Goal: Transaction & Acquisition: Book appointment/travel/reservation

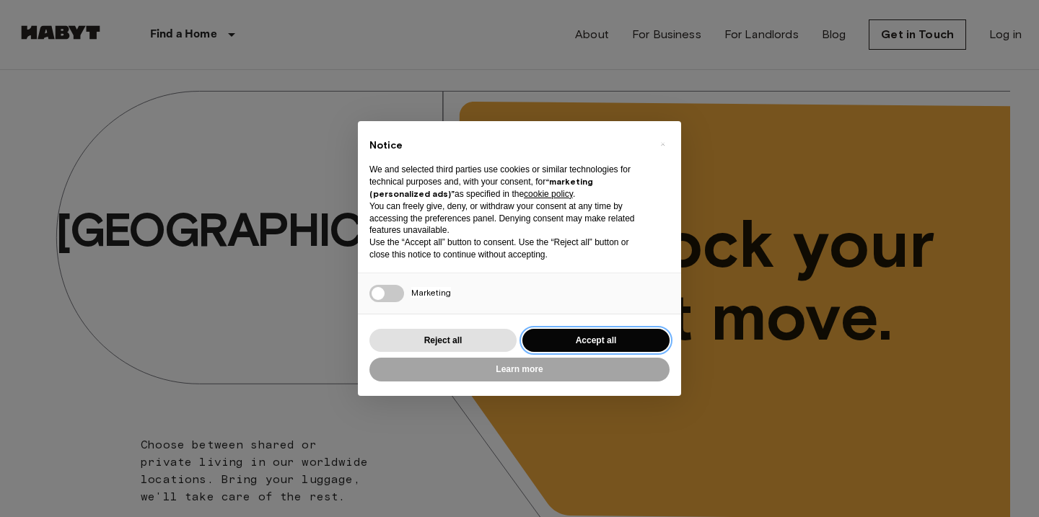
click at [608, 336] on button "Accept all" at bounding box center [595, 341] width 147 height 24
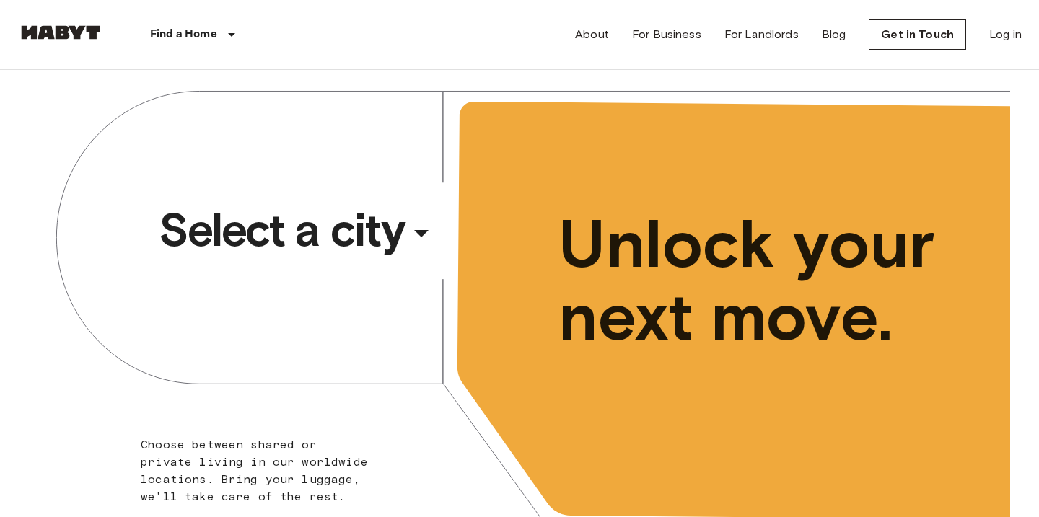
click at [429, 234] on div "​" at bounding box center [441, 245] width 149 height 30
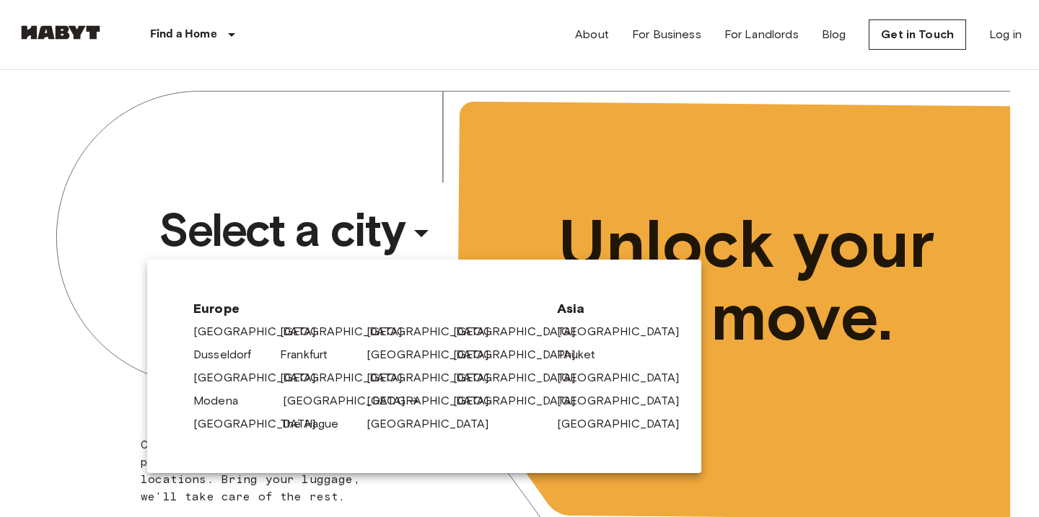
click at [289, 401] on link "[GEOGRAPHIC_DATA]" at bounding box center [351, 401] width 137 height 17
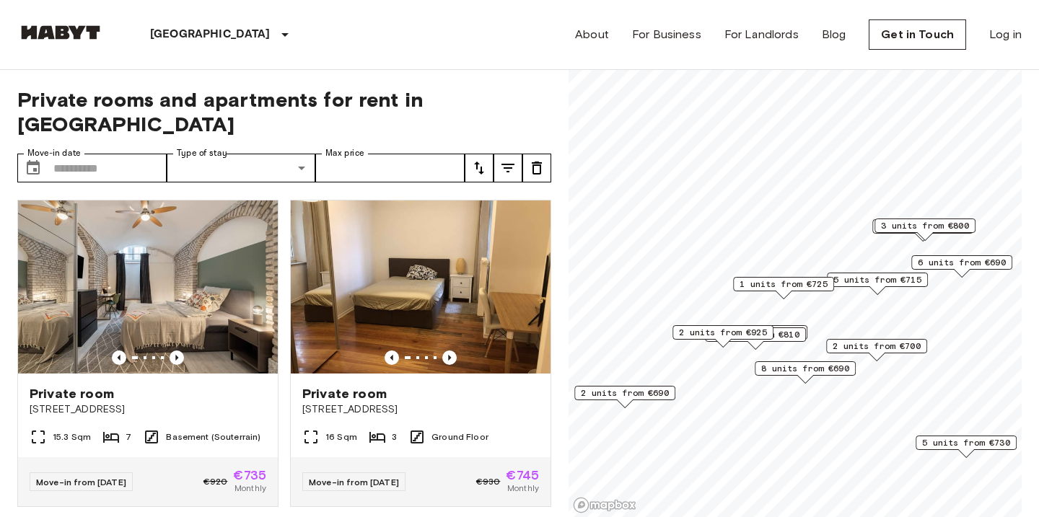
click at [749, 331] on span "2 units from €925" at bounding box center [723, 332] width 88 height 13
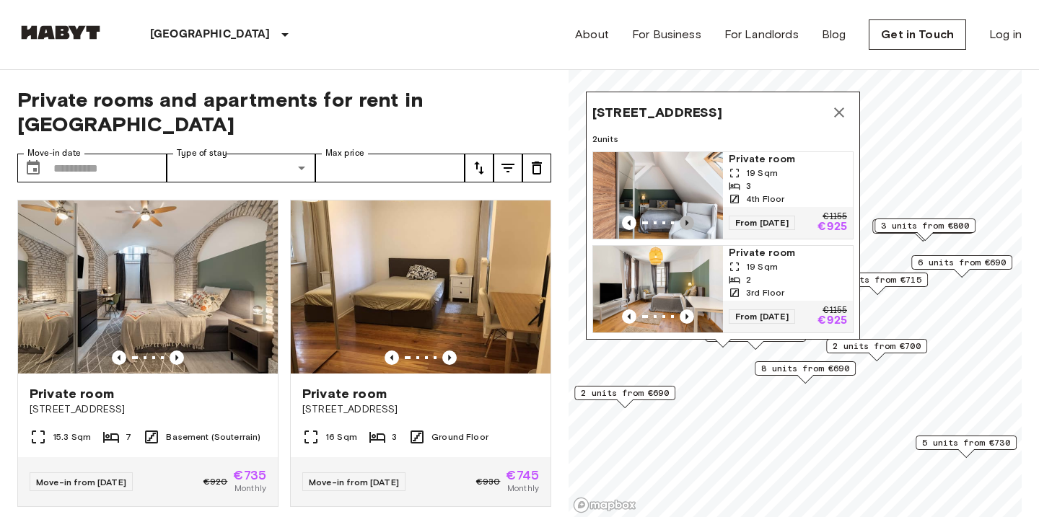
click at [688, 221] on icon "Previous image" at bounding box center [687, 223] width 14 height 14
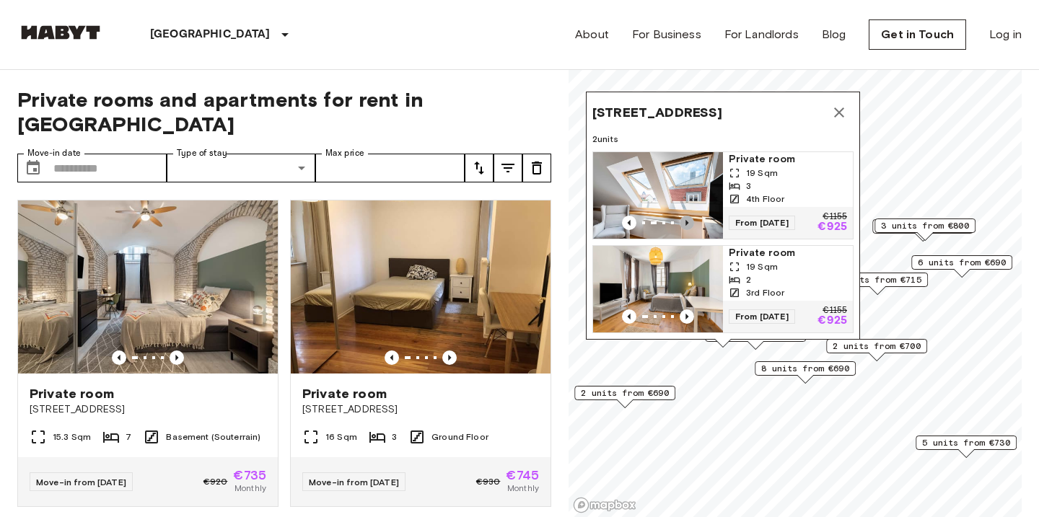
click at [688, 221] on icon "Previous image" at bounding box center [687, 223] width 14 height 14
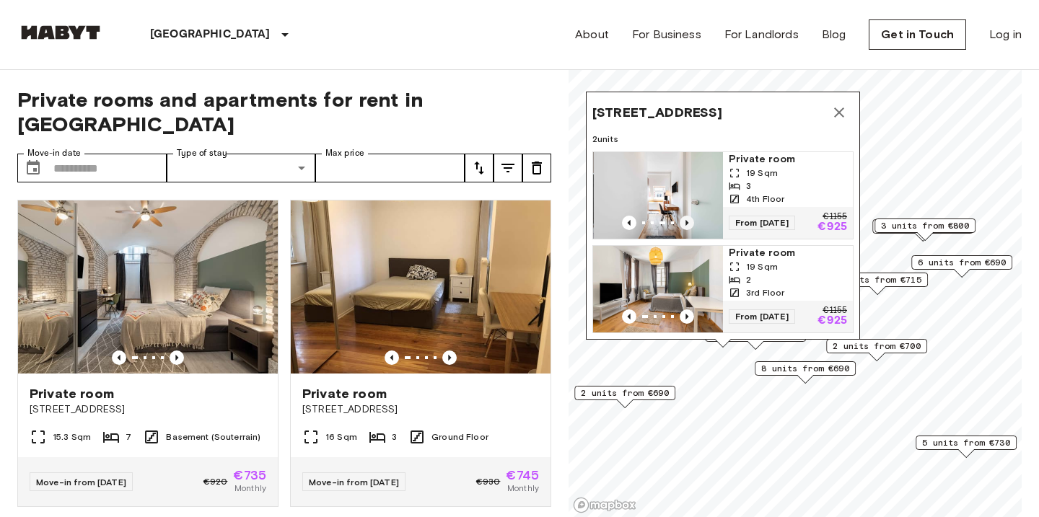
click at [688, 221] on icon "Previous image" at bounding box center [687, 223] width 14 height 14
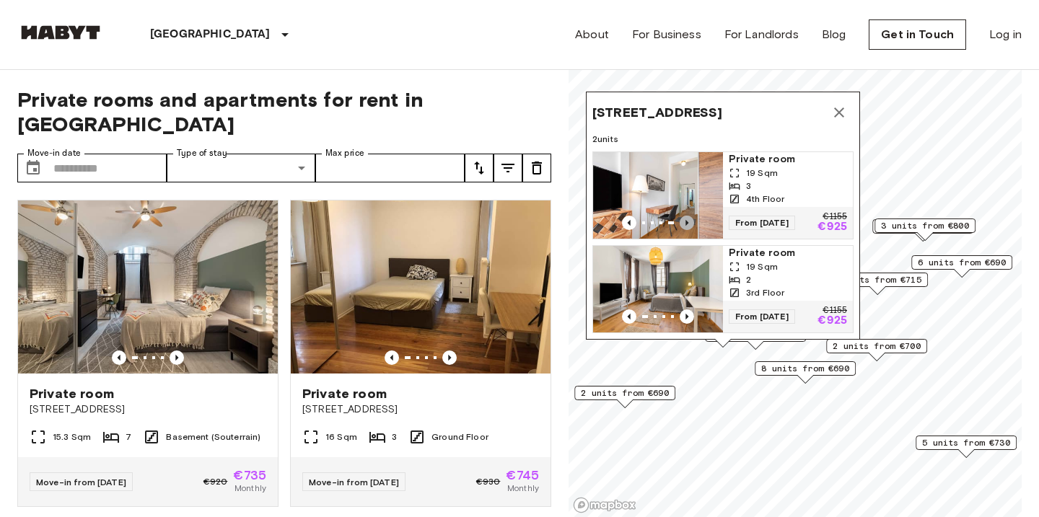
click at [688, 221] on icon "Previous image" at bounding box center [687, 223] width 14 height 14
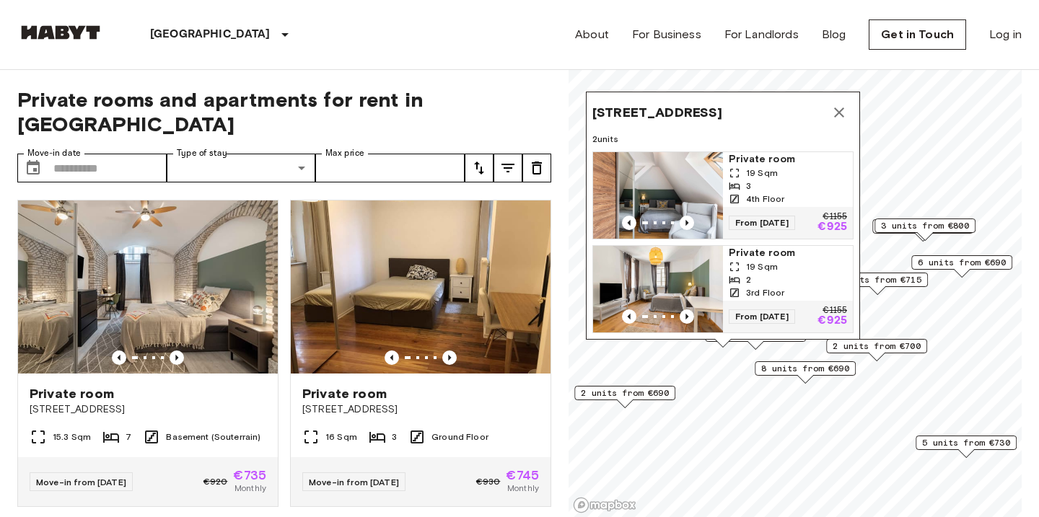
click at [753, 171] on span "19 Sqm" at bounding box center [762, 173] width 32 height 13
click at [771, 276] on div "2" at bounding box center [788, 280] width 118 height 13
click at [838, 99] on button "Map marker" at bounding box center [839, 112] width 29 height 29
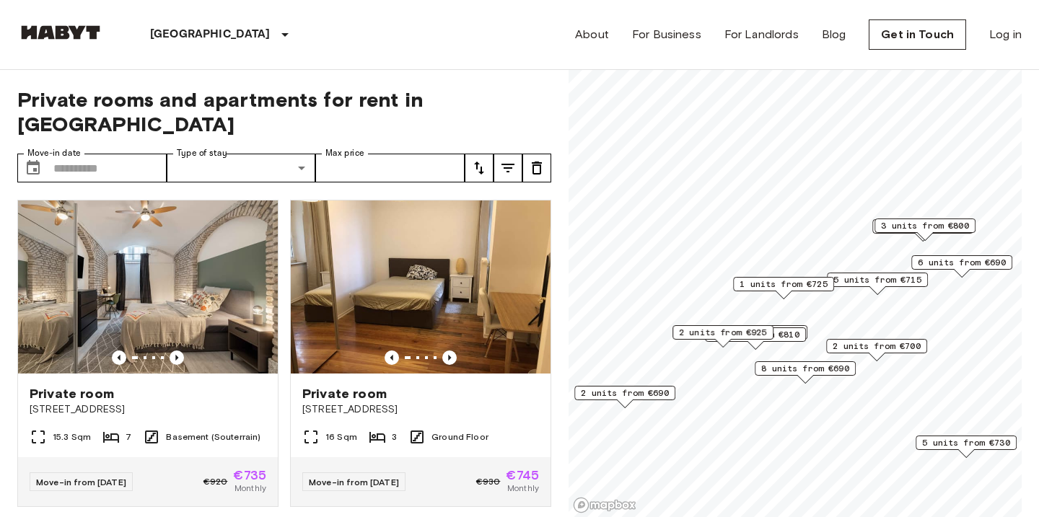
click at [793, 333] on span "3 units from €810" at bounding box center [756, 334] width 88 height 13
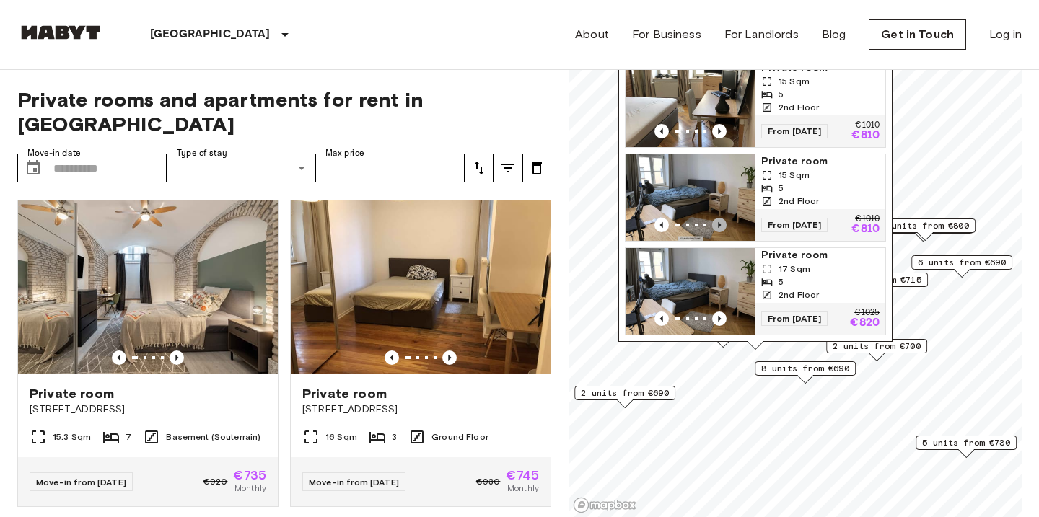
click at [719, 226] on icon "Previous image" at bounding box center [719, 225] width 3 height 6
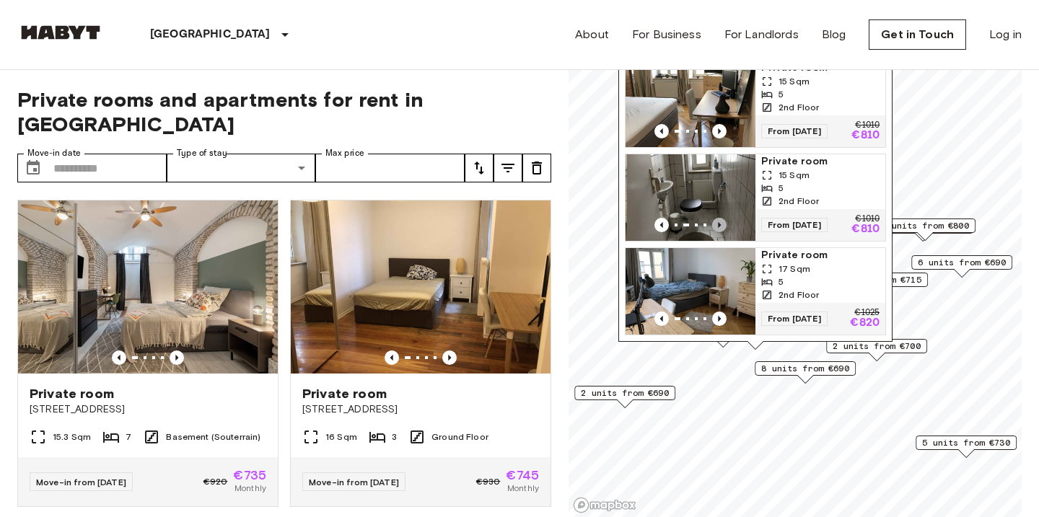
click at [719, 226] on icon "Previous image" at bounding box center [719, 225] width 3 height 6
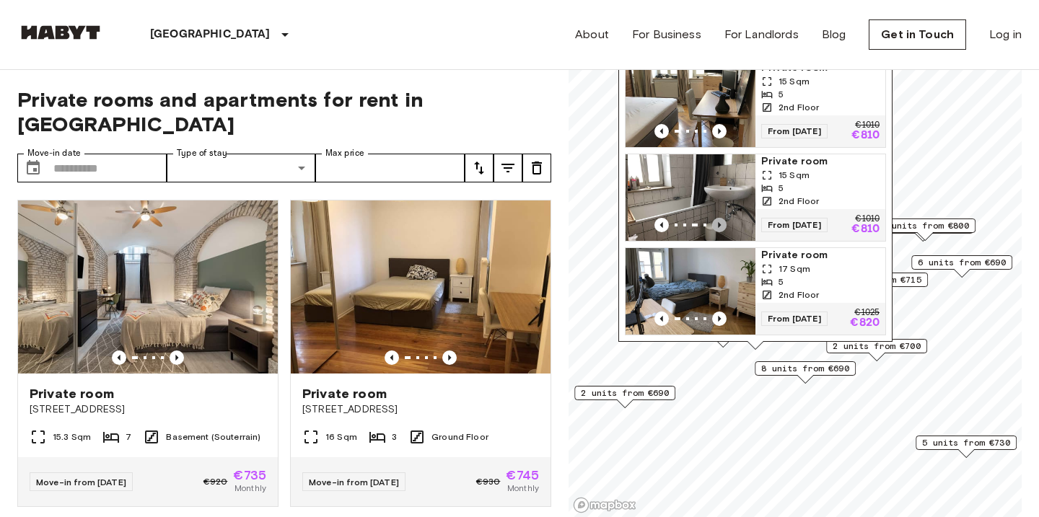
click at [719, 226] on icon "Previous image" at bounding box center [719, 225] width 3 height 6
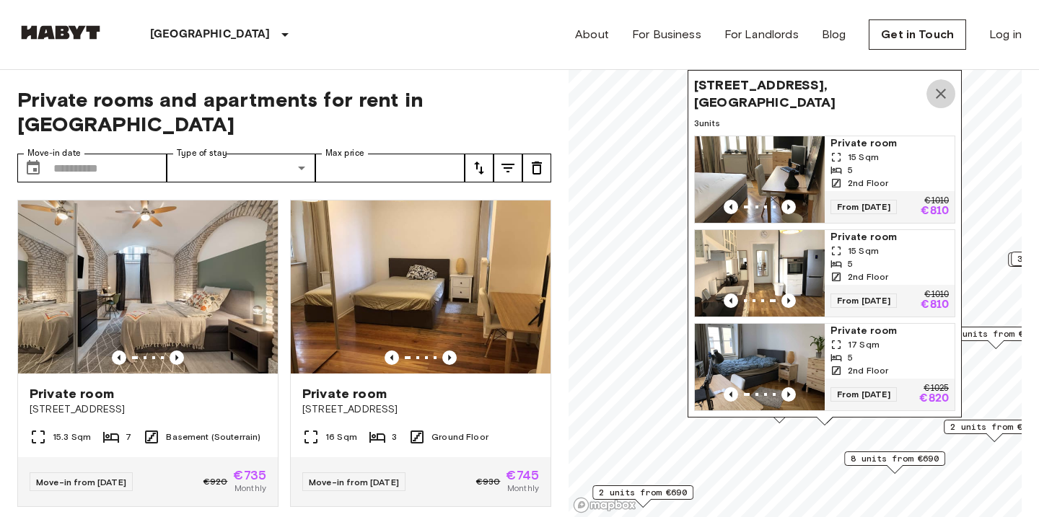
click at [941, 89] on icon "Map marker" at bounding box center [940, 93] width 17 height 17
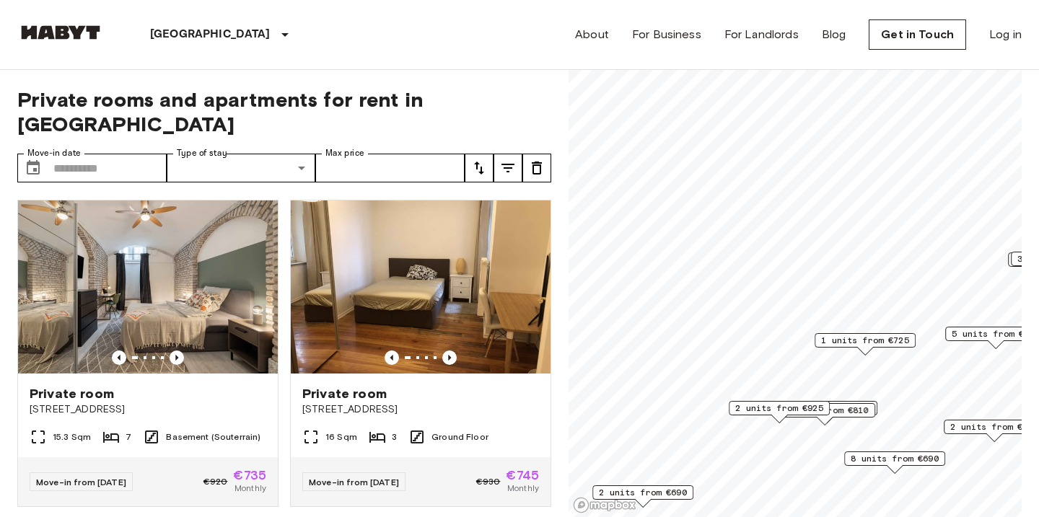
click at [870, 339] on span "1 units from €725" at bounding box center [865, 340] width 88 height 13
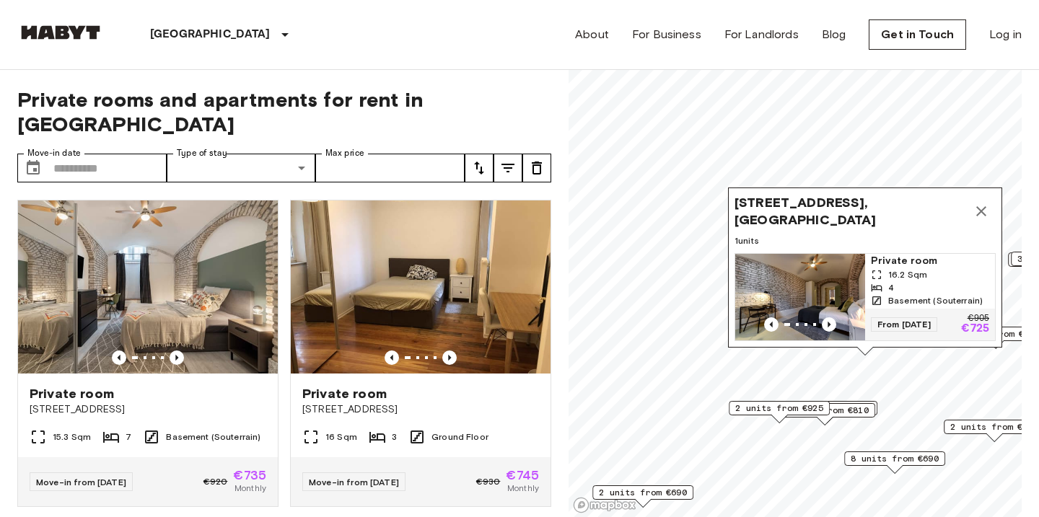
click at [982, 215] on icon "Map marker" at bounding box center [981, 211] width 10 height 10
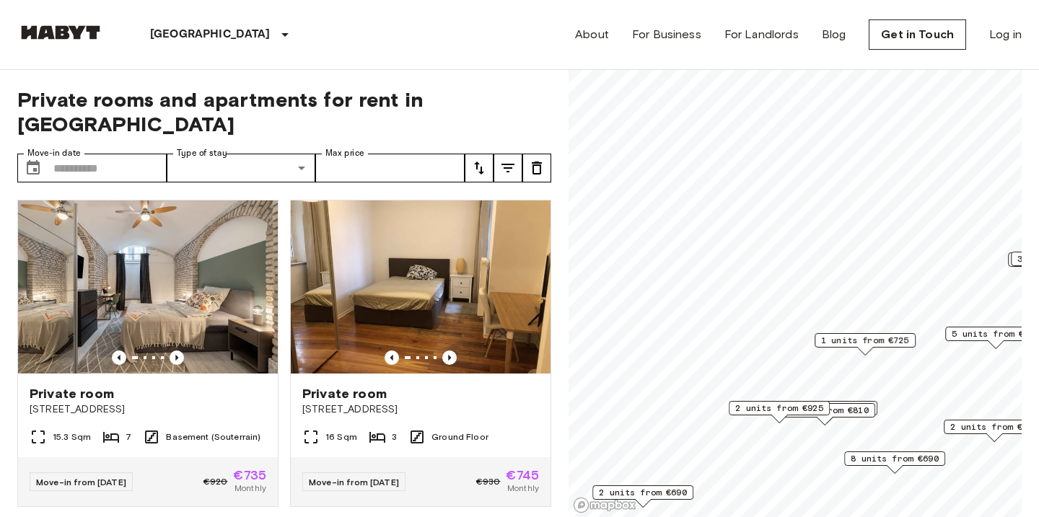
click at [911, 458] on span "8 units from €690" at bounding box center [895, 458] width 88 height 13
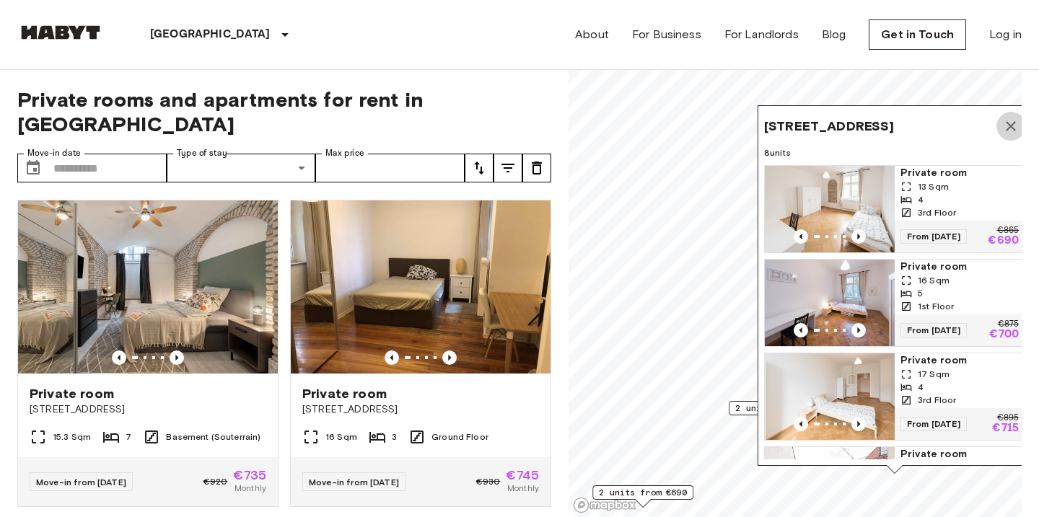
click at [1007, 128] on icon "Map marker" at bounding box center [1010, 126] width 17 height 17
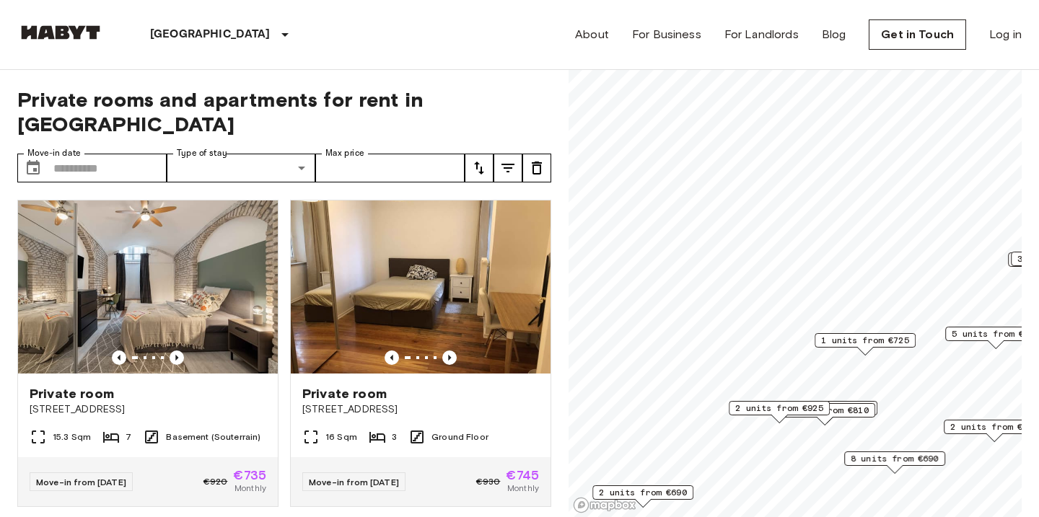
click at [992, 426] on span "2 units from €700" at bounding box center [994, 427] width 88 height 13
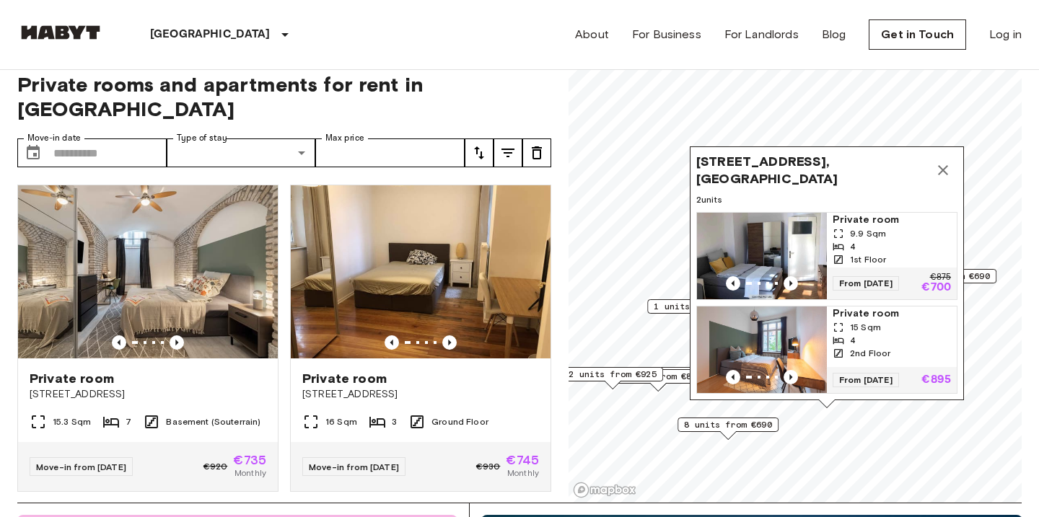
scroll to position [20, 0]
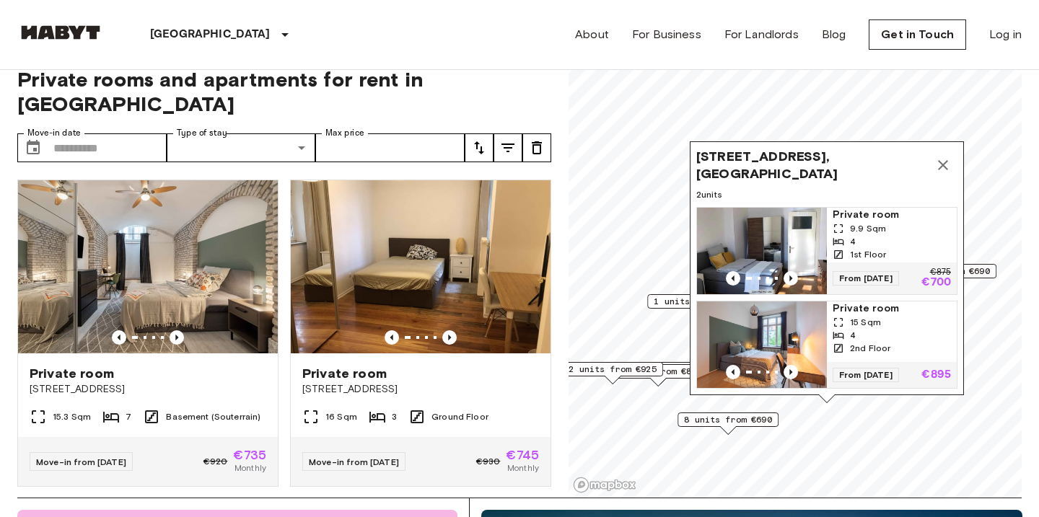
click at [868, 317] on span "15 Sqm" at bounding box center [865, 322] width 31 height 13
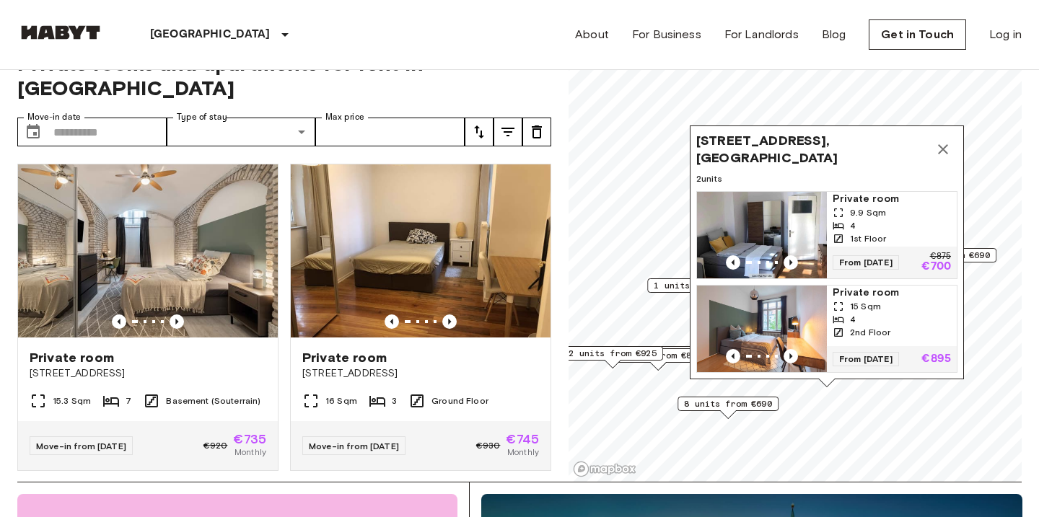
scroll to position [40, 0]
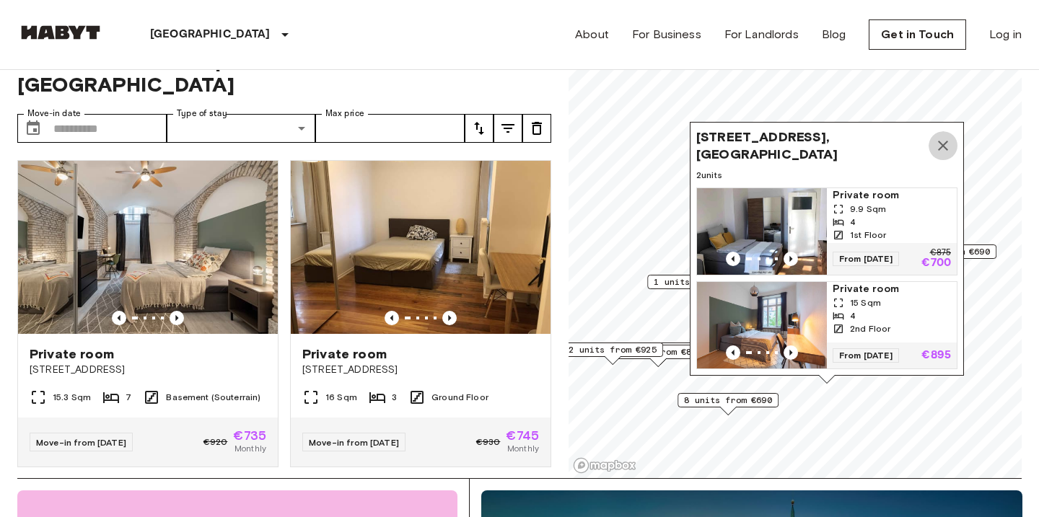
click at [950, 148] on icon "Map marker" at bounding box center [943, 145] width 17 height 17
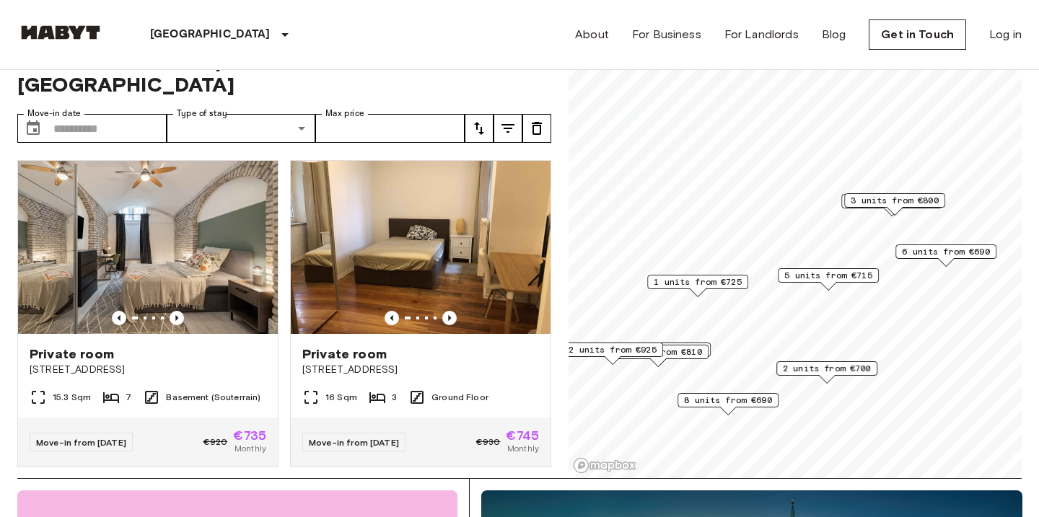
click at [721, 283] on span "1 units from €725" at bounding box center [698, 282] width 88 height 13
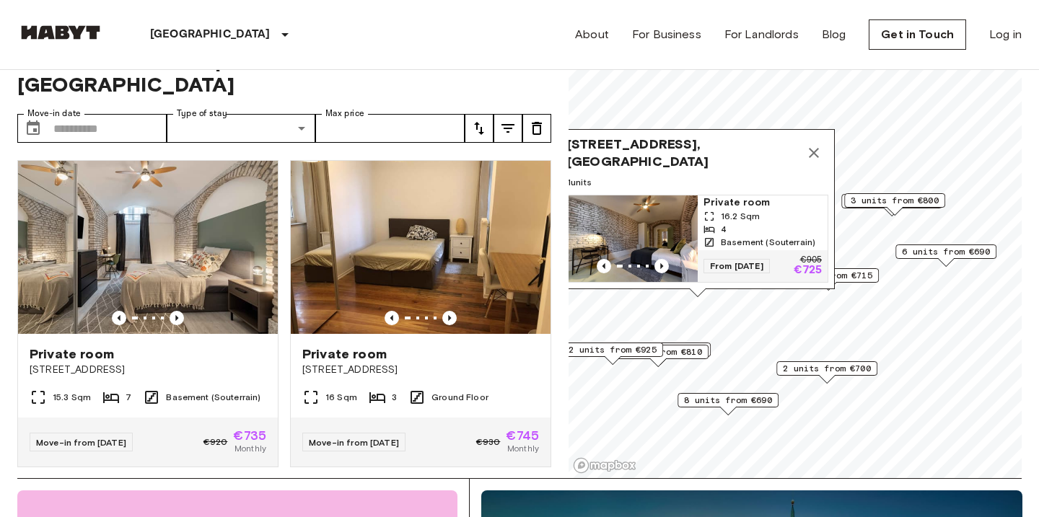
click at [865, 278] on span "5 units from €715" at bounding box center [828, 275] width 88 height 13
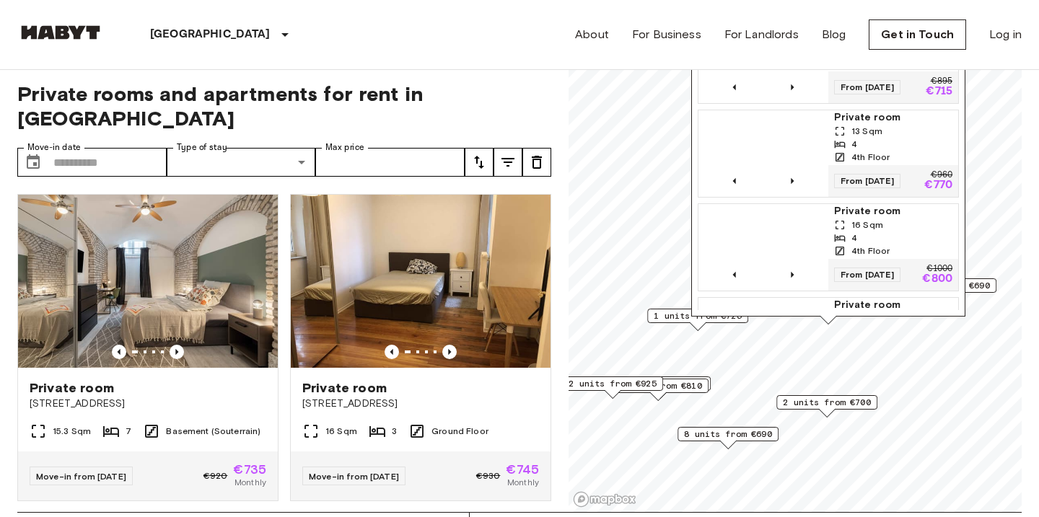
scroll to position [0, 0]
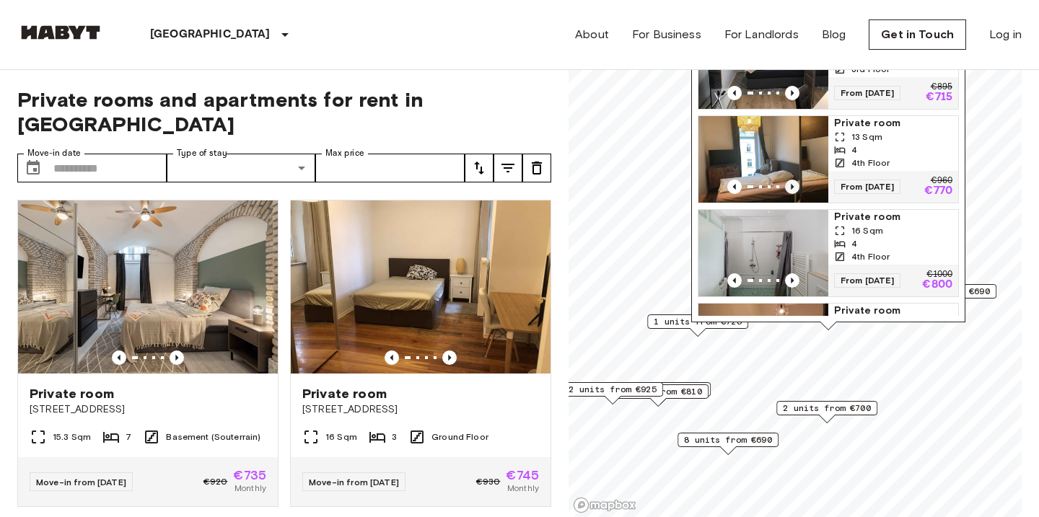
click at [795, 191] on icon "Previous image" at bounding box center [792, 187] width 14 height 14
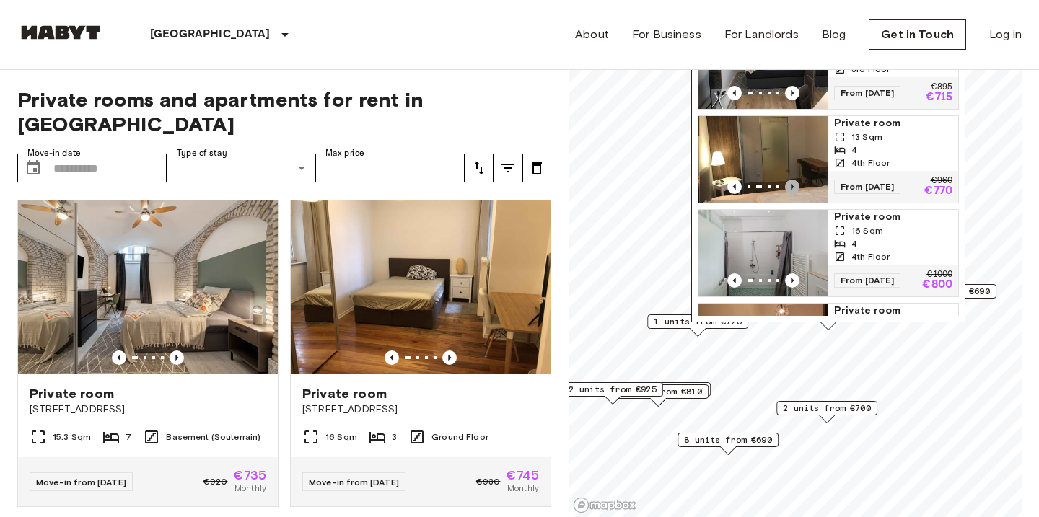
click at [795, 191] on icon "Previous image" at bounding box center [792, 187] width 14 height 14
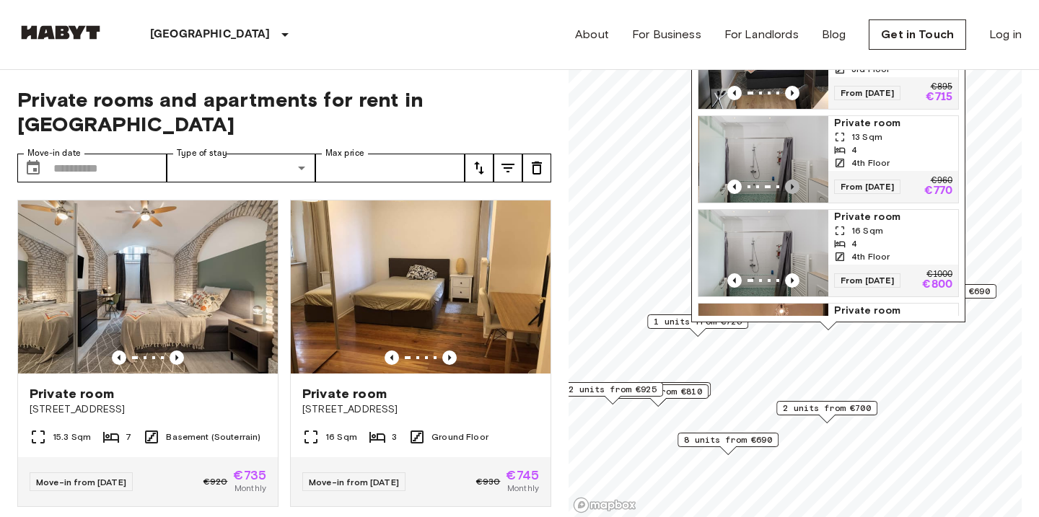
click at [795, 191] on icon "Previous image" at bounding box center [792, 187] width 14 height 14
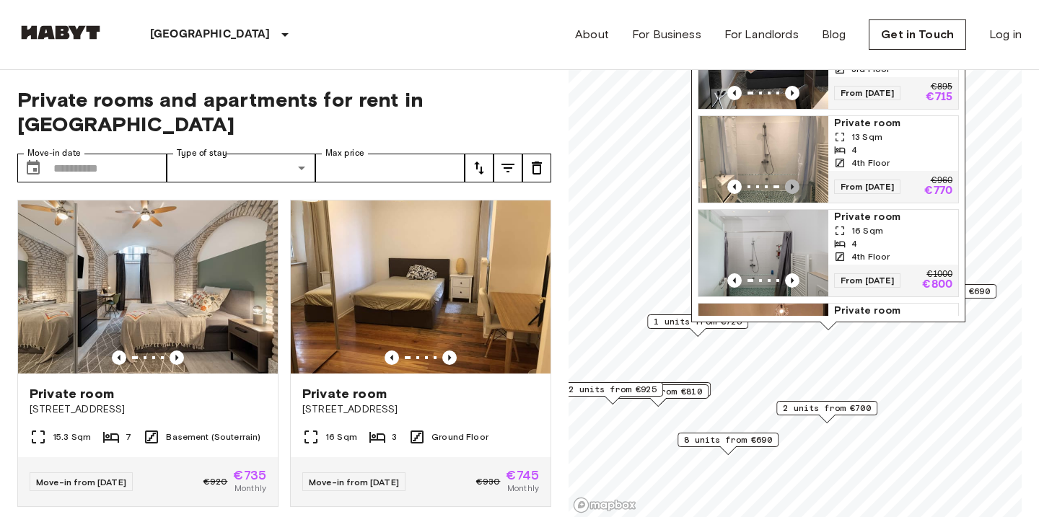
click at [795, 191] on icon "Previous image" at bounding box center [792, 187] width 14 height 14
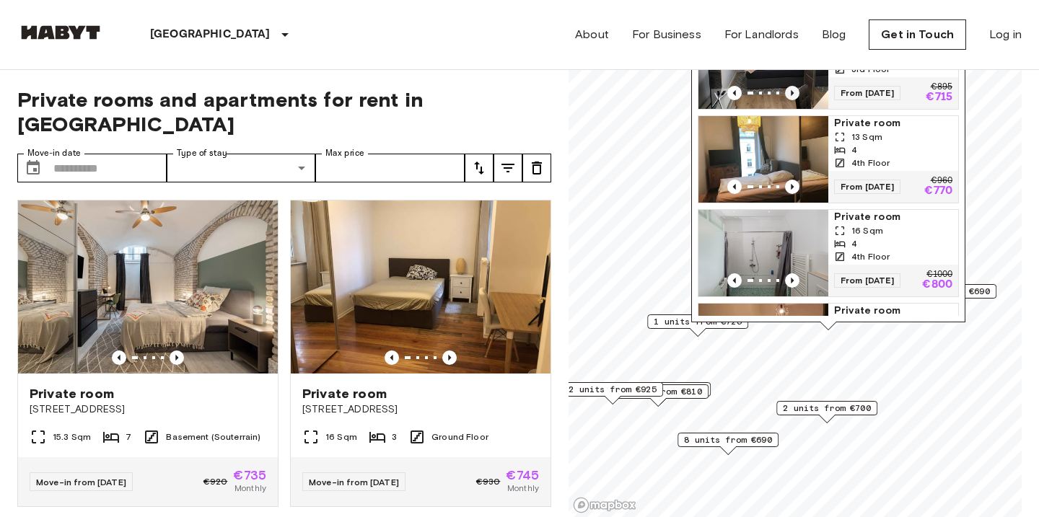
click at [793, 96] on icon "Previous image" at bounding box center [792, 93] width 14 height 14
click at [981, 289] on span "6 units from €690" at bounding box center [946, 291] width 88 height 13
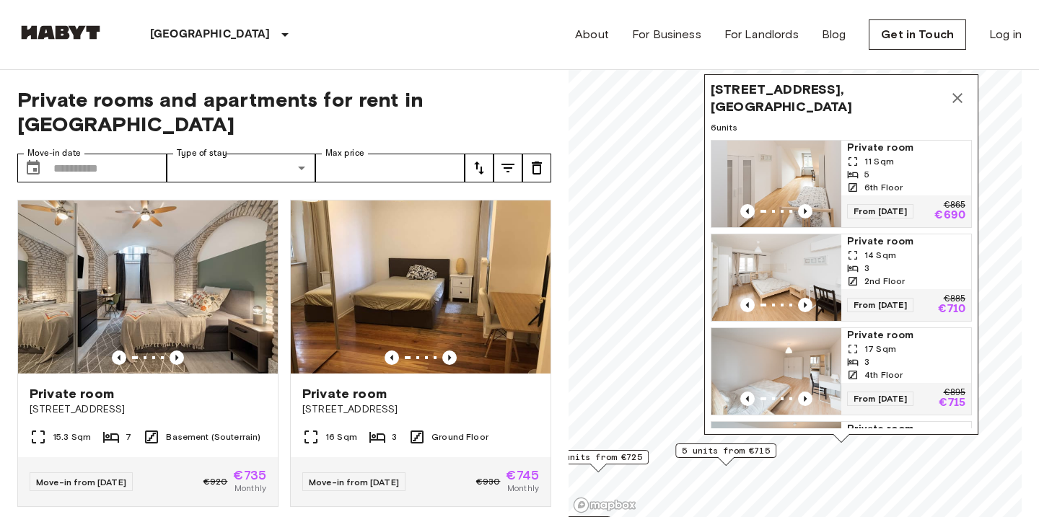
click at [956, 95] on icon "Map marker" at bounding box center [957, 97] width 17 height 17
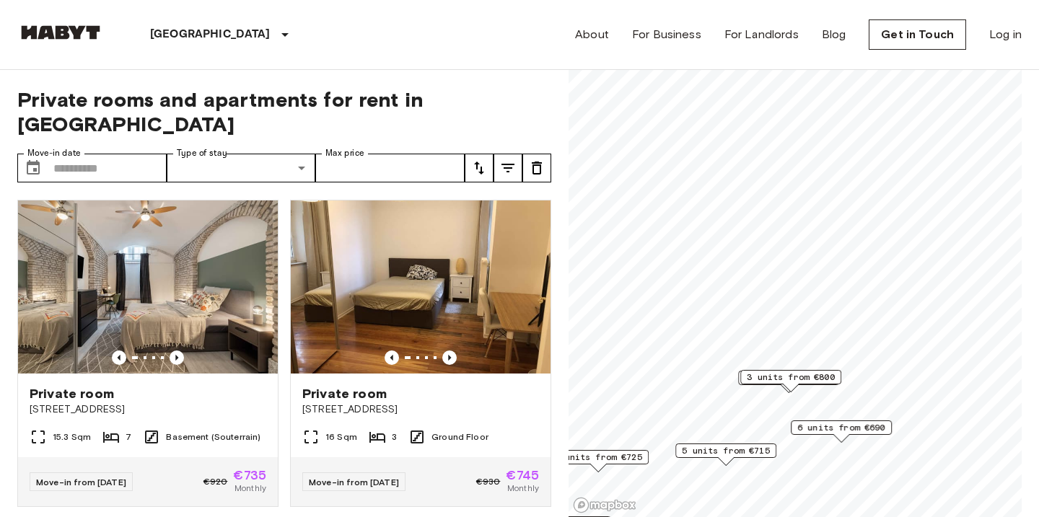
click at [819, 381] on span "3 units from €800" at bounding box center [791, 377] width 88 height 13
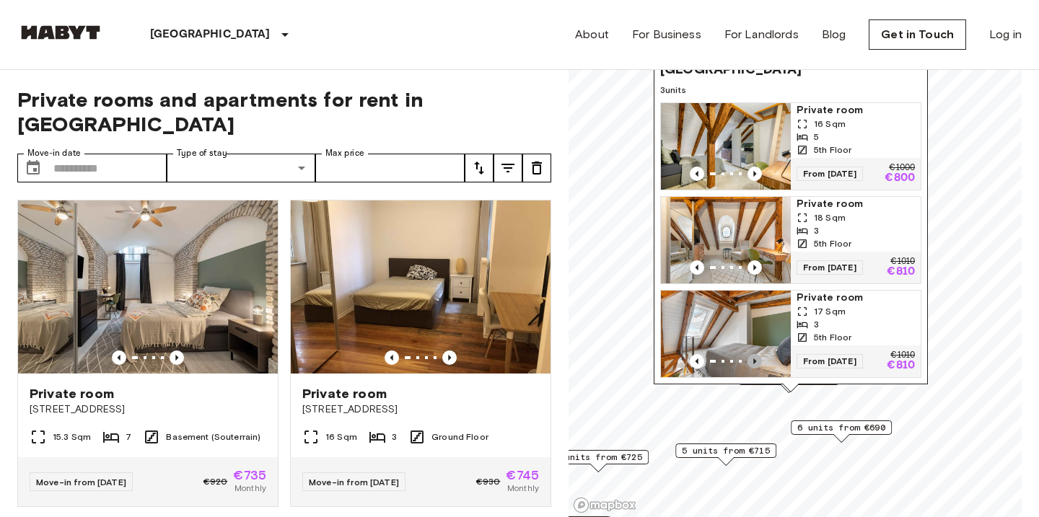
click at [758, 357] on icon "Previous image" at bounding box center [755, 361] width 14 height 14
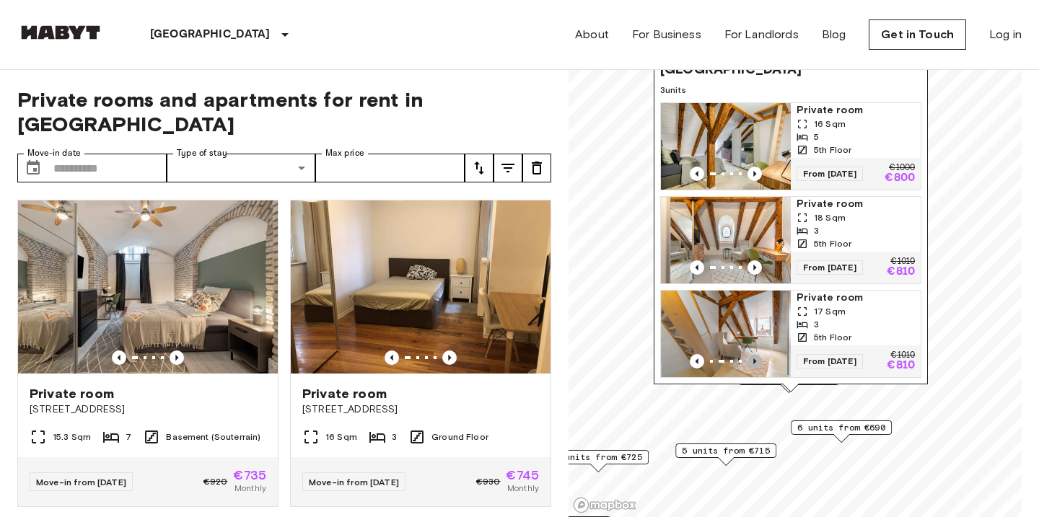
click at [758, 357] on icon "Previous image" at bounding box center [755, 361] width 14 height 14
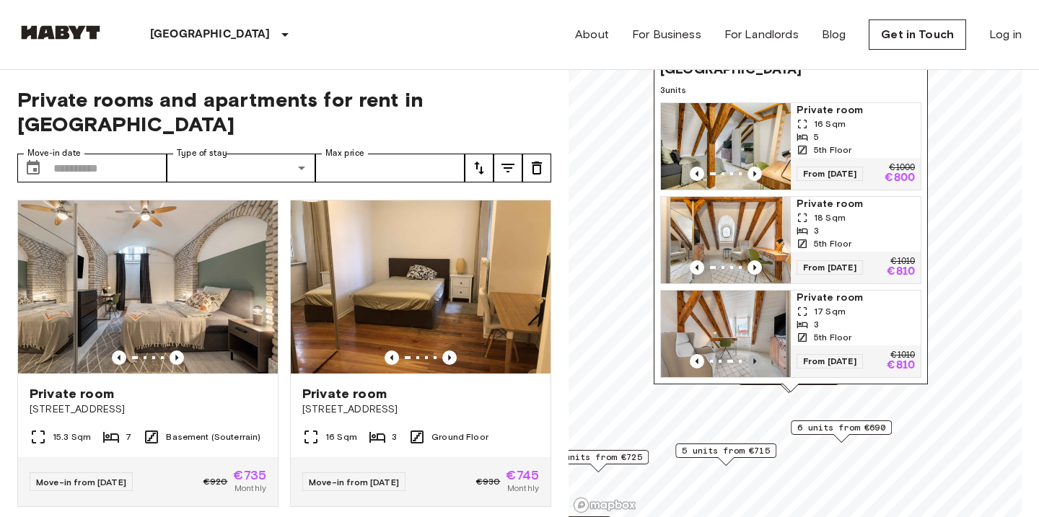
click at [758, 357] on icon "Previous image" at bounding box center [755, 361] width 14 height 14
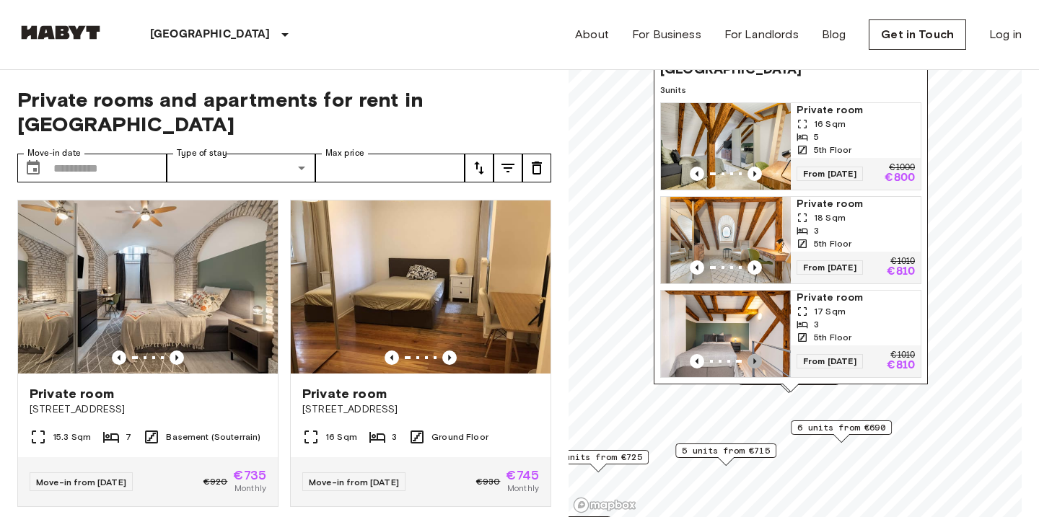
click at [758, 357] on icon "Previous image" at bounding box center [755, 361] width 14 height 14
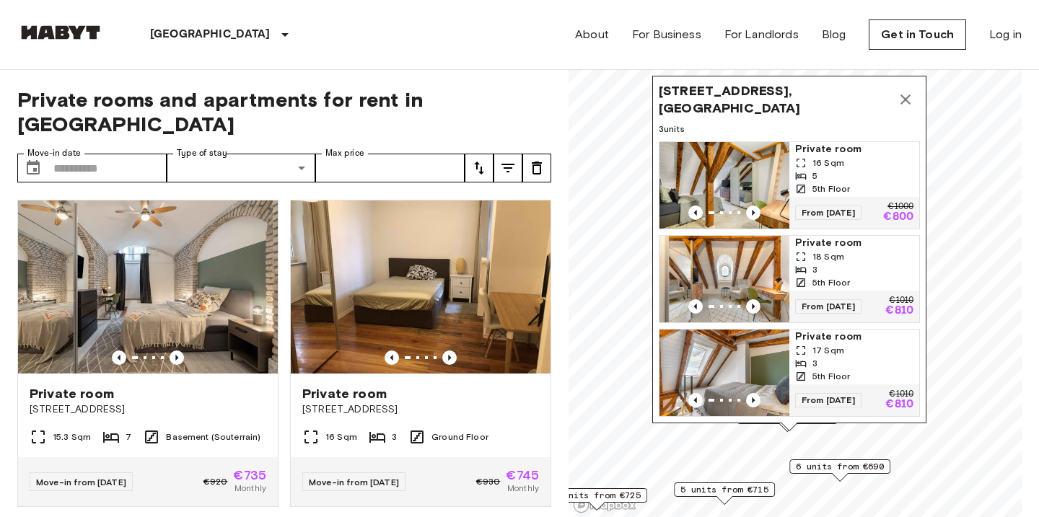
click at [905, 102] on icon "Map marker" at bounding box center [905, 99] width 17 height 17
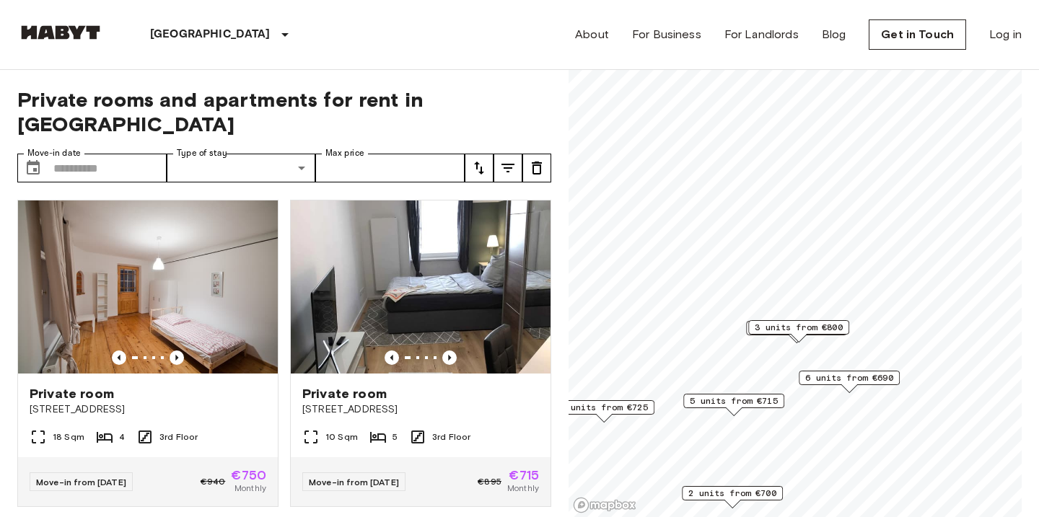
click at [746, 328] on div "4 units from €750" at bounding box center [796, 328] width 101 height 14
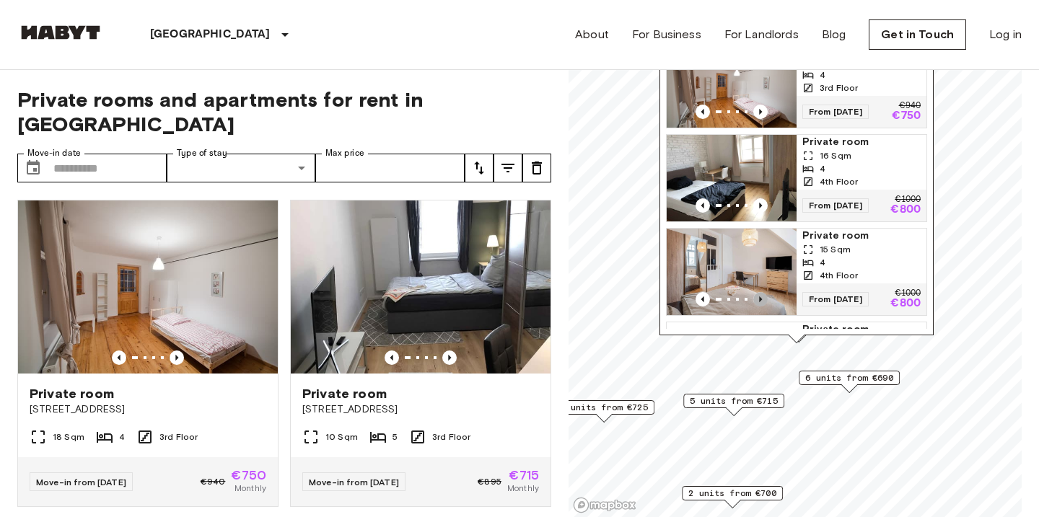
click at [759, 299] on icon "Previous image" at bounding box center [760, 300] width 3 height 6
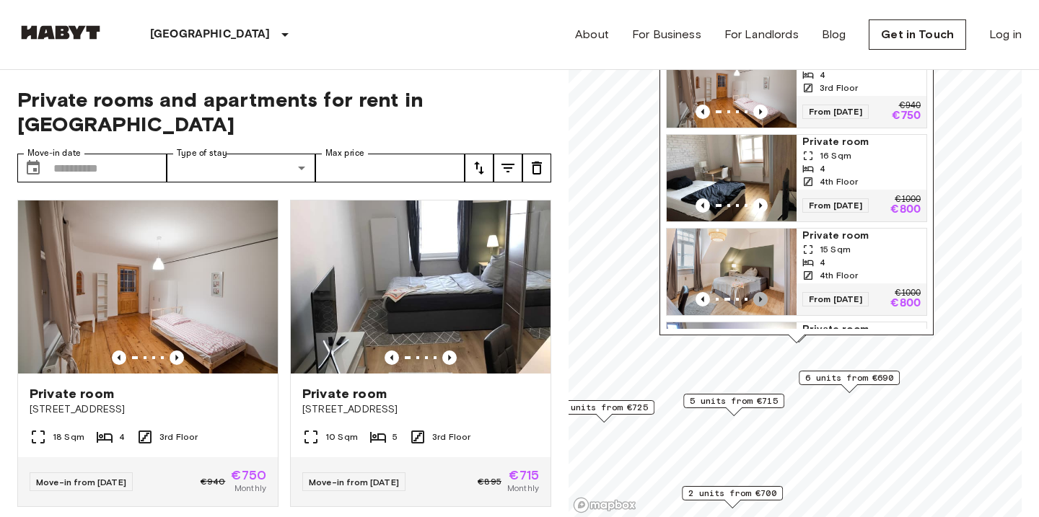
click at [759, 299] on icon "Previous image" at bounding box center [760, 300] width 3 height 6
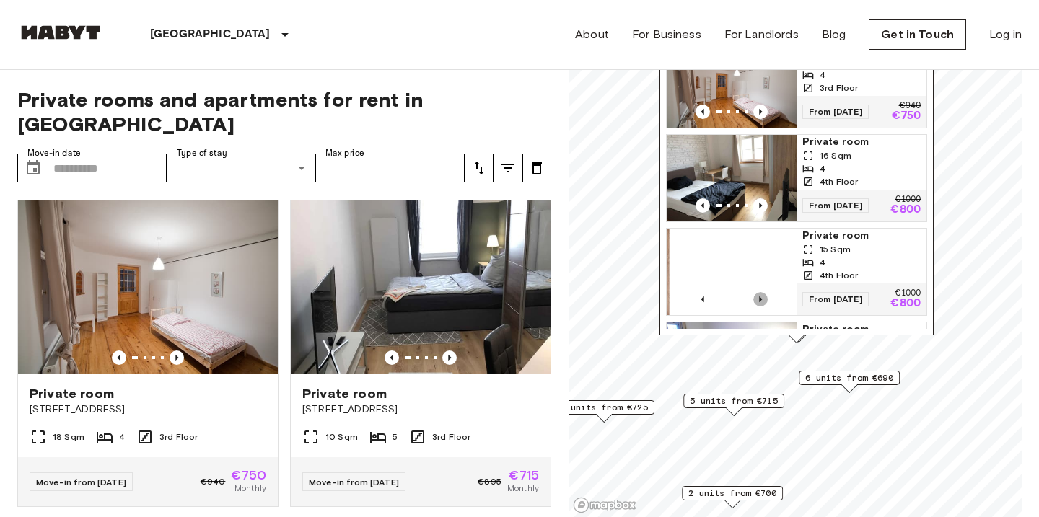
click at [759, 299] on icon "Previous image" at bounding box center [760, 300] width 3 height 6
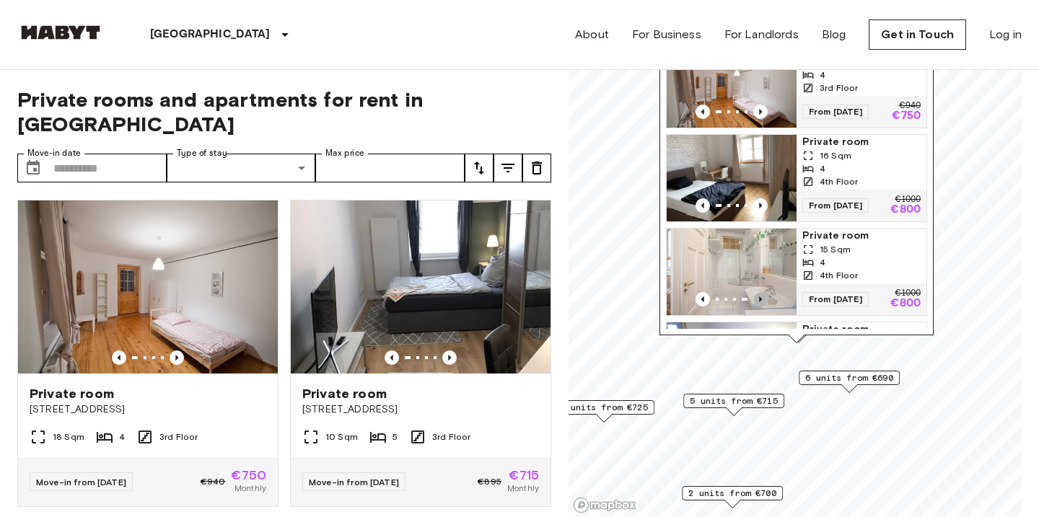
click at [759, 299] on icon "Previous image" at bounding box center [760, 300] width 3 height 6
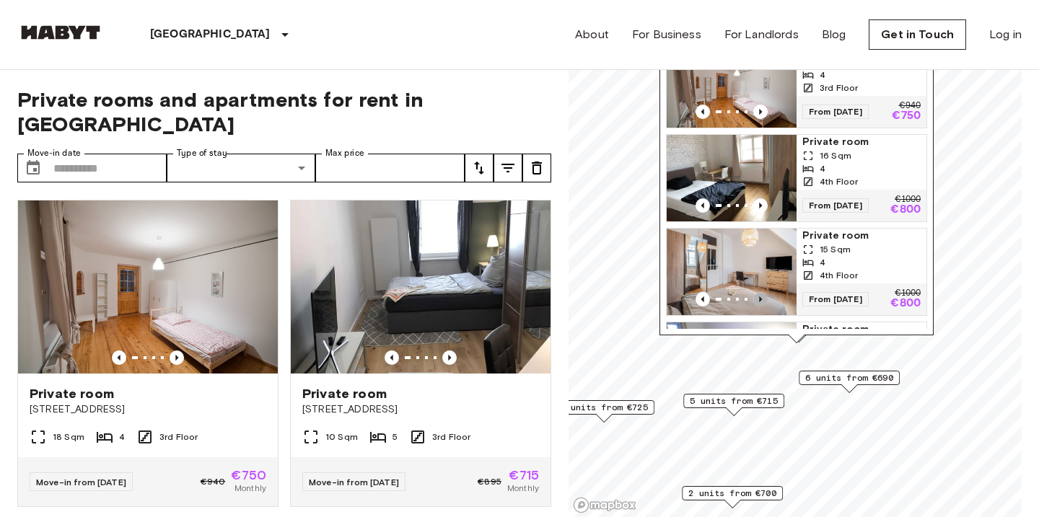
click at [759, 299] on icon "Previous image" at bounding box center [760, 300] width 3 height 6
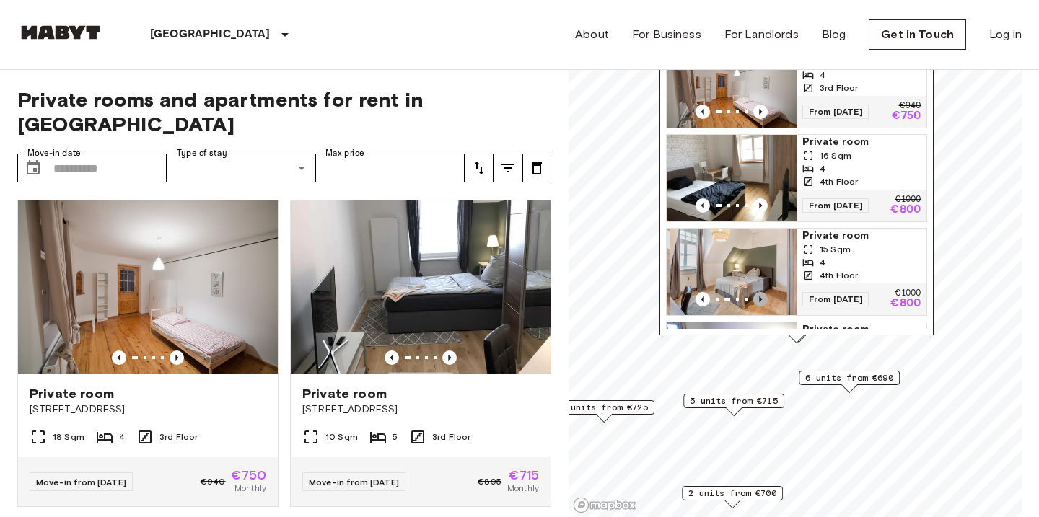
click at [759, 299] on icon "Previous image" at bounding box center [760, 300] width 3 height 6
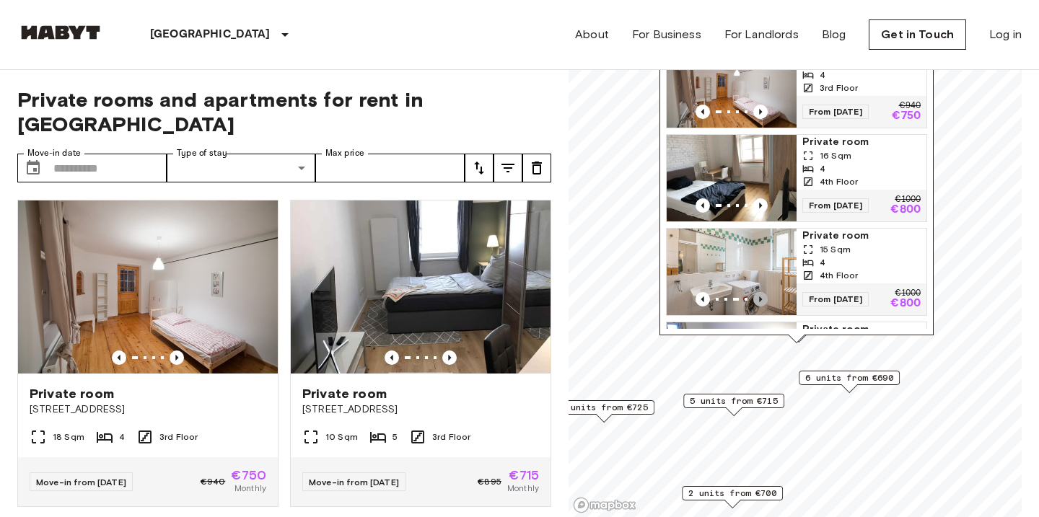
click at [759, 299] on icon "Previous image" at bounding box center [760, 300] width 3 height 6
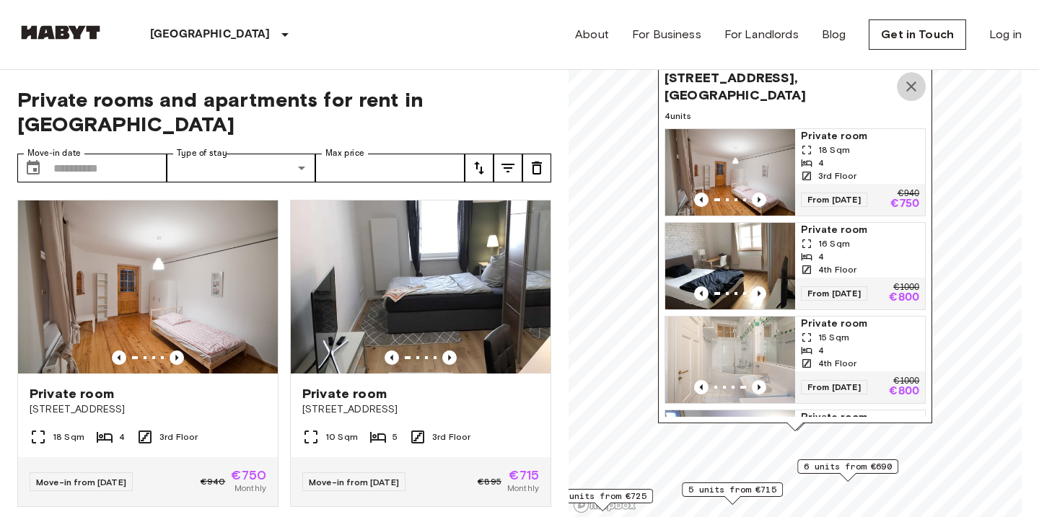
click at [911, 87] on icon "Map marker" at bounding box center [911, 87] width 10 height 10
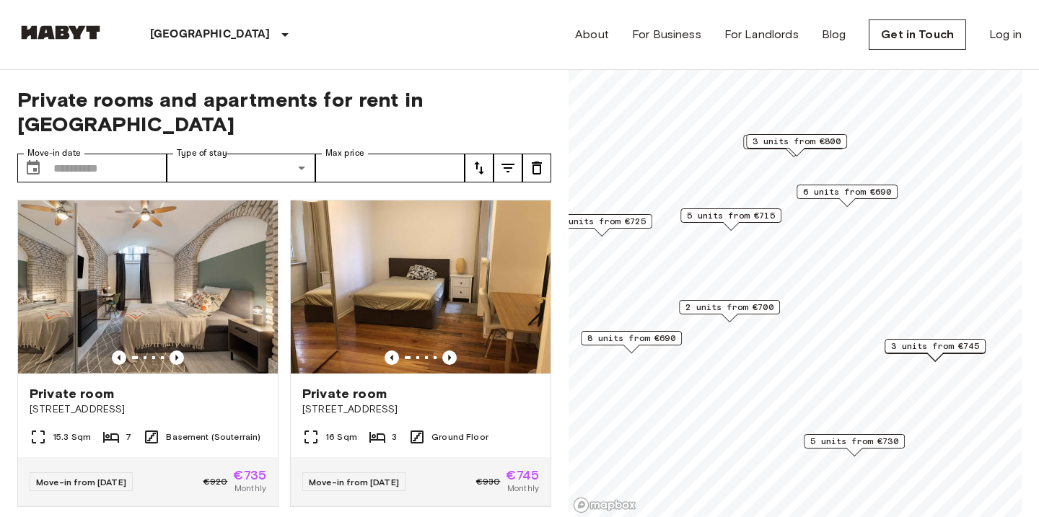
click at [748, 303] on span "2 units from €700" at bounding box center [730, 307] width 88 height 13
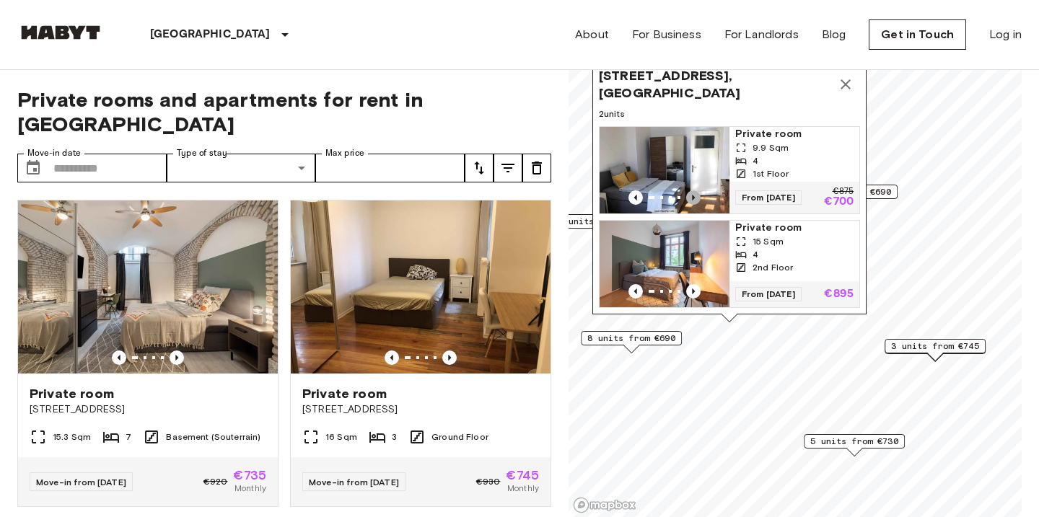
click at [694, 196] on icon "Previous image" at bounding box center [693, 198] width 3 height 6
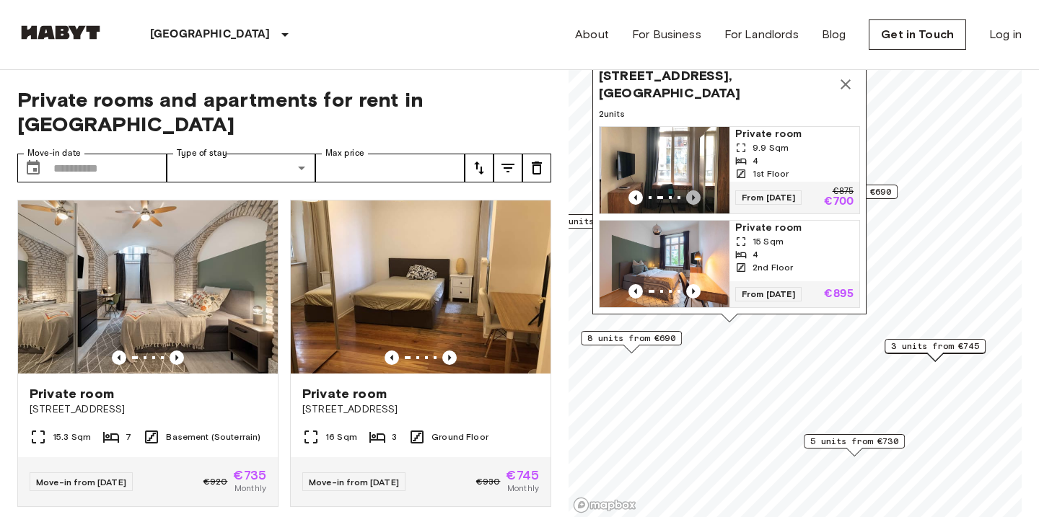
click at [693, 196] on icon "Previous image" at bounding box center [693, 198] width 3 height 6
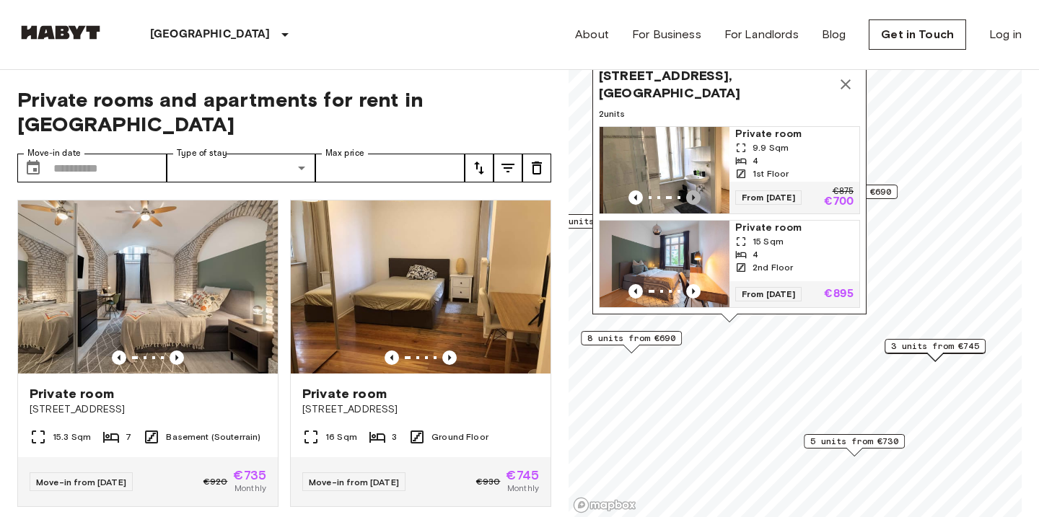
click at [693, 196] on icon "Previous image" at bounding box center [693, 198] width 3 height 6
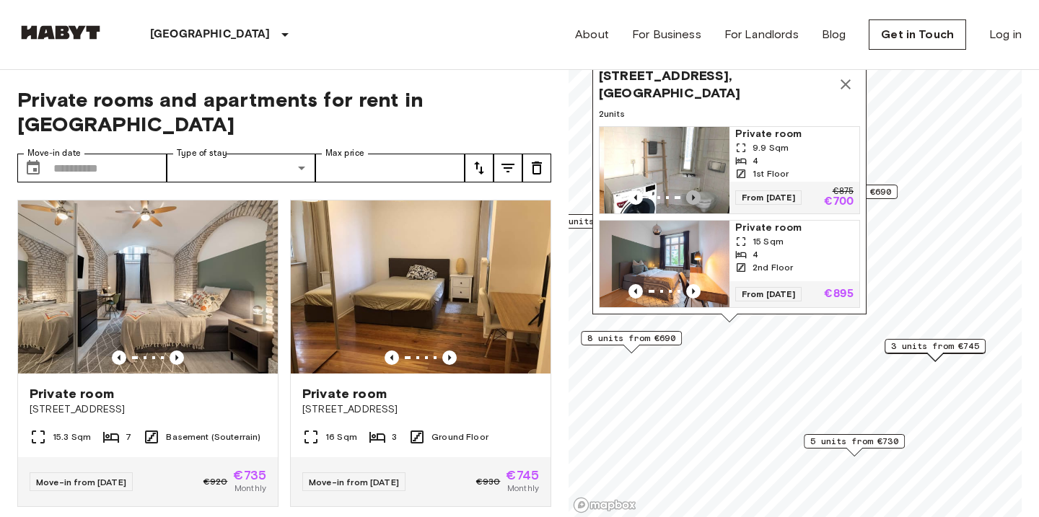
click at [693, 196] on icon "Previous image" at bounding box center [693, 198] width 3 height 6
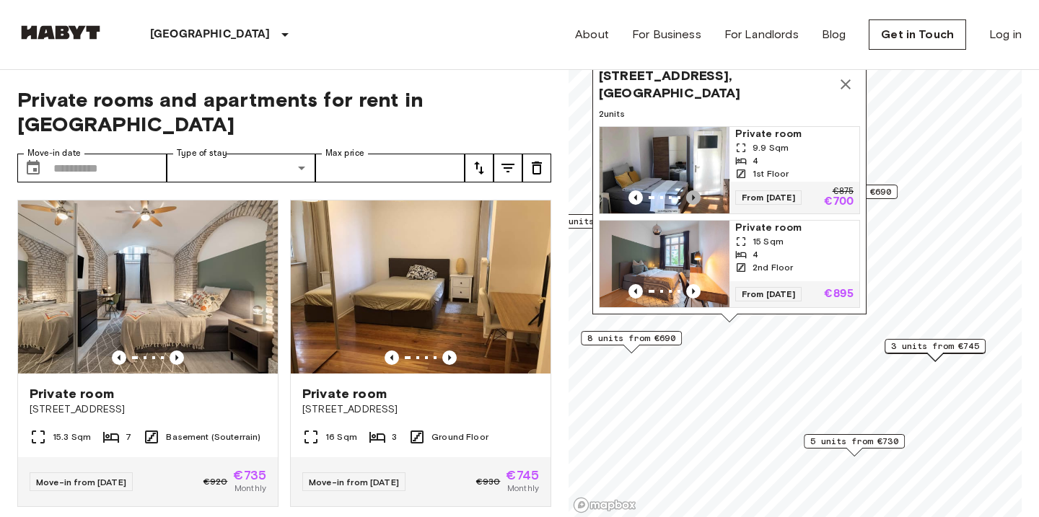
click at [693, 196] on icon "Previous image" at bounding box center [693, 198] width 3 height 6
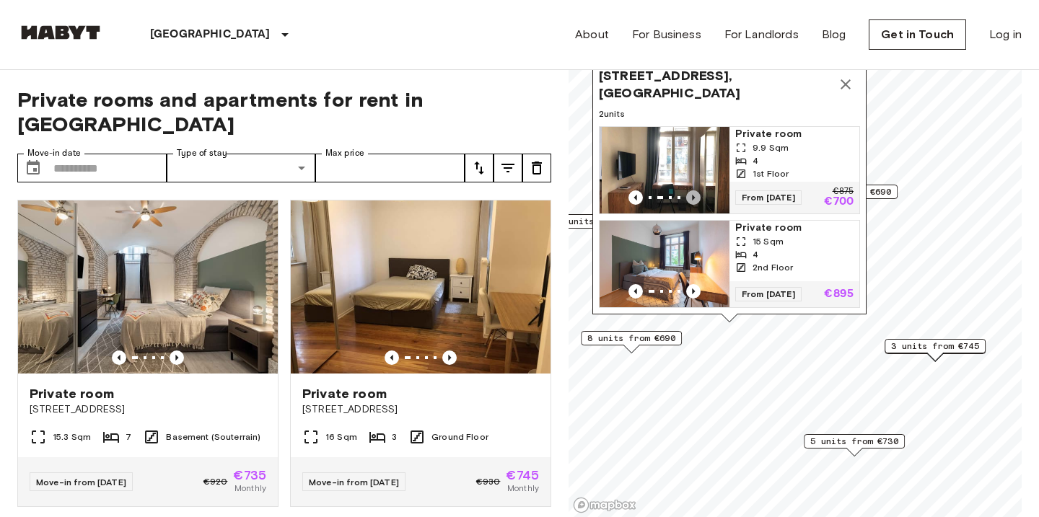
click at [693, 196] on icon "Previous image" at bounding box center [693, 198] width 3 height 6
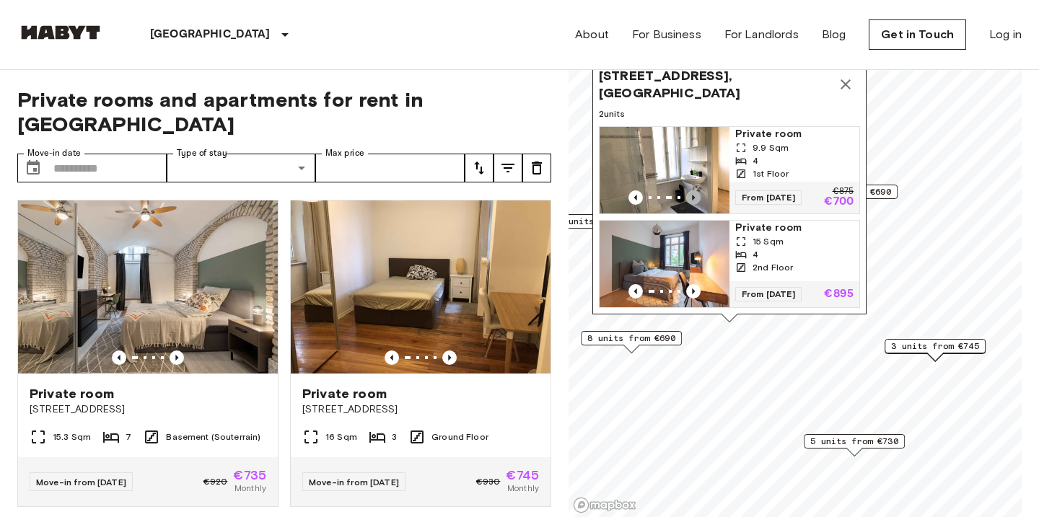
click at [693, 197] on icon "Previous image" at bounding box center [693, 198] width 3 height 6
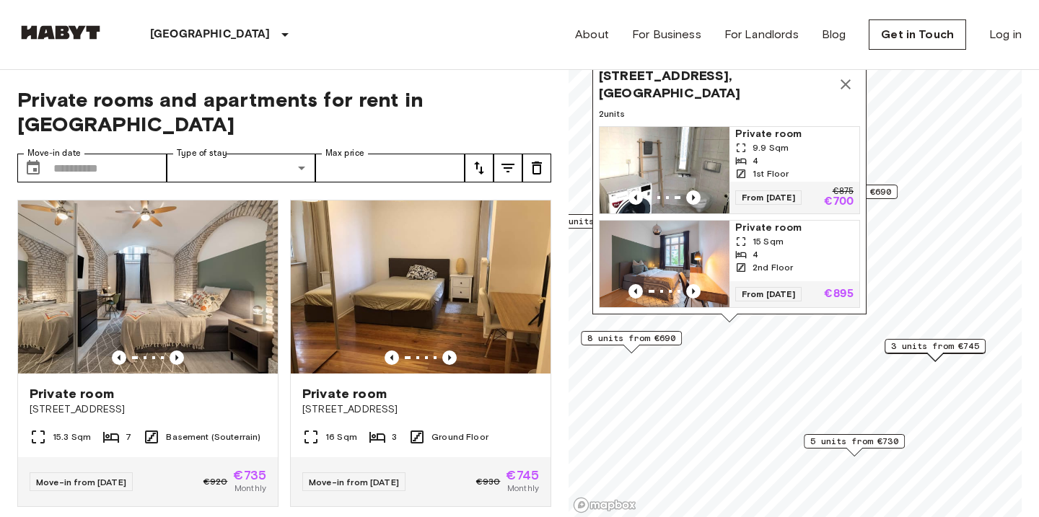
click at [485, 67] on div "Munich Europe Amsterdam Berlin Brussels Cologne Dusseldorf Frankfurt Graz Hambu…" at bounding box center [519, 34] width 1005 height 69
click at [842, 79] on icon "Map marker" at bounding box center [845, 84] width 17 height 17
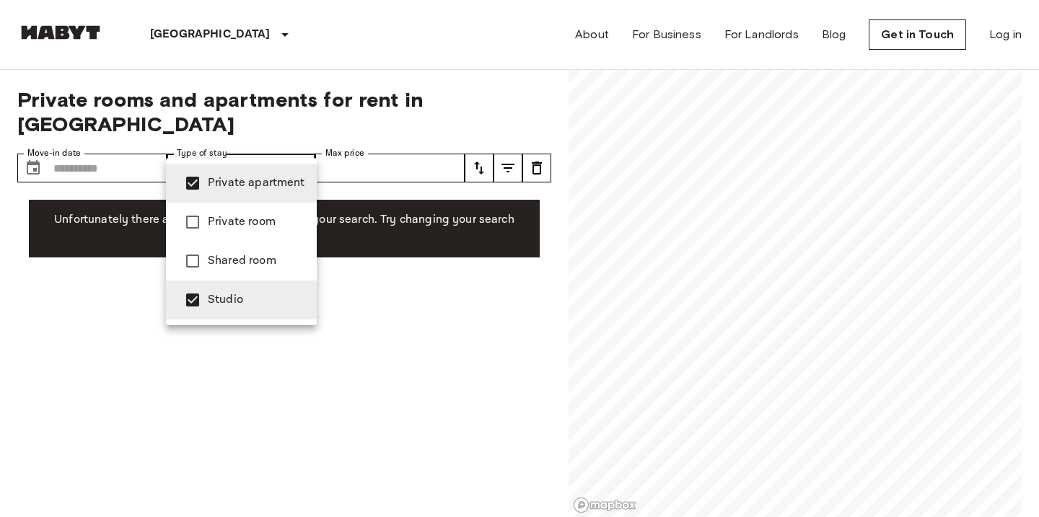
click at [401, 45] on div at bounding box center [519, 258] width 1039 height 517
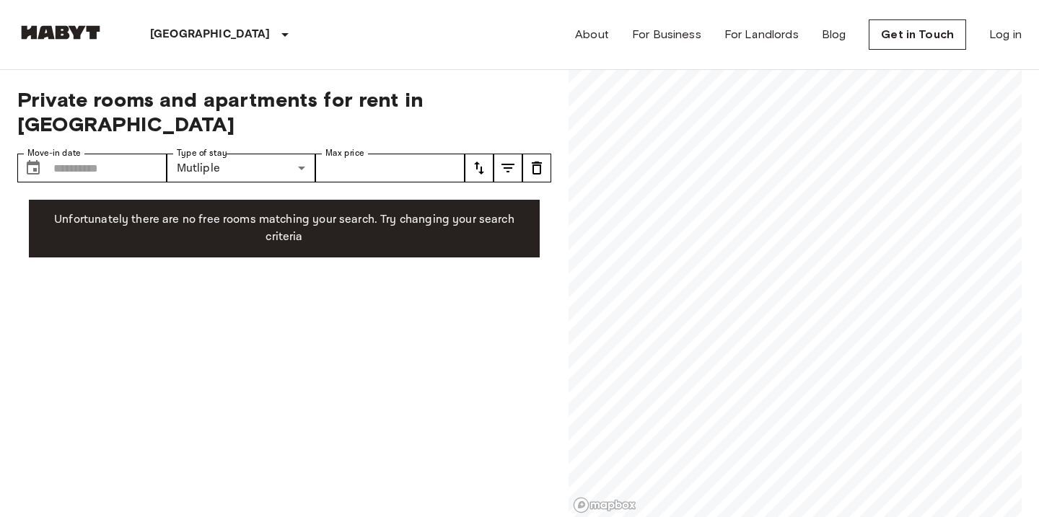
click at [267, 123] on div "**********" at bounding box center [284, 294] width 534 height 448
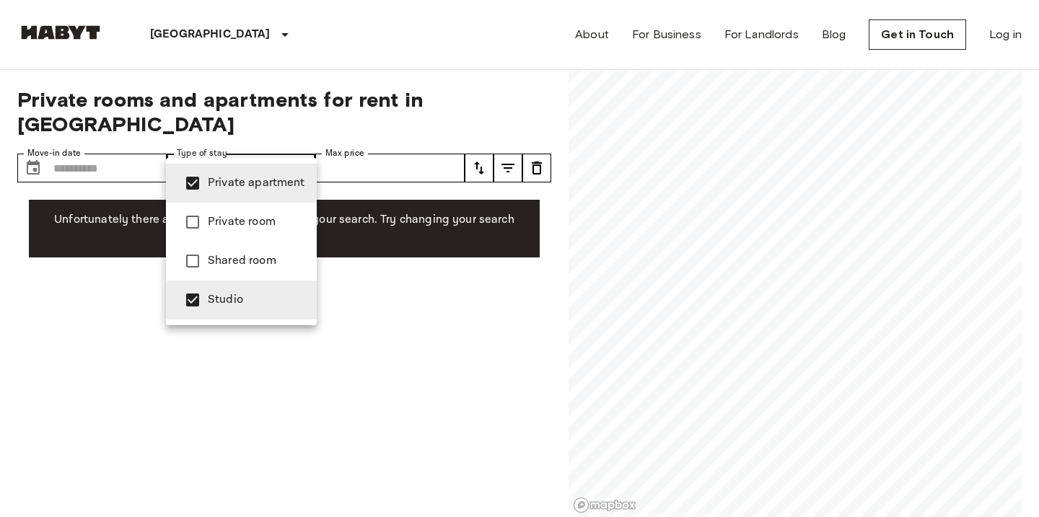
type input "**********"
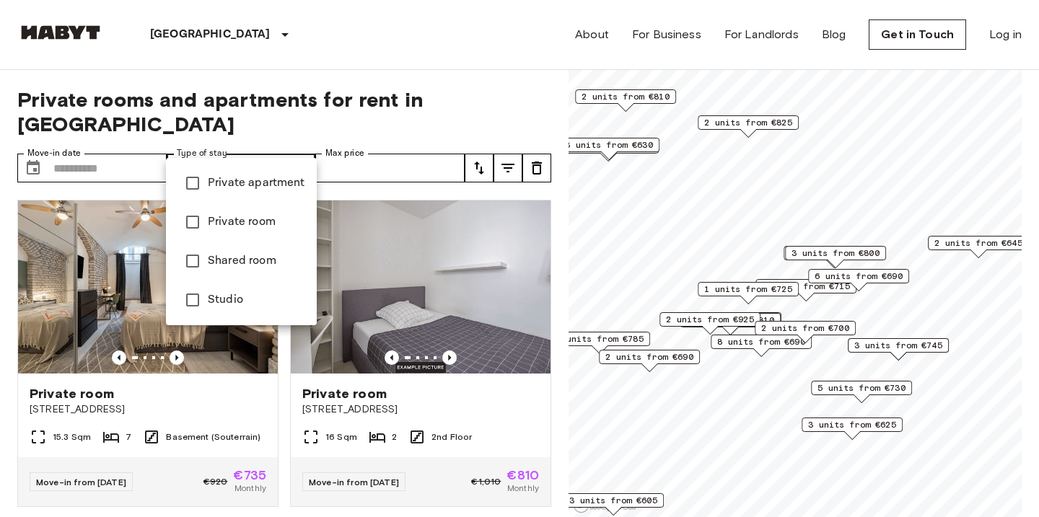
type input "******"
click at [361, 45] on div at bounding box center [519, 258] width 1039 height 517
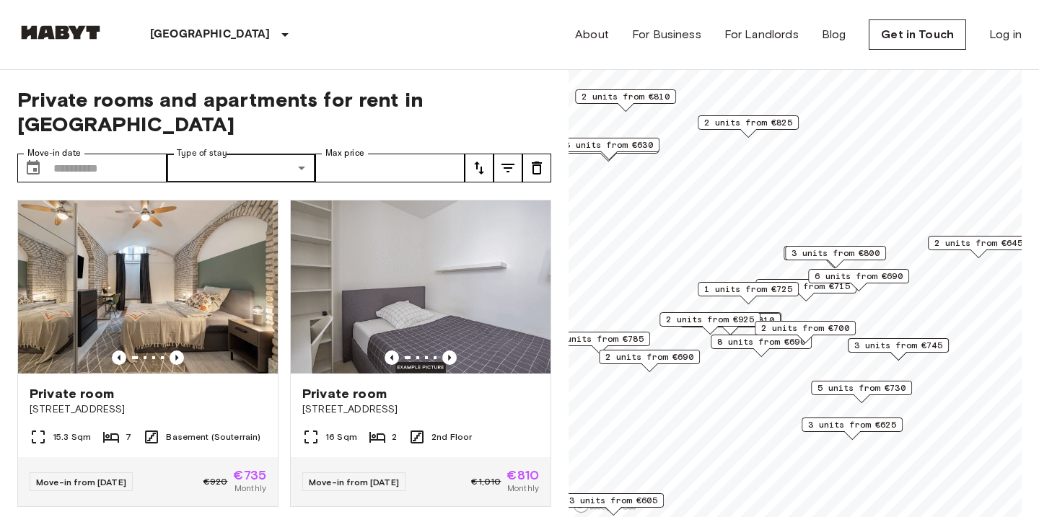
click at [967, 239] on span "2 units from €645" at bounding box center [979, 243] width 88 height 13
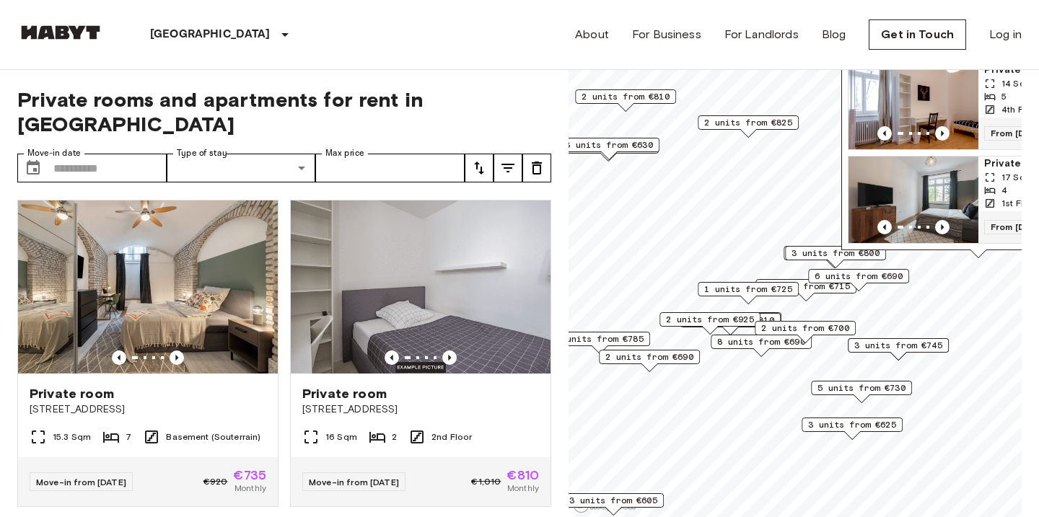
click at [930, 344] on span "3 units from €745" at bounding box center [898, 345] width 88 height 13
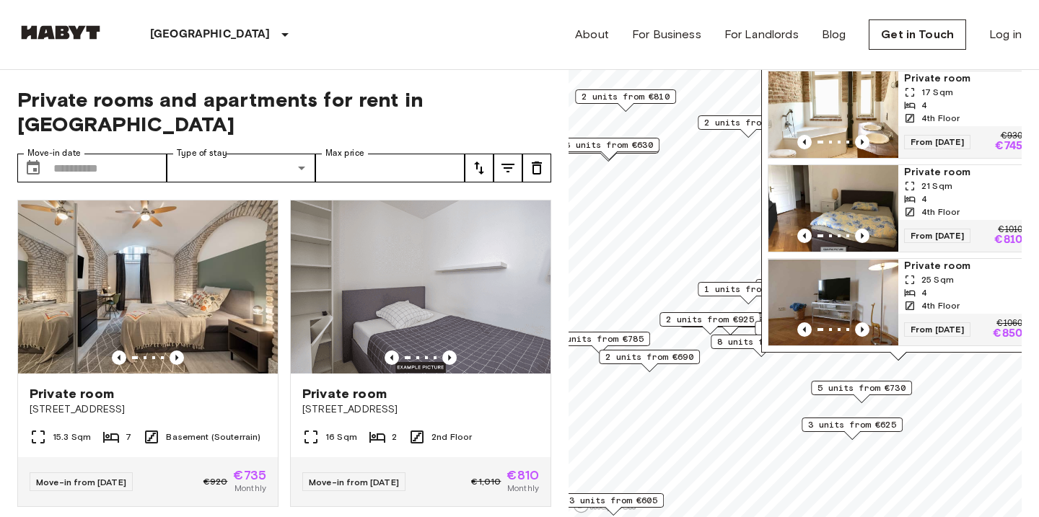
click at [880, 391] on span "5 units from €730" at bounding box center [862, 388] width 88 height 13
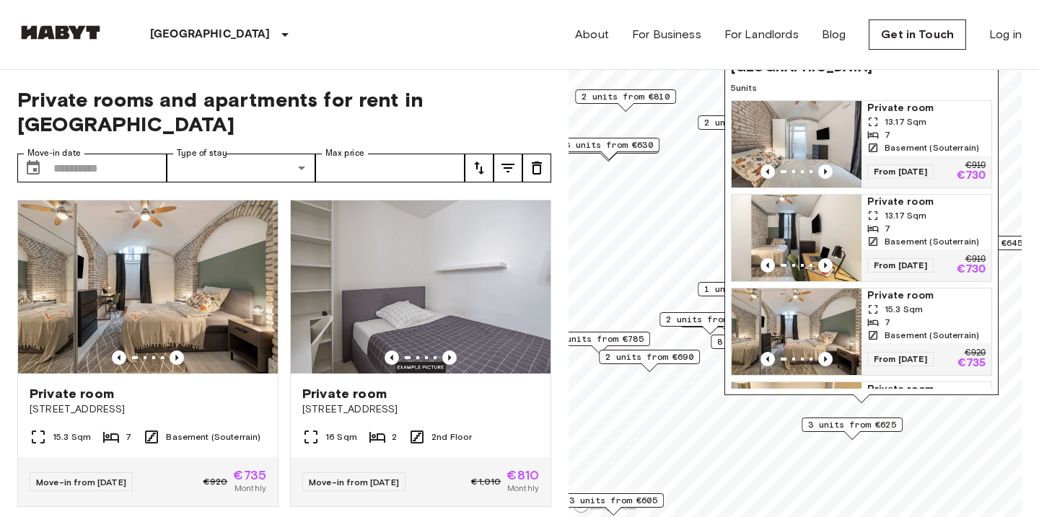
click at [868, 426] on span "3 units from €625" at bounding box center [852, 425] width 88 height 13
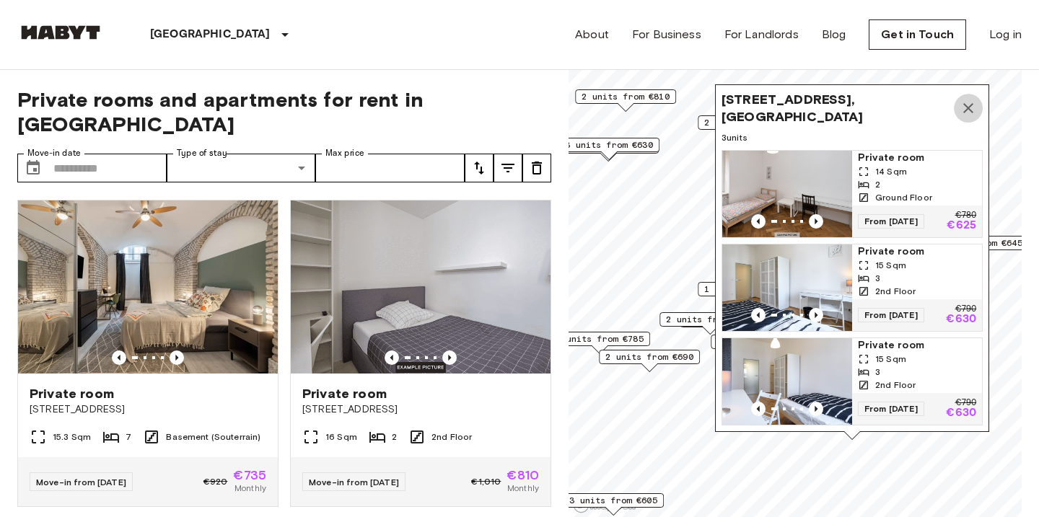
click at [969, 105] on icon "Map marker" at bounding box center [968, 108] width 17 height 17
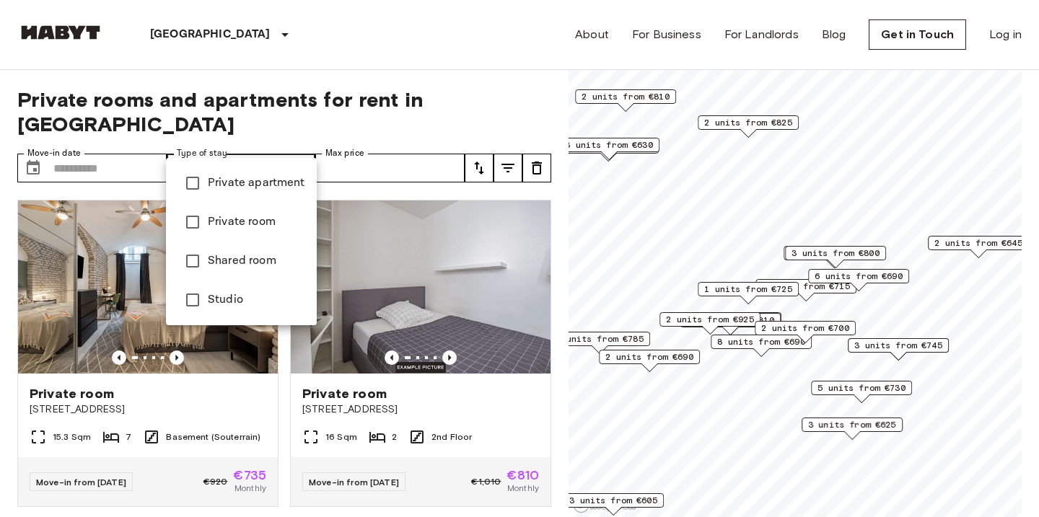
click at [224, 190] on span "Private apartment" at bounding box center [256, 183] width 97 height 17
type input "**********"
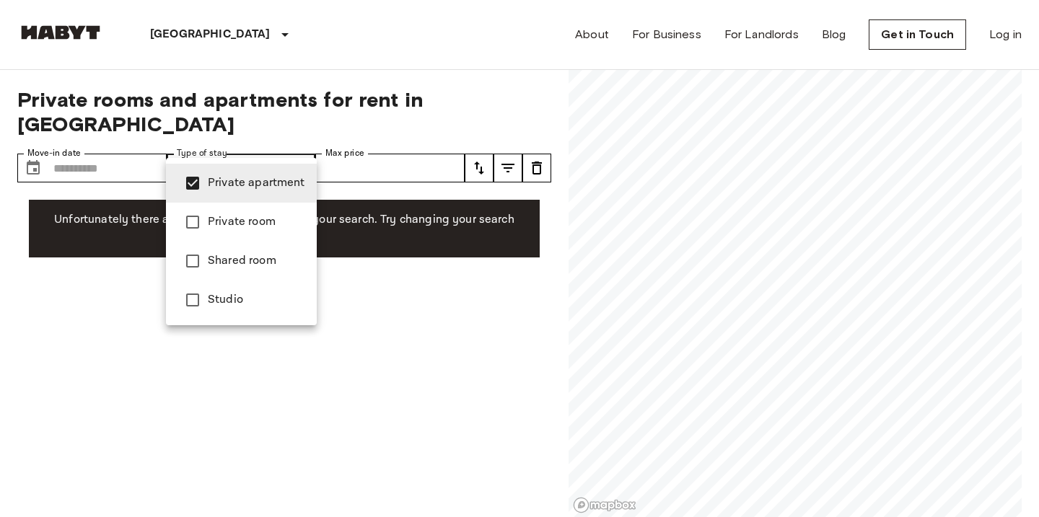
click at [484, 196] on div at bounding box center [519, 258] width 1039 height 517
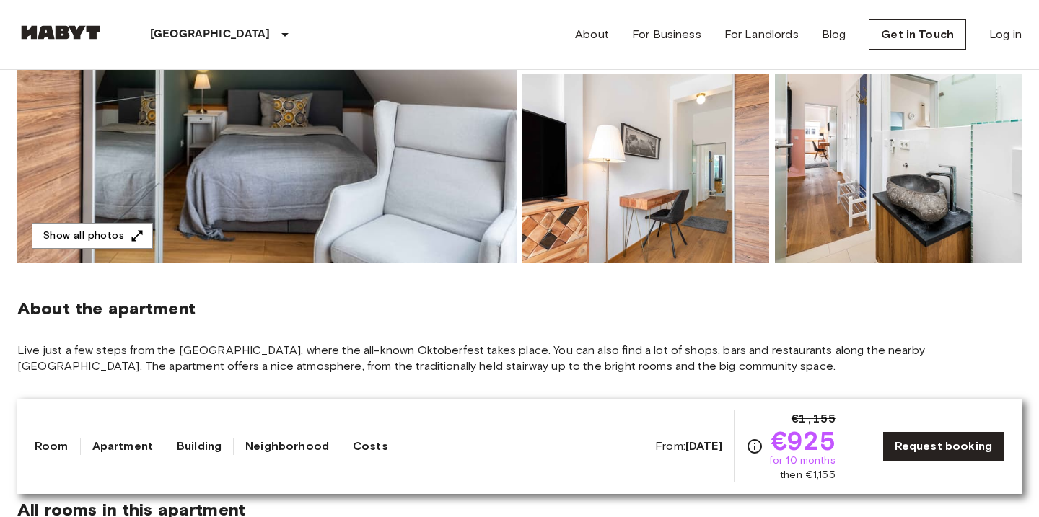
scroll to position [320, 0]
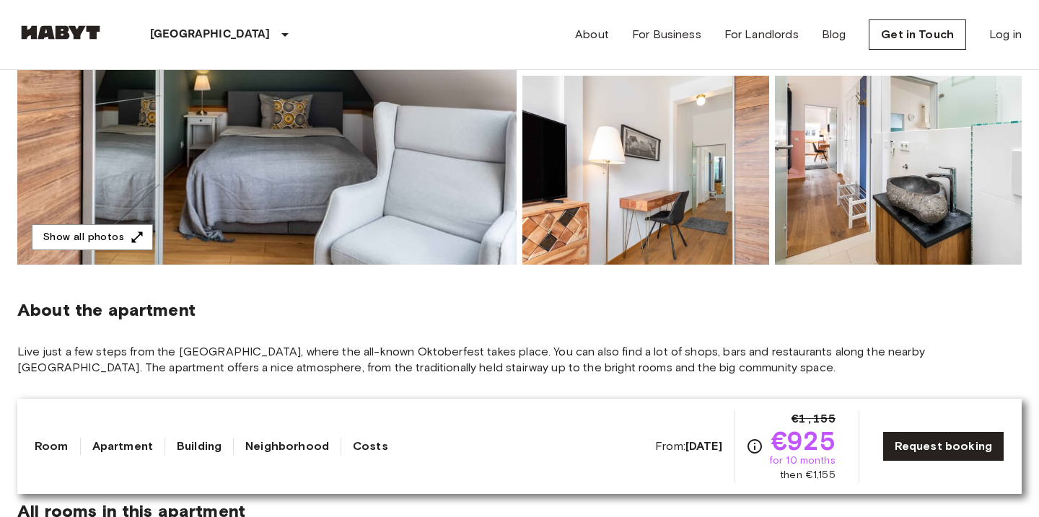
click at [343, 93] on img at bounding box center [266, 73] width 499 height 384
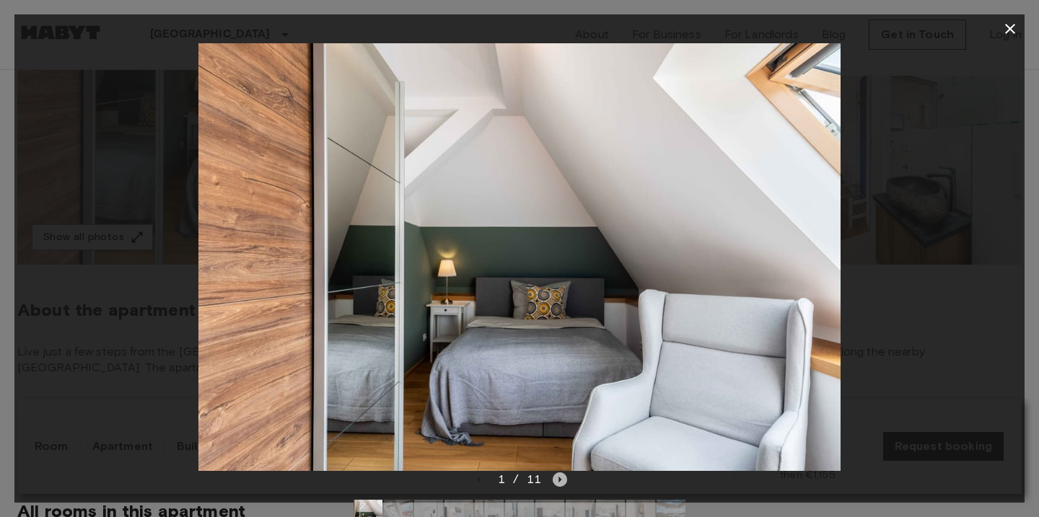
click at [562, 481] on icon "Next image" at bounding box center [560, 480] width 14 height 14
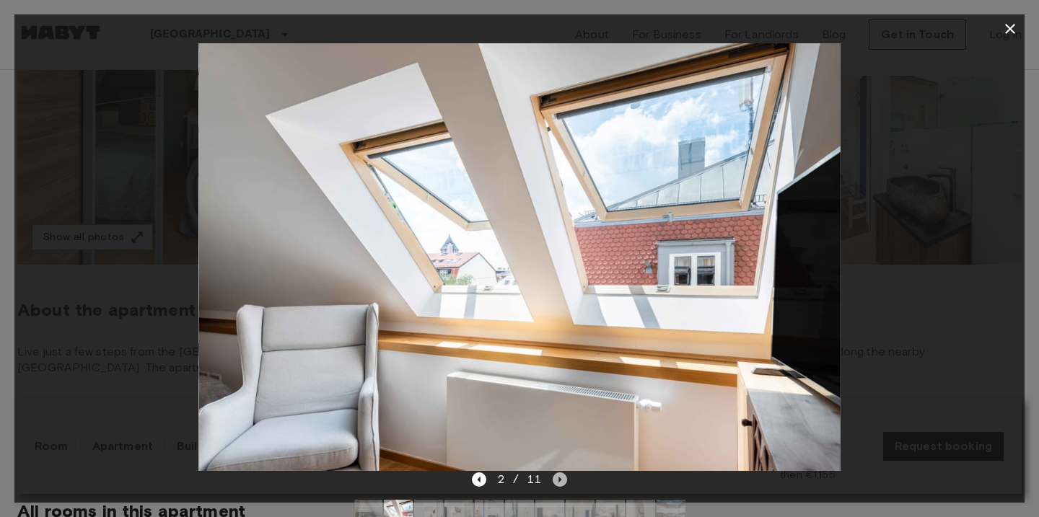
click at [562, 481] on icon "Next image" at bounding box center [560, 480] width 14 height 14
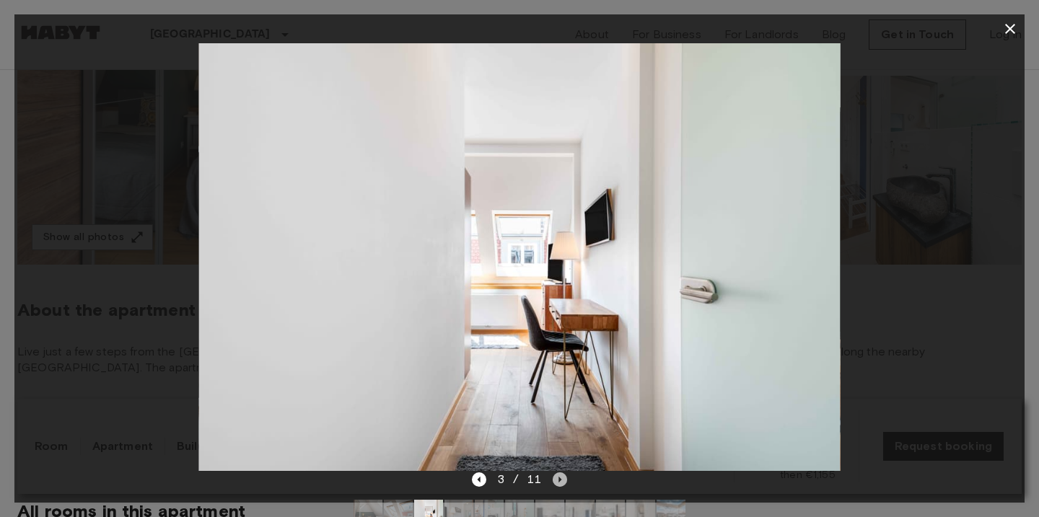
click at [562, 481] on icon "Next image" at bounding box center [560, 480] width 14 height 14
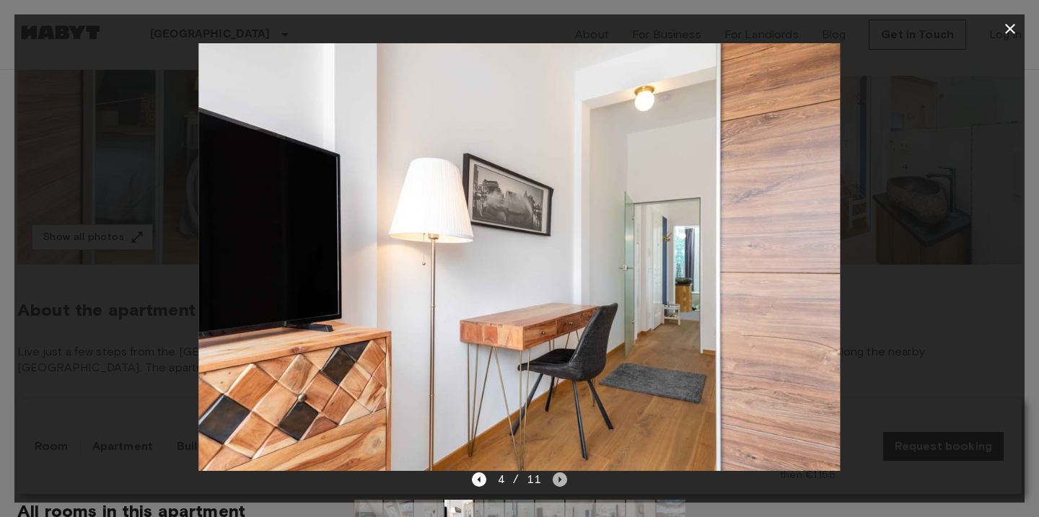
click at [562, 481] on icon "Next image" at bounding box center [560, 480] width 14 height 14
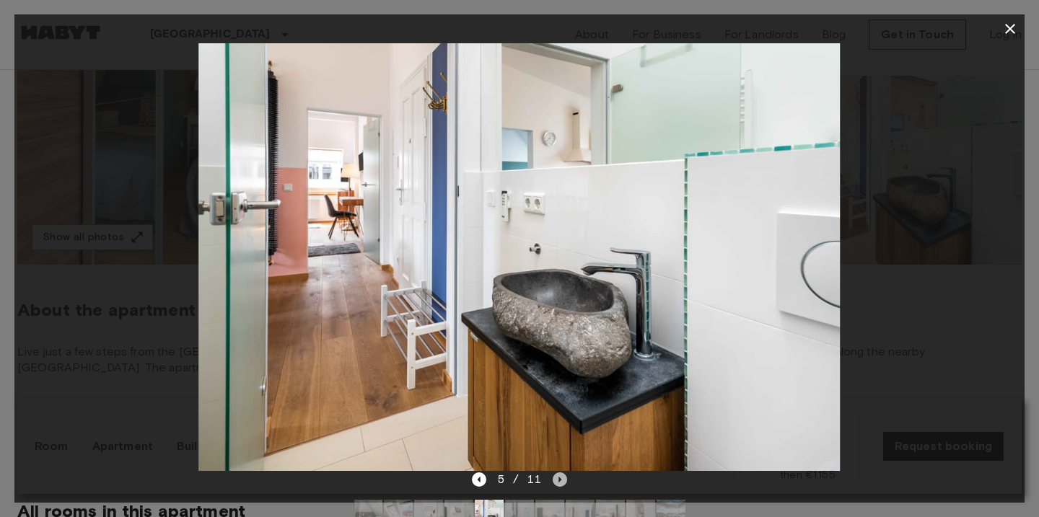
click at [562, 481] on icon "Next image" at bounding box center [560, 480] width 14 height 14
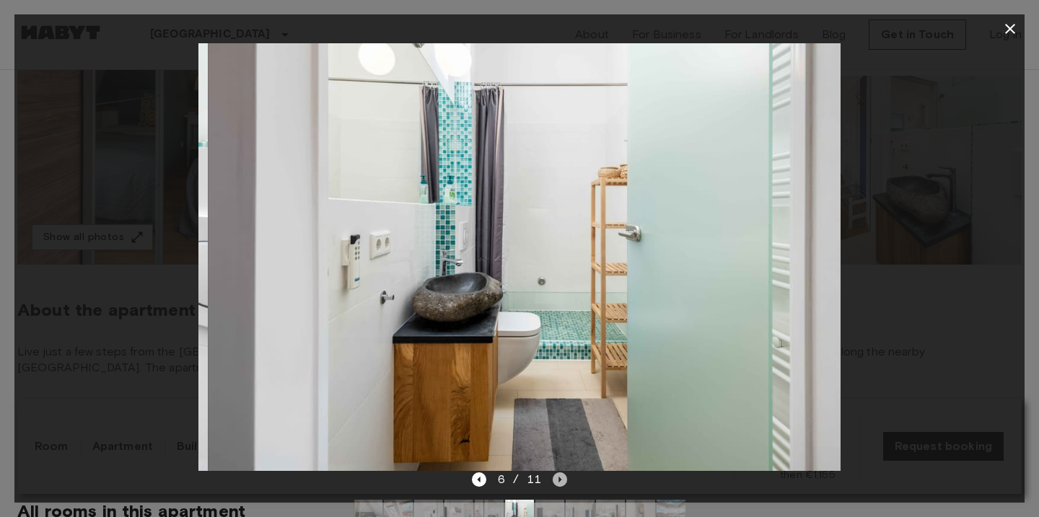
click at [562, 481] on icon "Next image" at bounding box center [560, 480] width 14 height 14
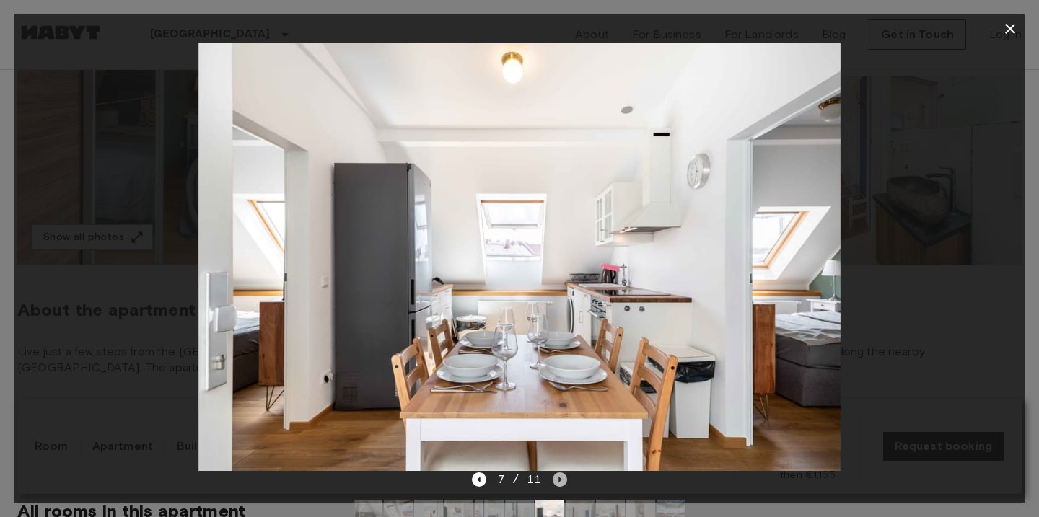
click at [562, 481] on icon "Next image" at bounding box center [560, 480] width 14 height 14
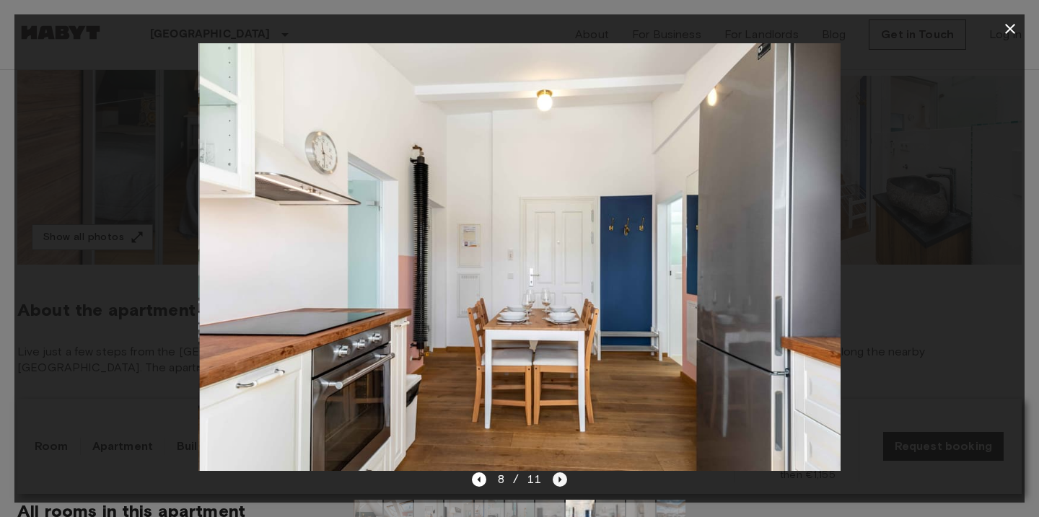
click at [562, 481] on icon "Next image" at bounding box center [560, 480] width 14 height 14
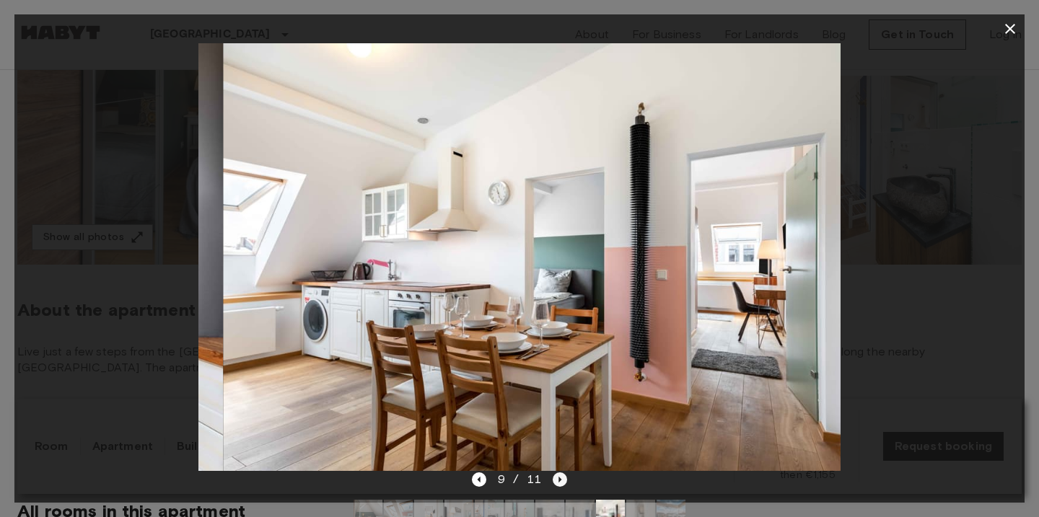
click at [563, 481] on icon "Next image" at bounding box center [560, 480] width 14 height 14
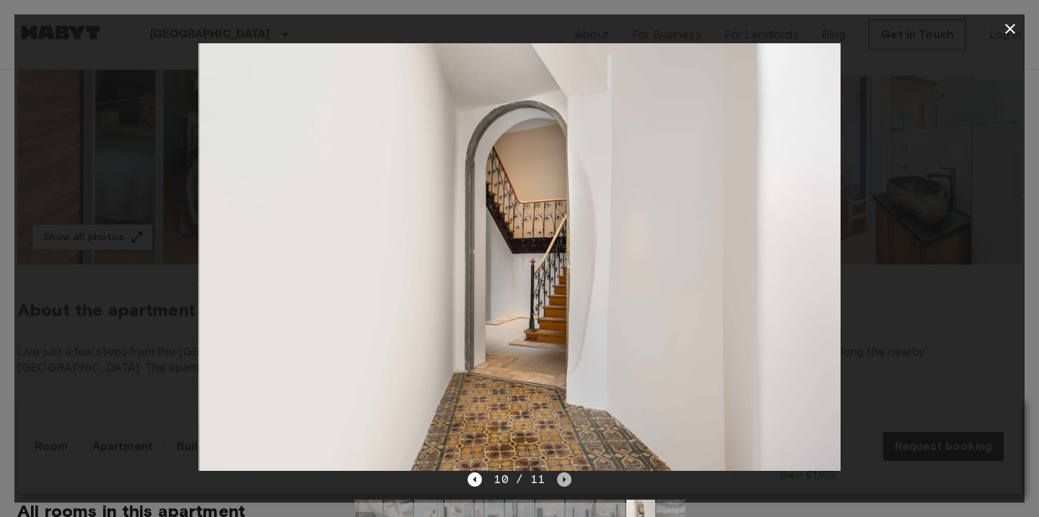
click at [563, 481] on icon "Next image" at bounding box center [564, 480] width 14 height 14
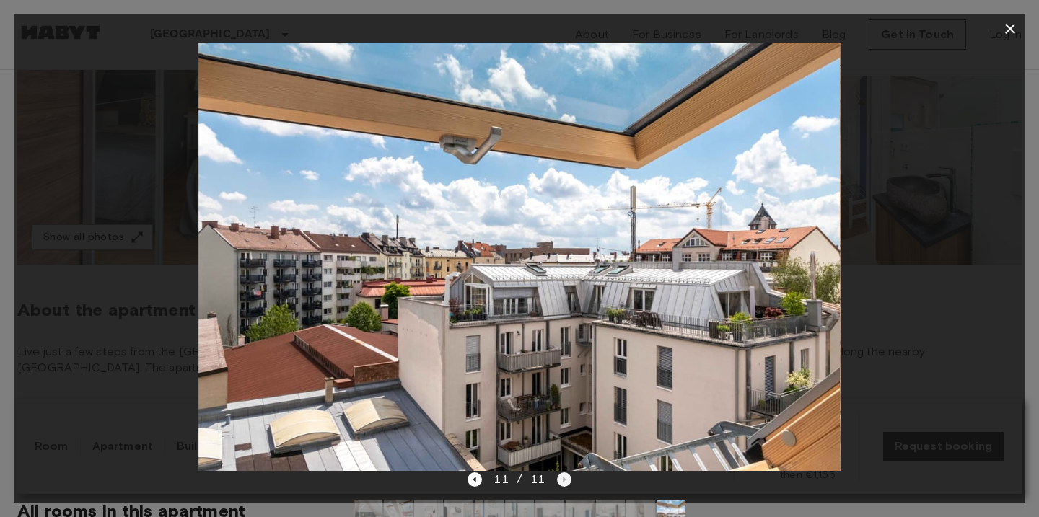
click at [563, 481] on div "11 / 11" at bounding box center [519, 479] width 103 height 17
click at [1012, 25] on icon "button" at bounding box center [1010, 28] width 17 height 17
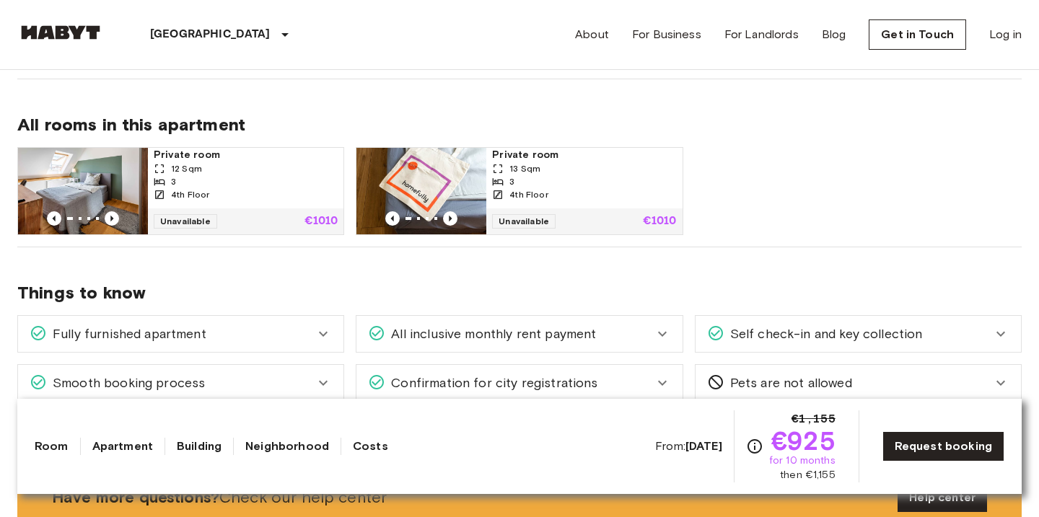
scroll to position [706, 0]
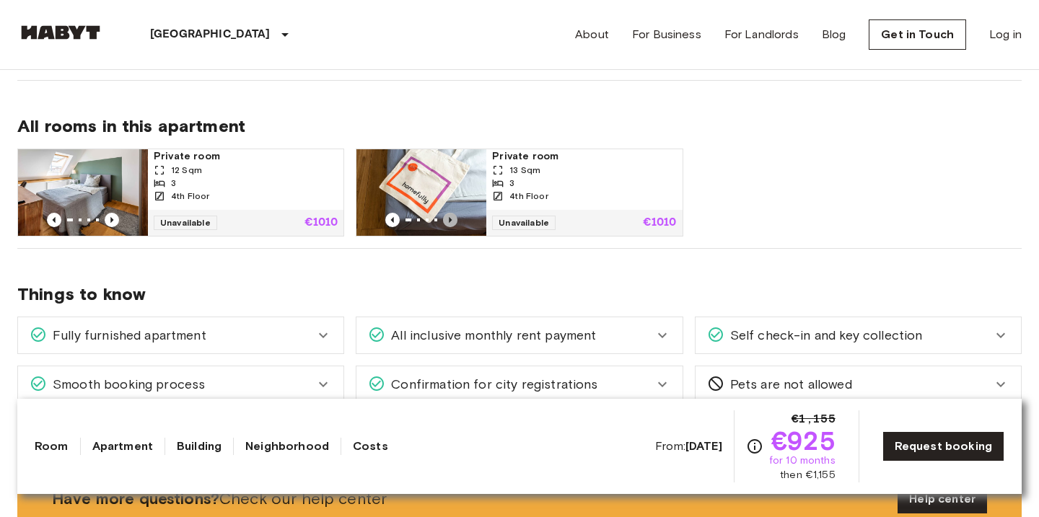
click at [450, 219] on icon "Previous image" at bounding box center [451, 220] width 3 height 6
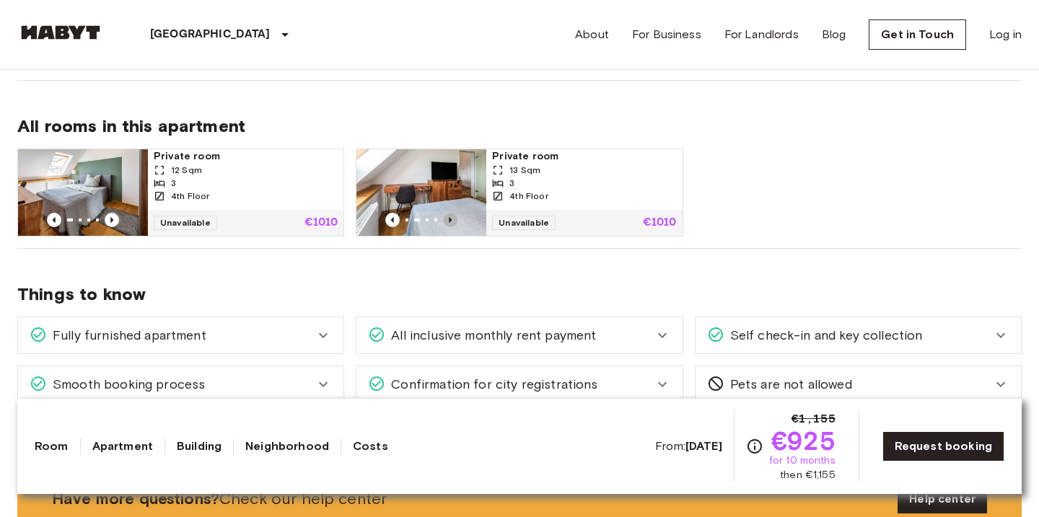
click at [450, 219] on icon "Previous image" at bounding box center [451, 220] width 3 height 6
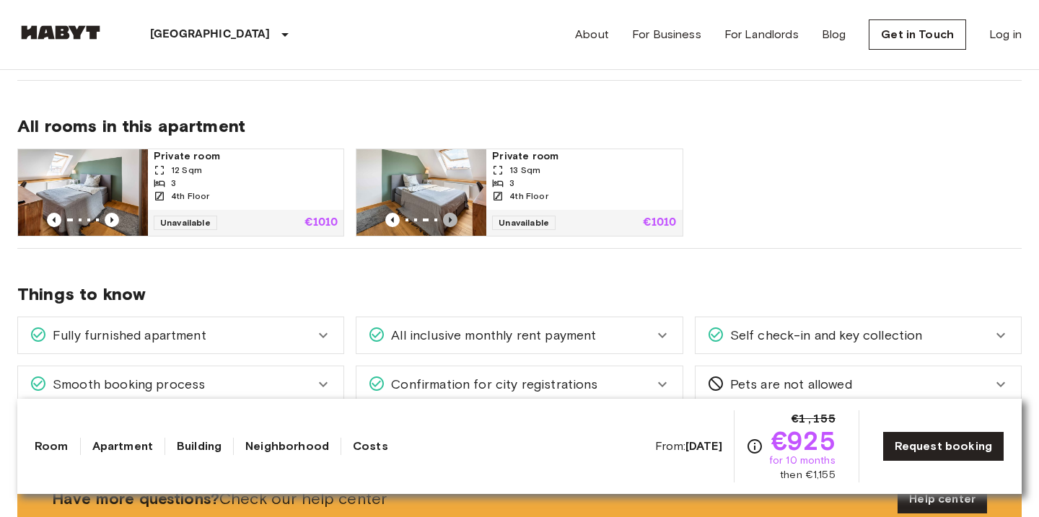
click at [450, 219] on icon "Previous image" at bounding box center [451, 220] width 3 height 6
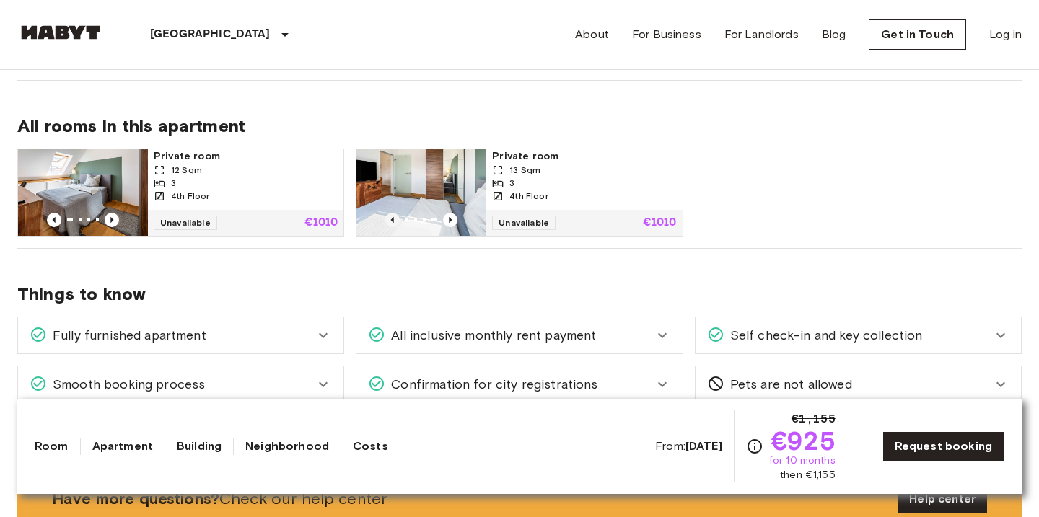
click at [391, 221] on icon "Previous image" at bounding box center [392, 220] width 14 height 14
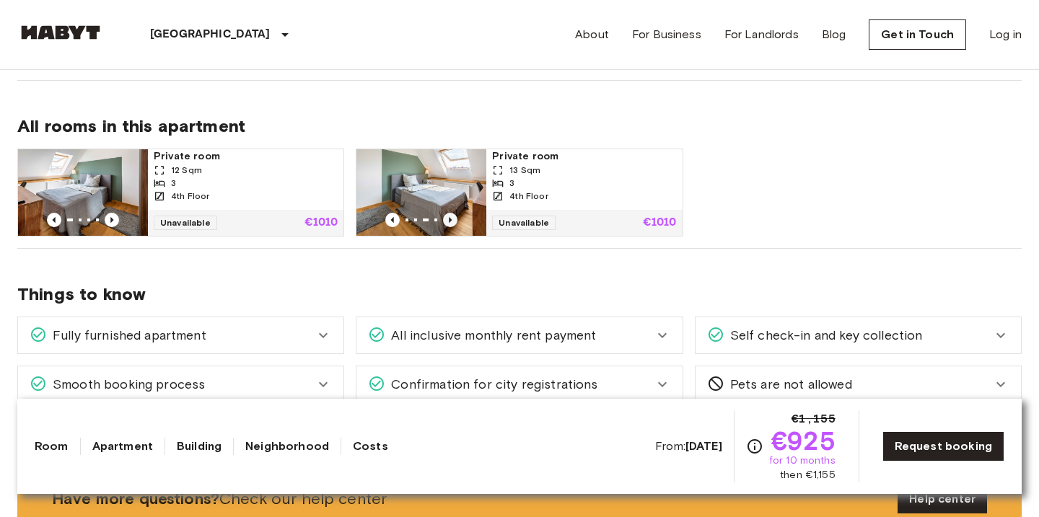
click at [449, 216] on icon "Previous image" at bounding box center [450, 220] width 14 height 14
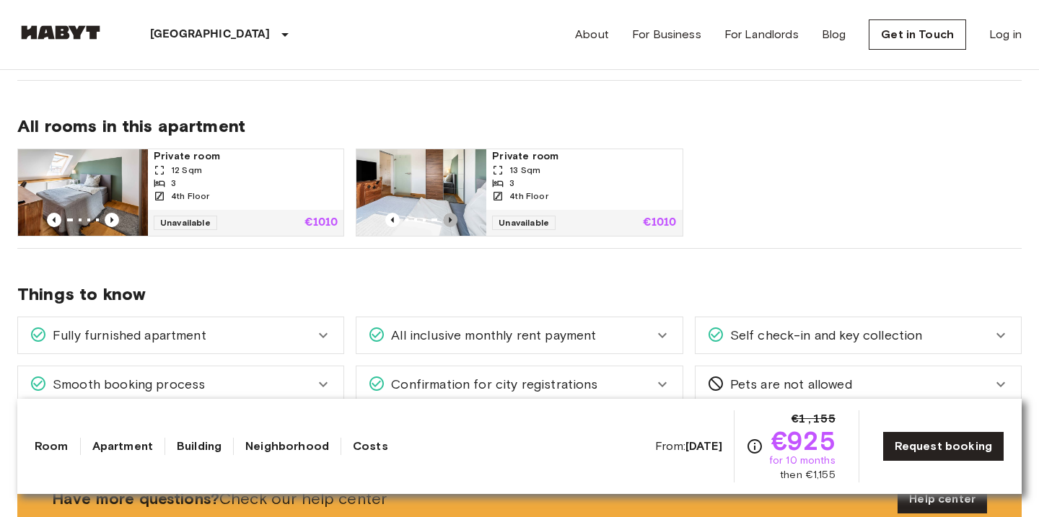
click at [449, 216] on icon "Previous image" at bounding box center [450, 220] width 14 height 14
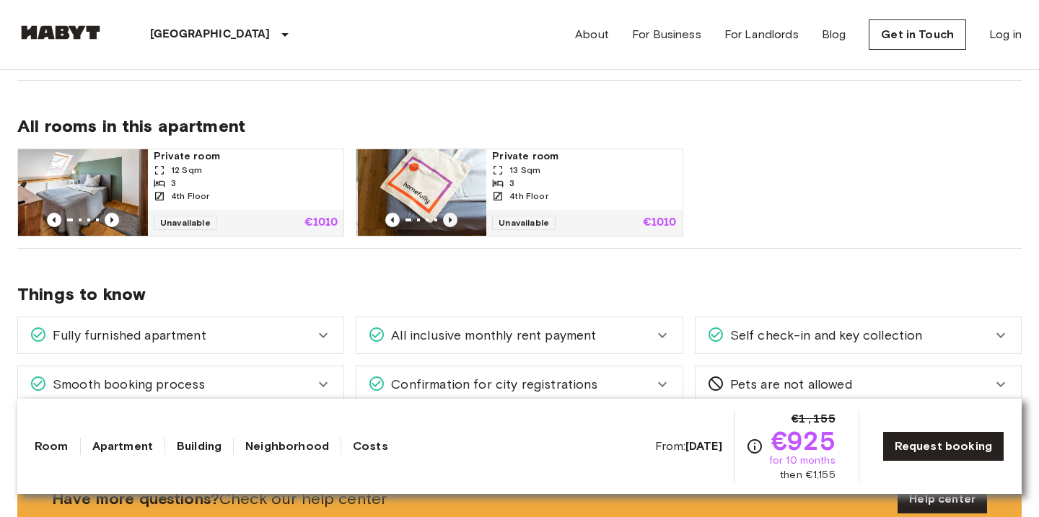
click at [449, 216] on icon "Previous image" at bounding box center [450, 220] width 14 height 14
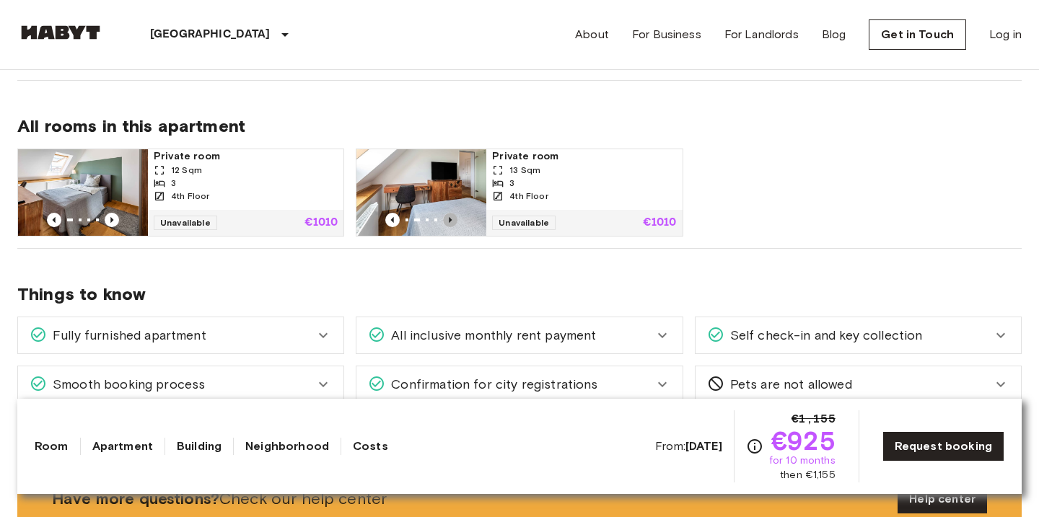
click at [449, 216] on icon "Previous image" at bounding box center [450, 220] width 14 height 14
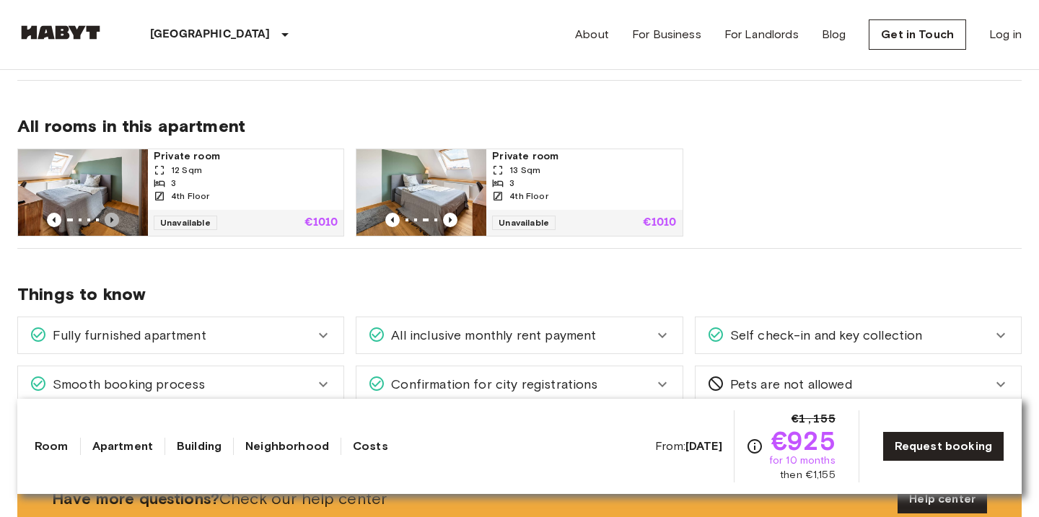
click at [113, 218] on icon "Previous image" at bounding box center [112, 220] width 14 height 14
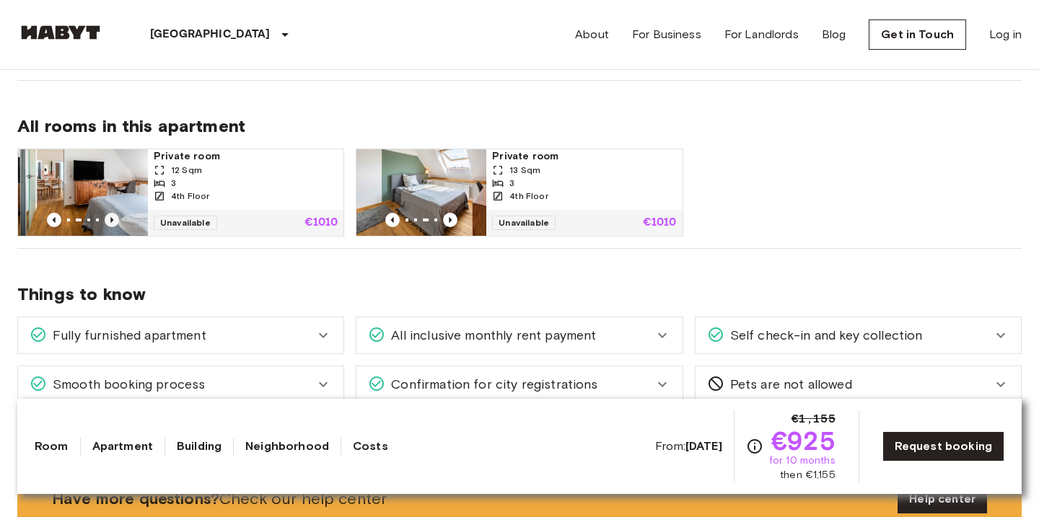
click at [113, 218] on icon "Previous image" at bounding box center [112, 220] width 14 height 14
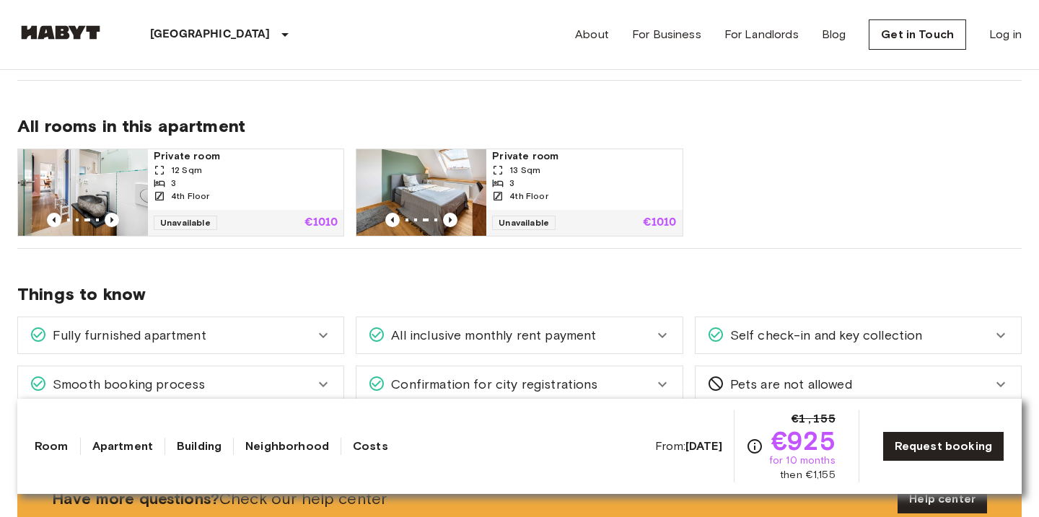
click at [830, 191] on div "Private room 12 Sqm 3 4th Floor Unavailable €1010 Private room 13 Sqm 3 4th Flo…" at bounding box center [514, 187] width 1016 height 100
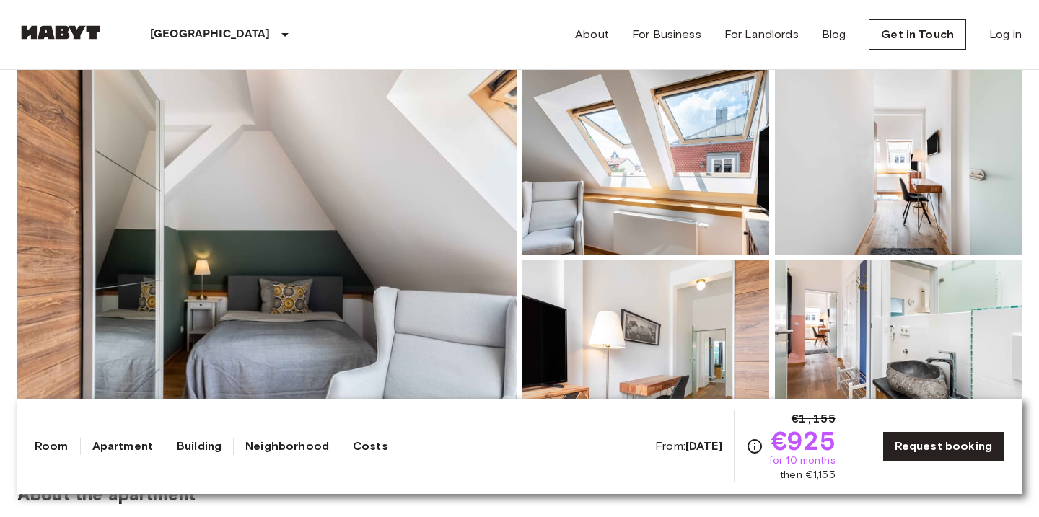
scroll to position [134, 0]
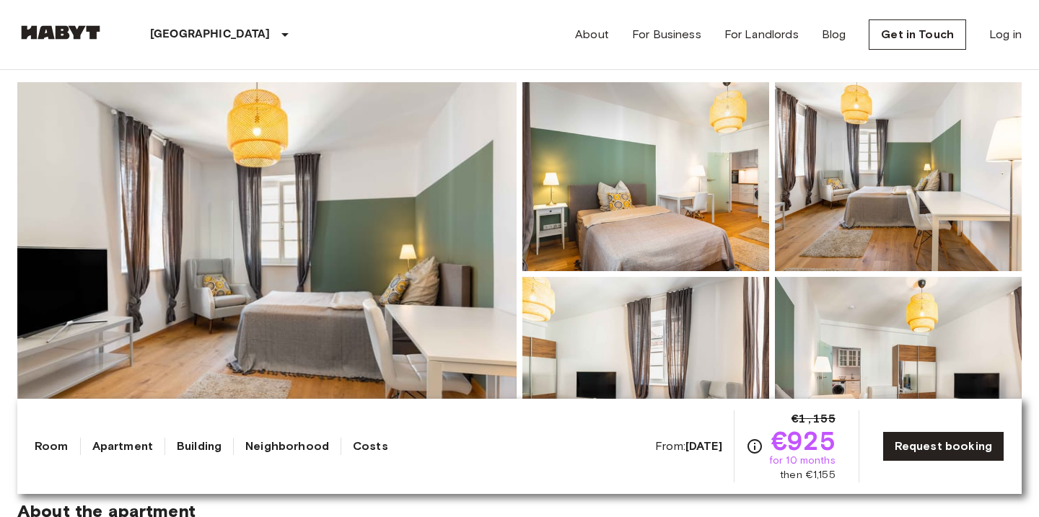
scroll to position [131, 0]
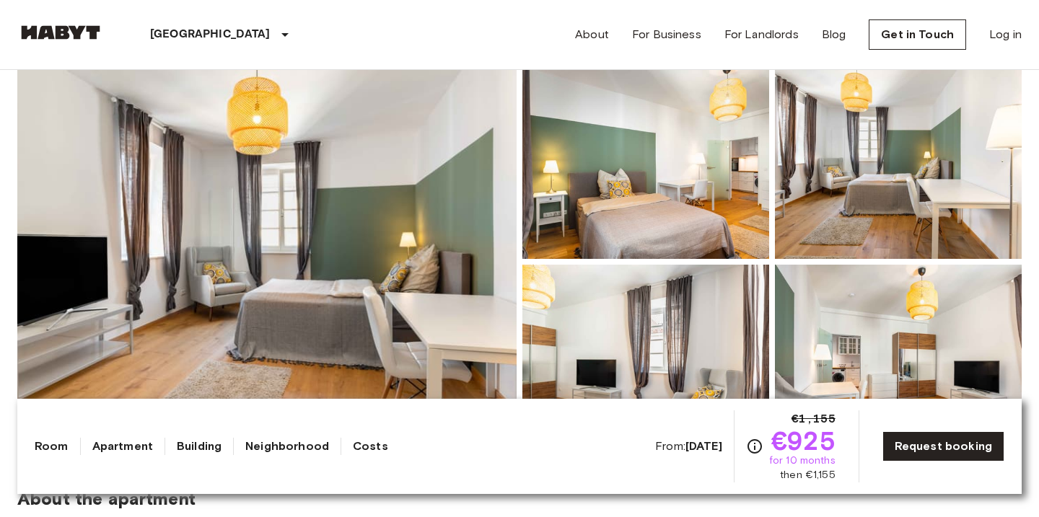
click at [305, 199] on img at bounding box center [266, 262] width 499 height 384
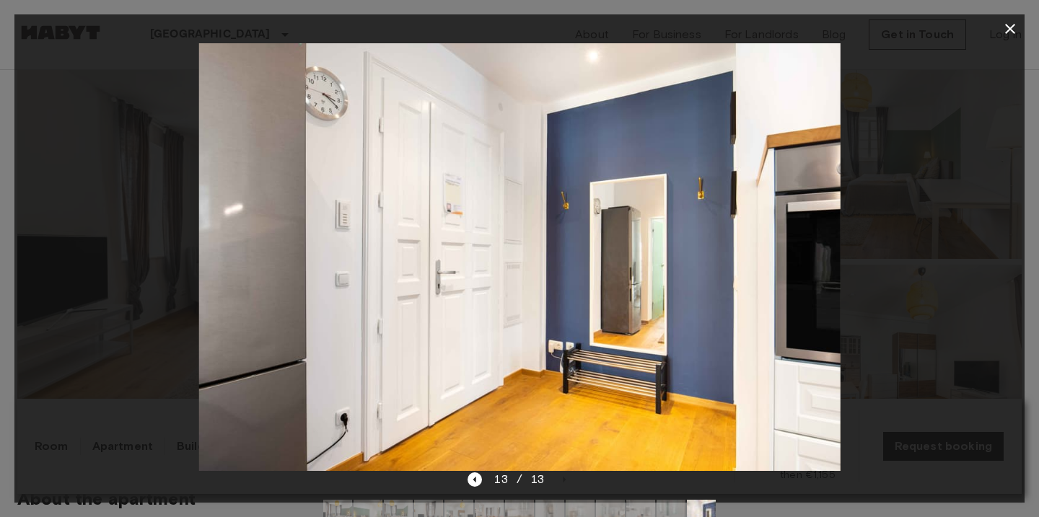
click at [1006, 29] on icon "button" at bounding box center [1010, 28] width 17 height 17
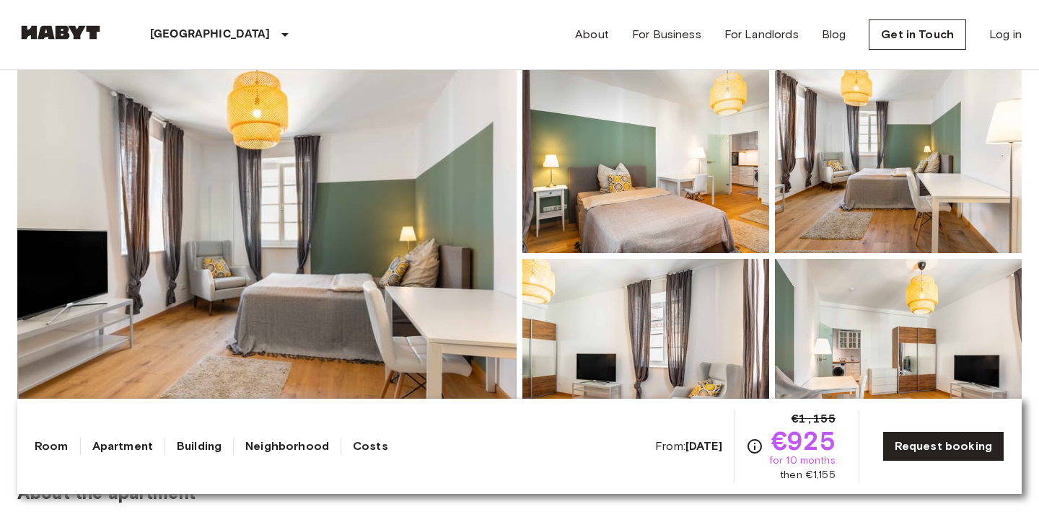
scroll to position [136, 0]
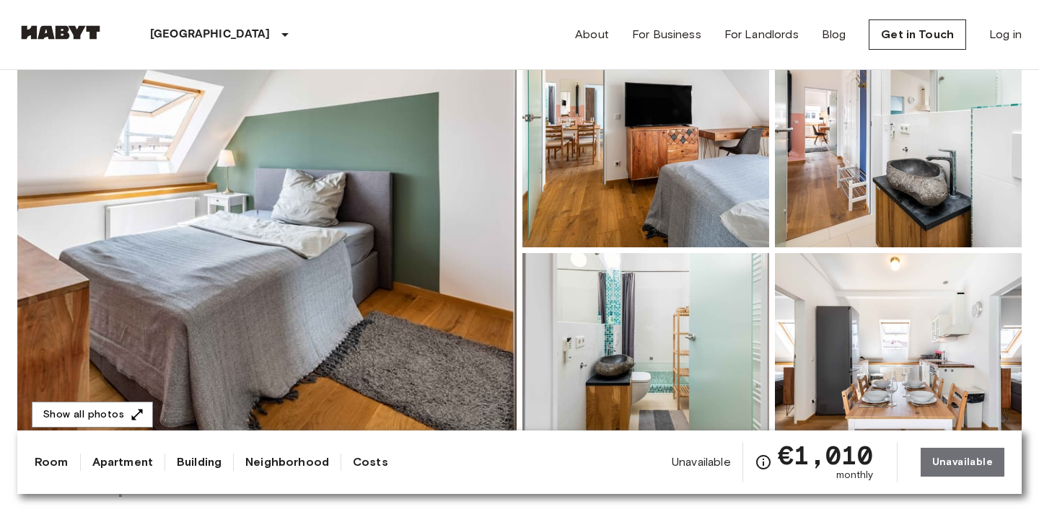
scroll to position [128, 0]
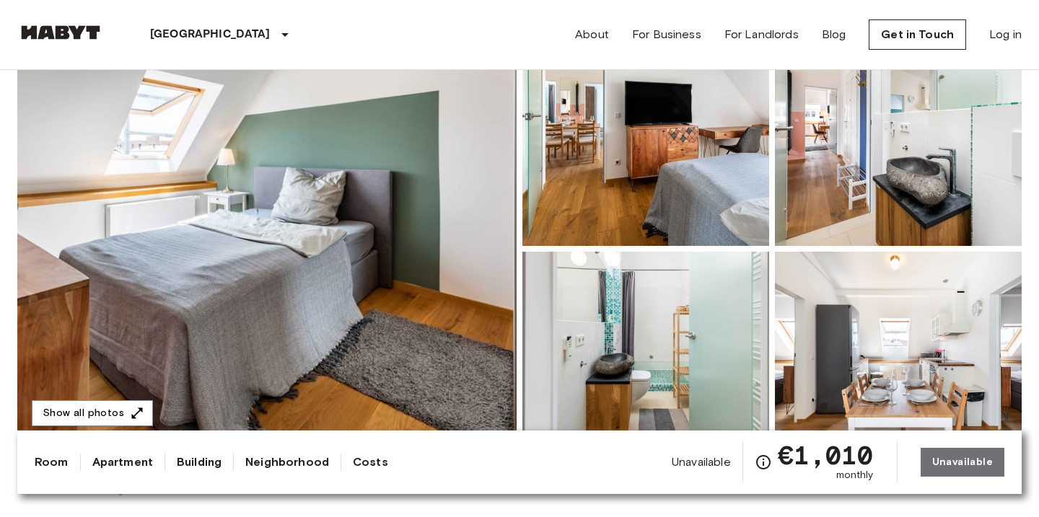
click at [293, 196] on img at bounding box center [266, 249] width 499 height 384
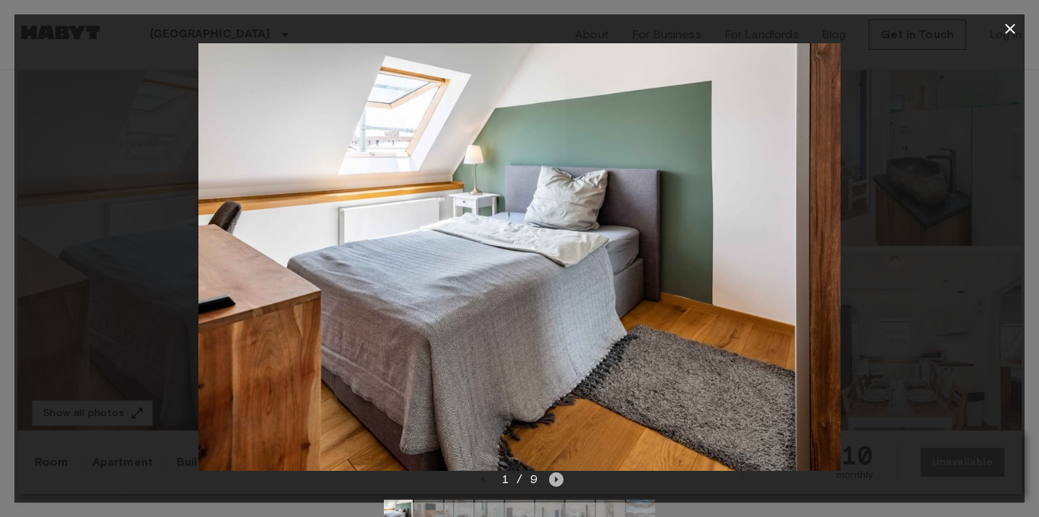
click at [557, 480] on icon "Next image" at bounding box center [557, 480] width 3 height 6
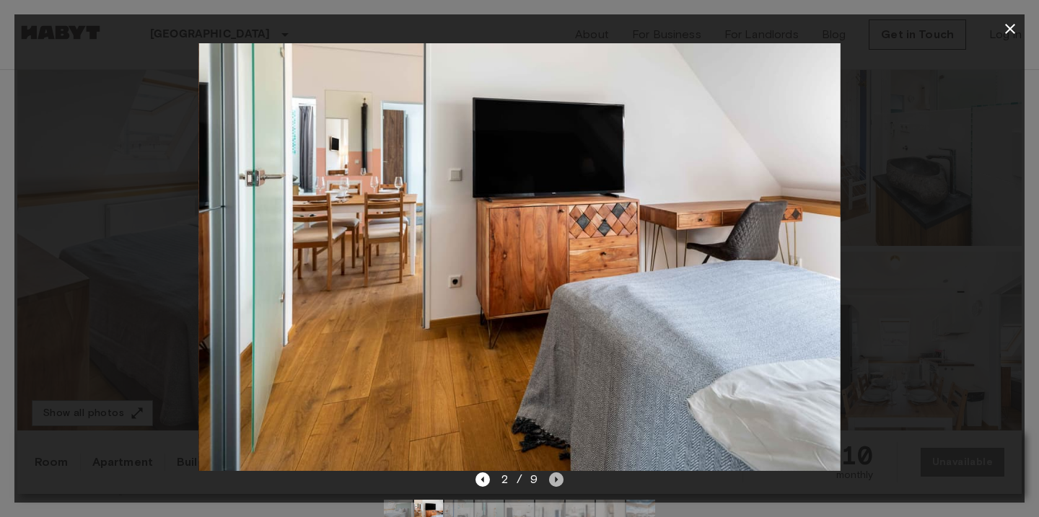
click at [557, 480] on icon "Next image" at bounding box center [557, 480] width 3 height 6
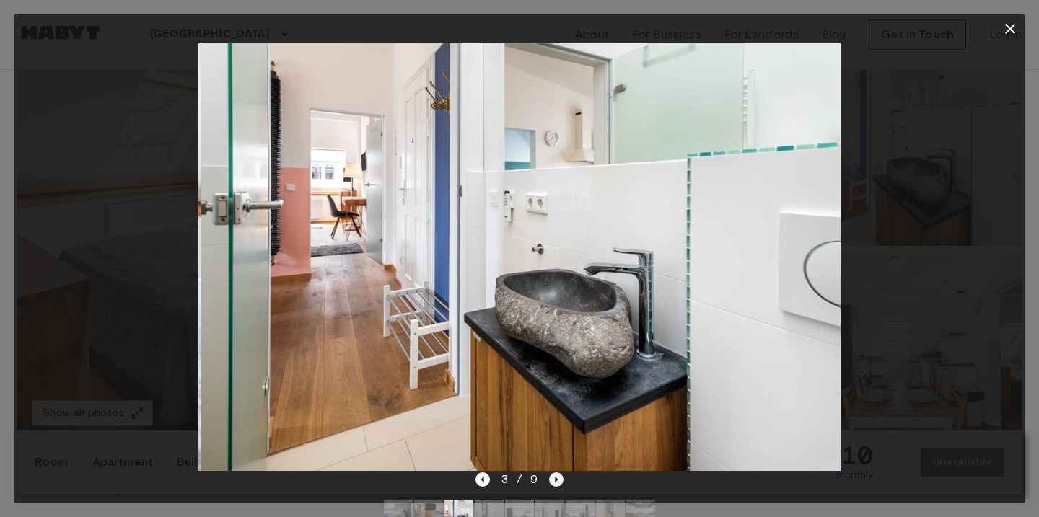
click at [557, 480] on icon "Next image" at bounding box center [557, 480] width 3 height 6
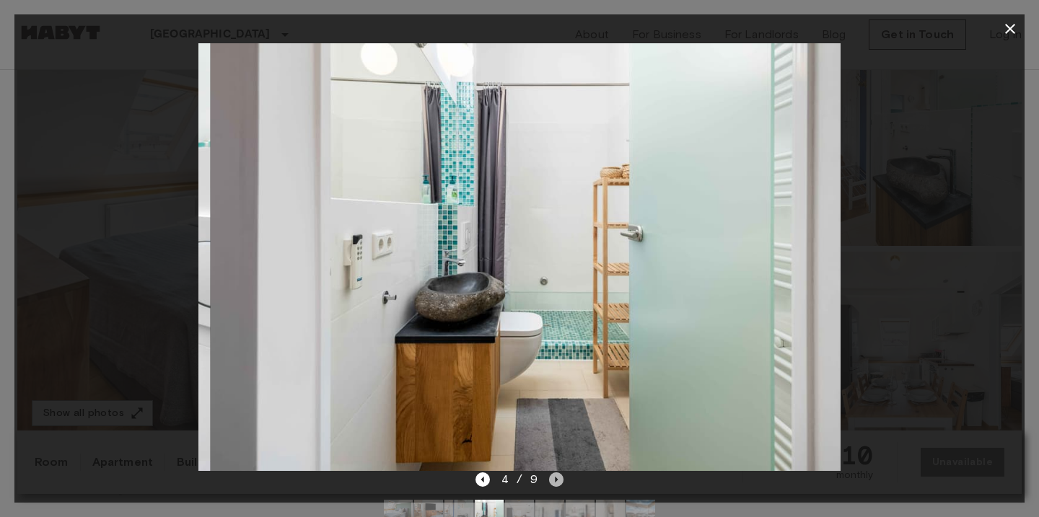
click at [557, 480] on icon "Next image" at bounding box center [557, 480] width 3 height 6
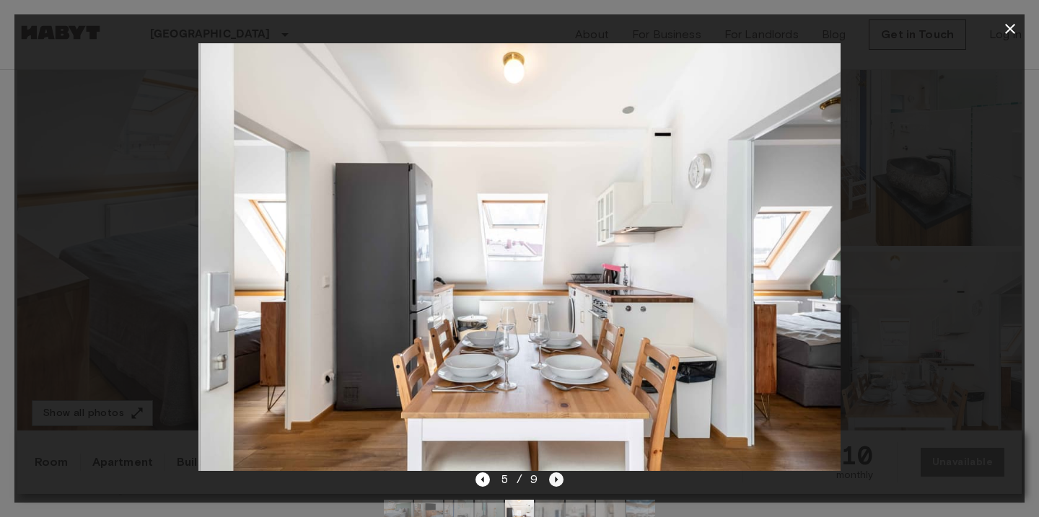
click at [557, 479] on icon "Next image" at bounding box center [557, 480] width 3 height 6
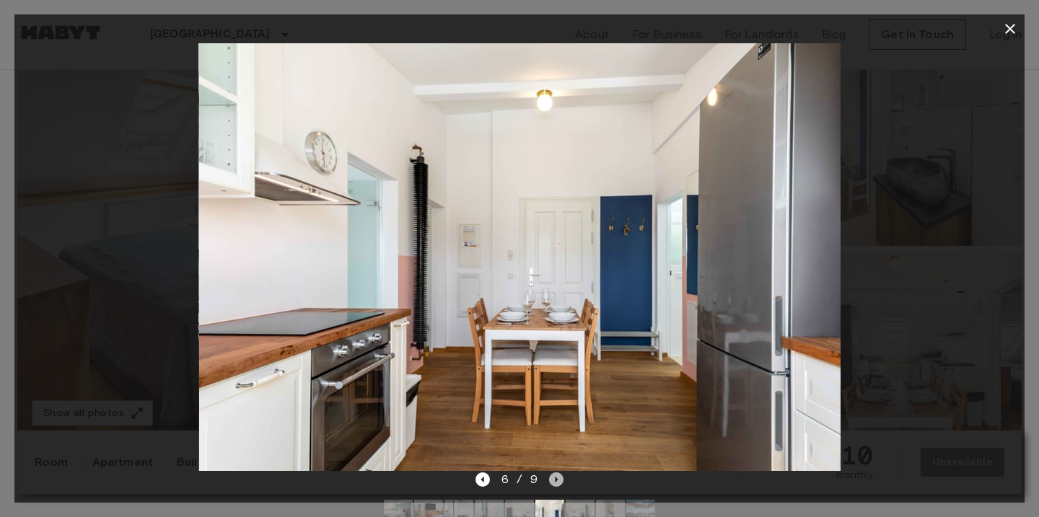
click at [557, 479] on icon "Next image" at bounding box center [557, 480] width 3 height 6
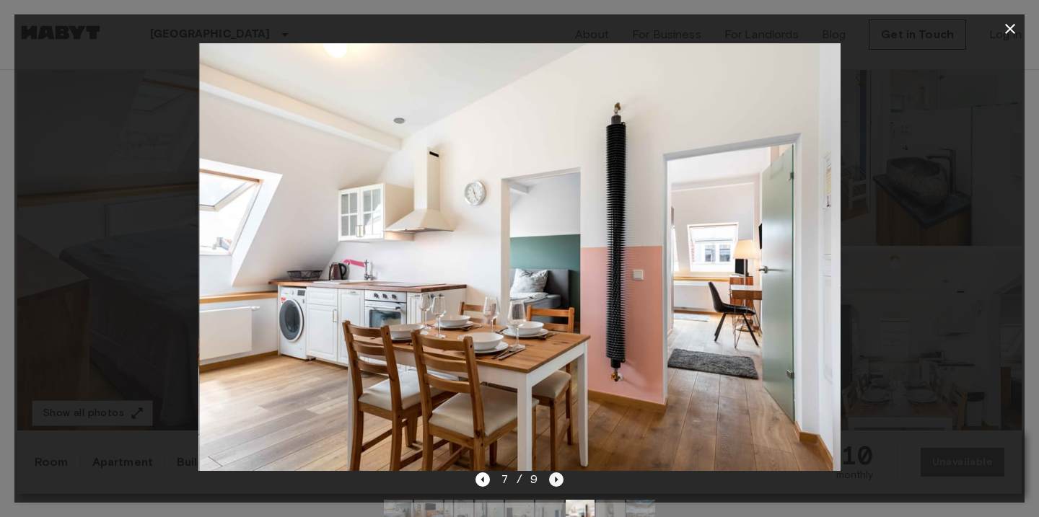
click at [557, 479] on icon "Next image" at bounding box center [557, 480] width 3 height 6
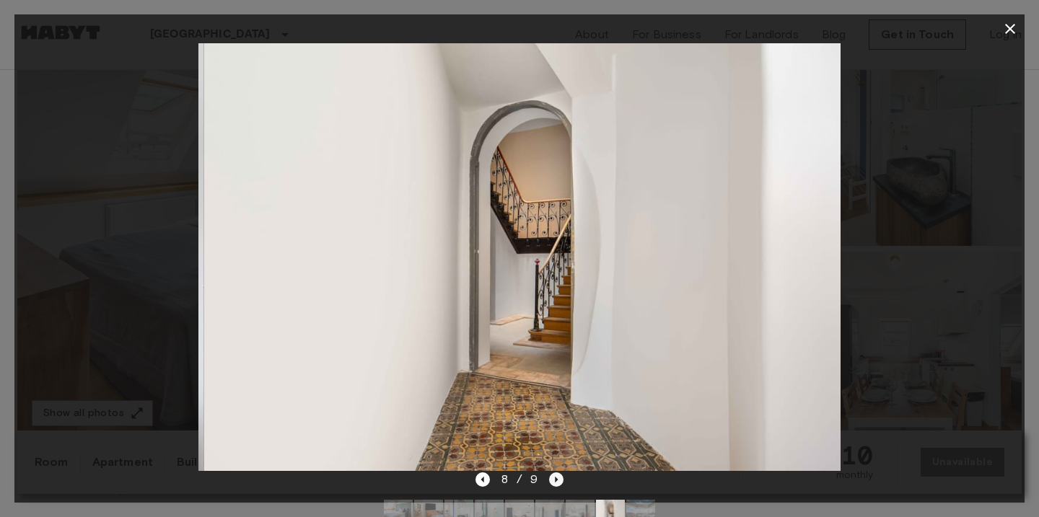
click at [557, 479] on icon "Next image" at bounding box center [557, 480] width 3 height 6
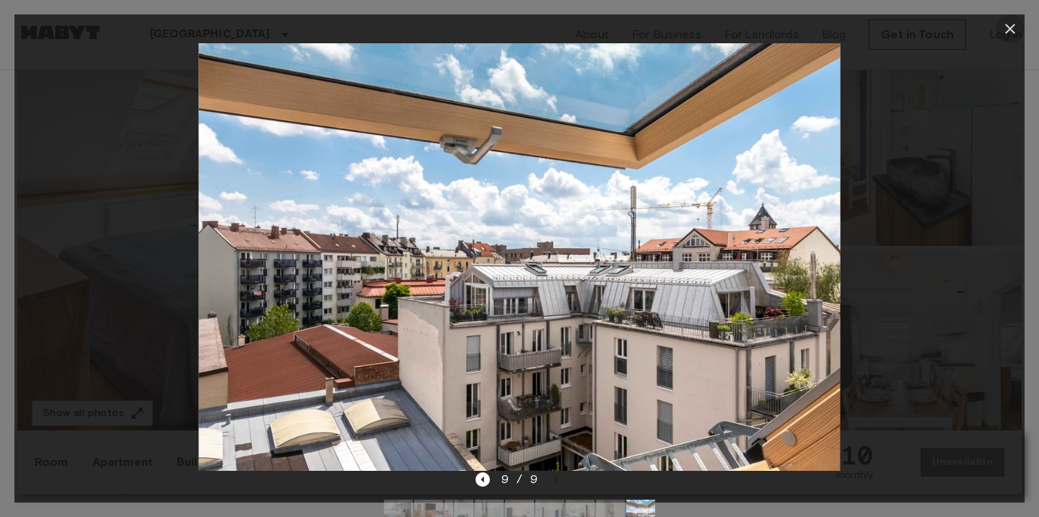
click at [1004, 25] on icon "button" at bounding box center [1010, 28] width 17 height 17
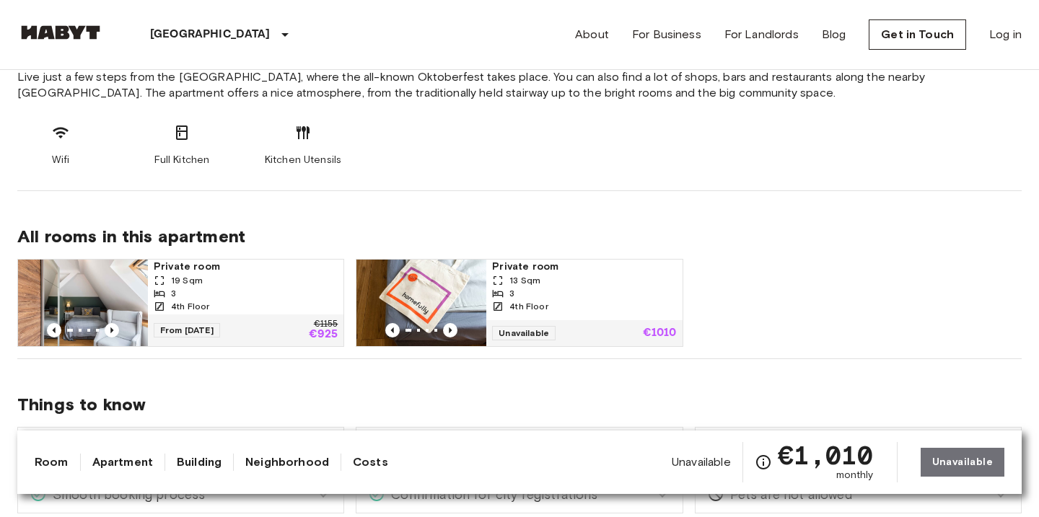
scroll to position [581, 0]
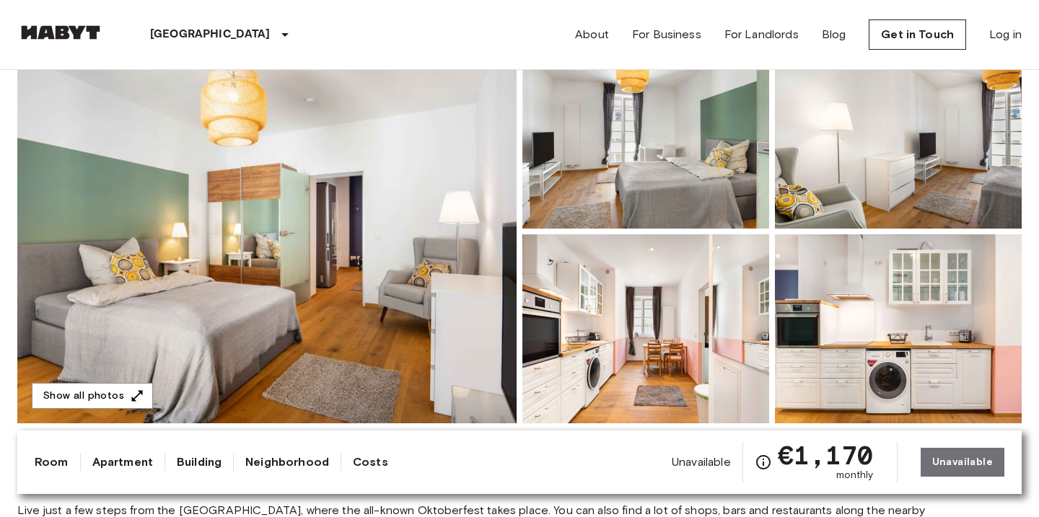
scroll to position [156, 0]
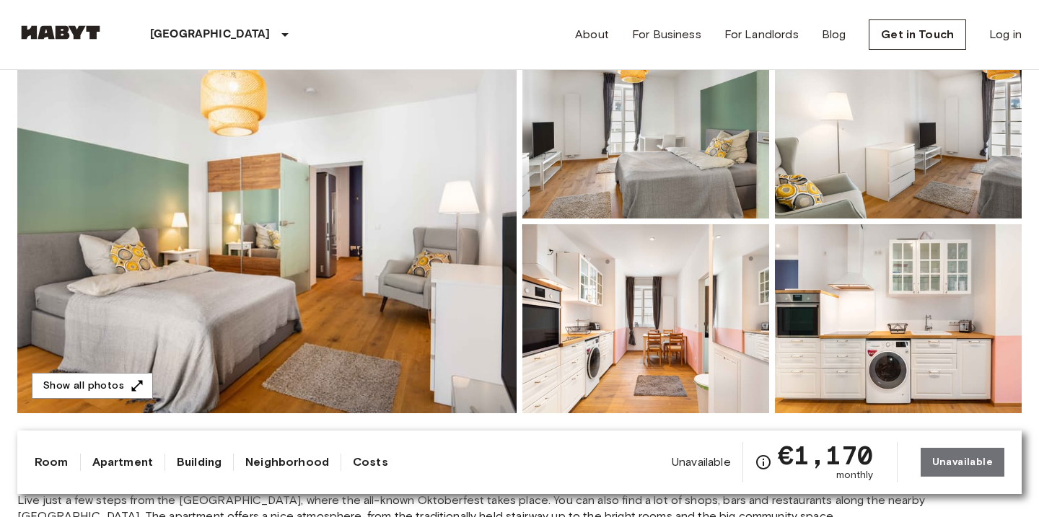
click at [369, 221] on img at bounding box center [266, 222] width 499 height 384
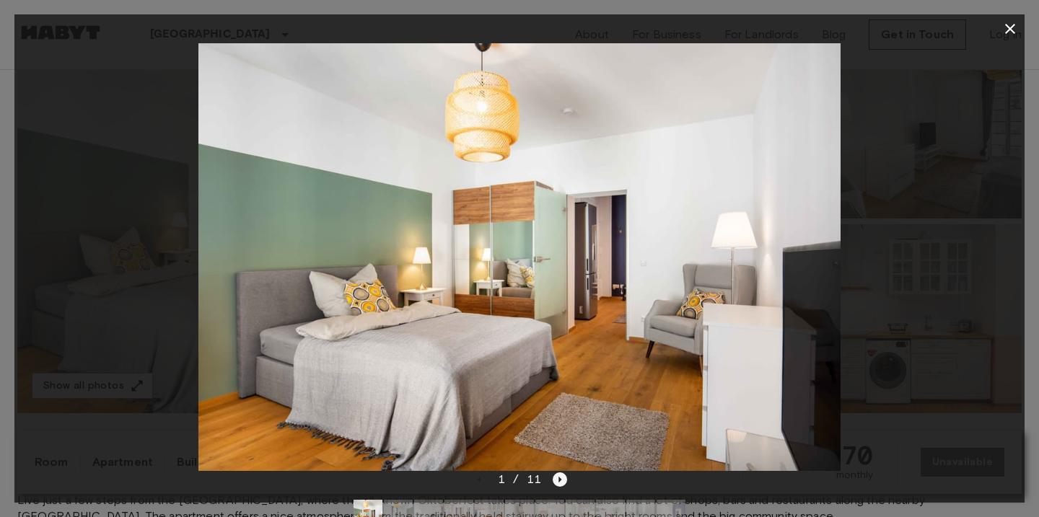
click at [564, 479] on icon "Next image" at bounding box center [560, 480] width 14 height 14
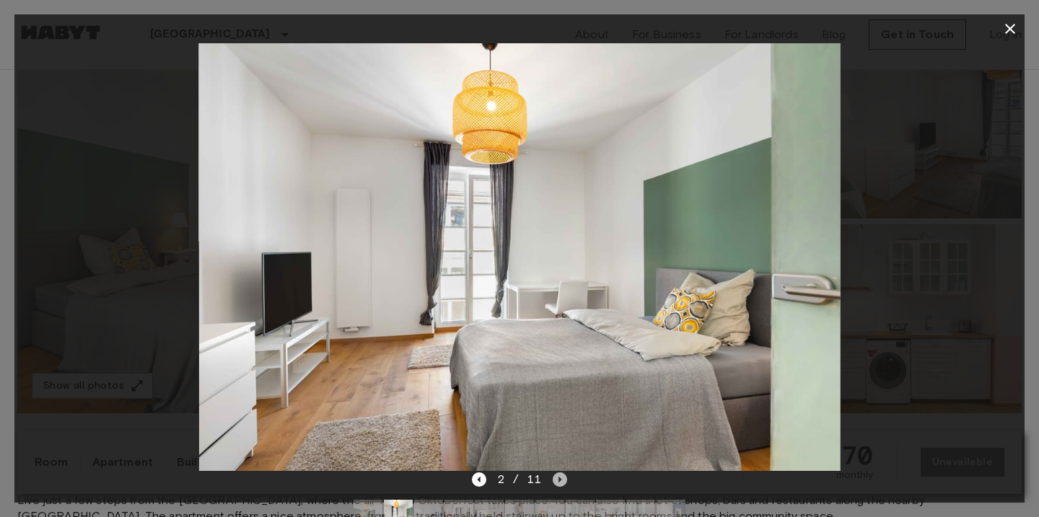
click at [564, 479] on icon "Next image" at bounding box center [560, 480] width 14 height 14
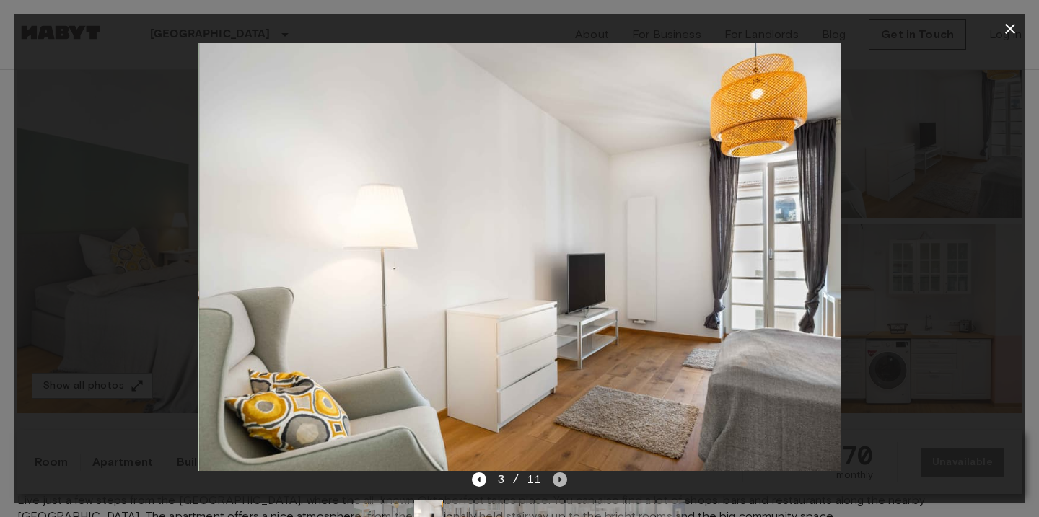
click at [564, 479] on icon "Next image" at bounding box center [560, 480] width 14 height 14
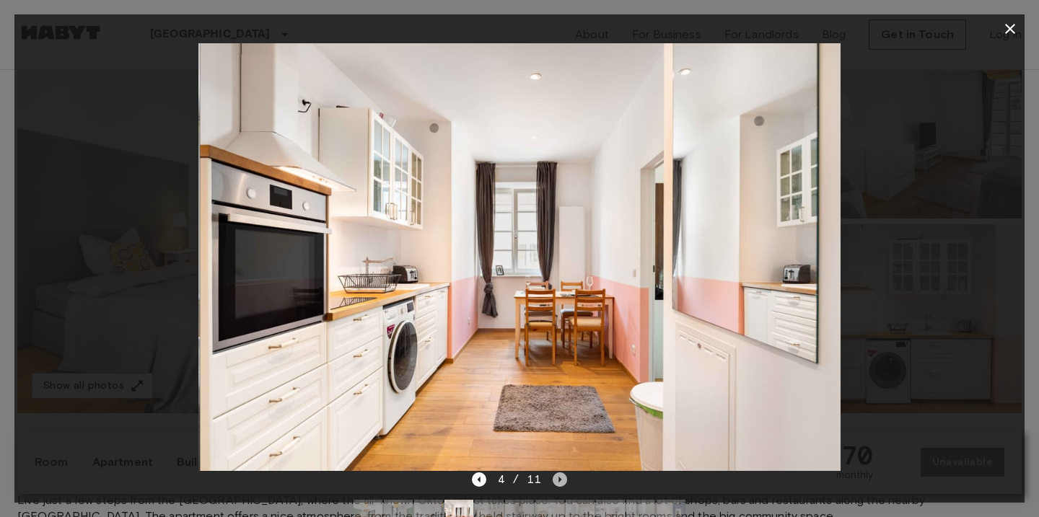
click at [564, 479] on icon "Next image" at bounding box center [560, 480] width 14 height 14
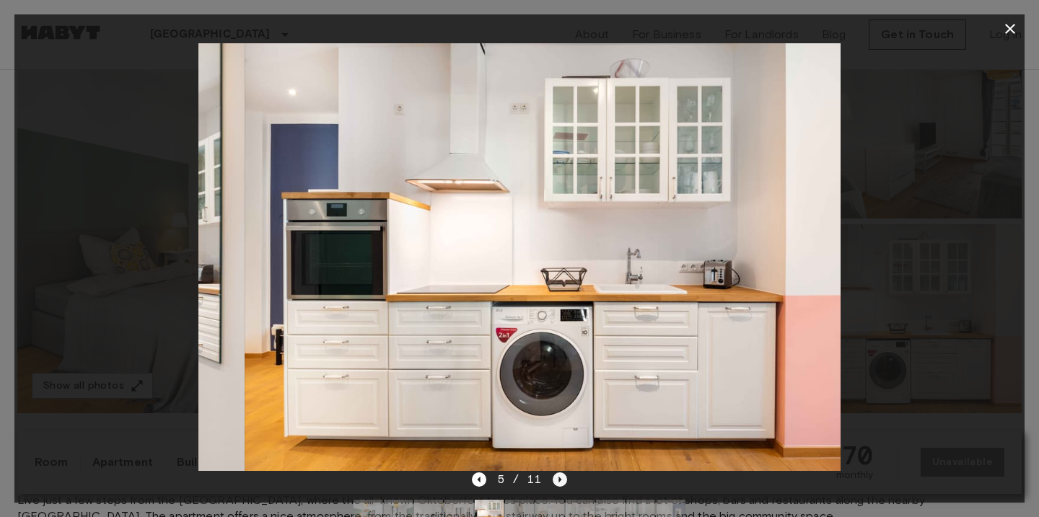
click at [564, 479] on icon "Next image" at bounding box center [560, 480] width 14 height 14
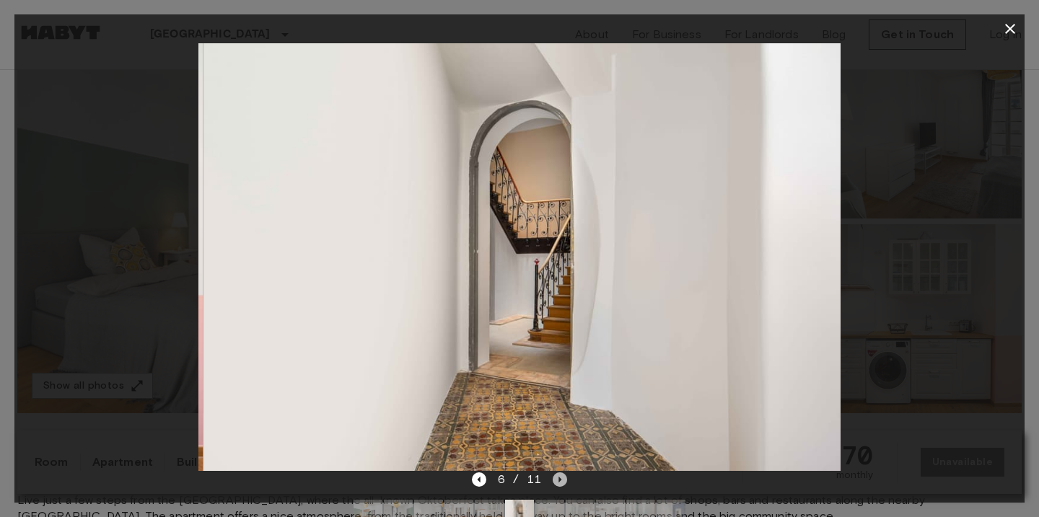
click at [564, 479] on icon "Next image" at bounding box center [560, 480] width 14 height 14
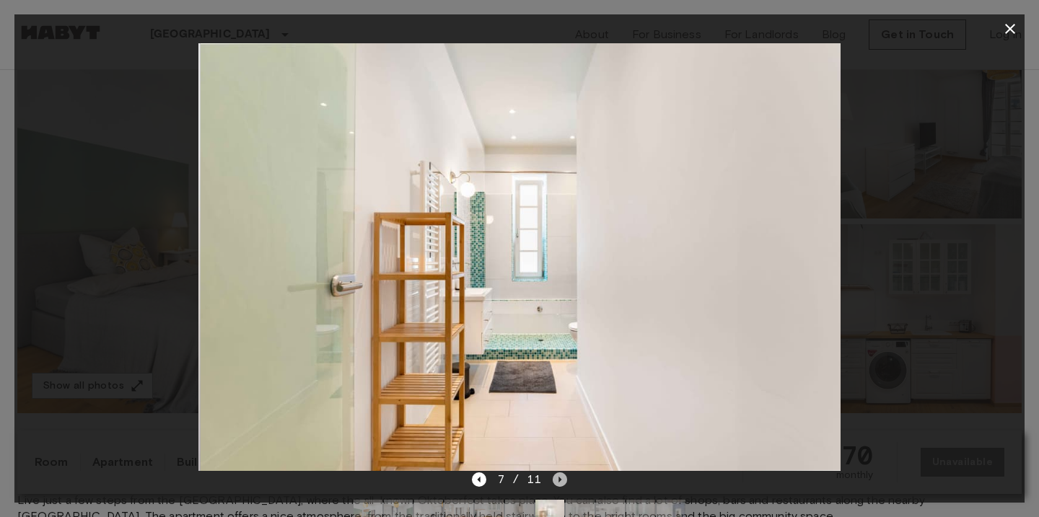
click at [564, 479] on icon "Next image" at bounding box center [560, 480] width 14 height 14
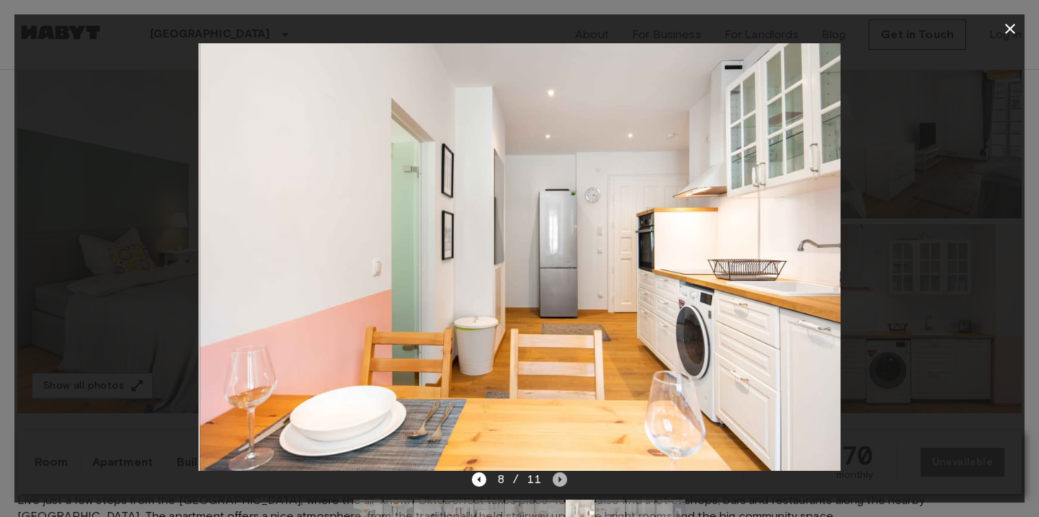
click at [564, 479] on icon "Next image" at bounding box center [560, 480] width 14 height 14
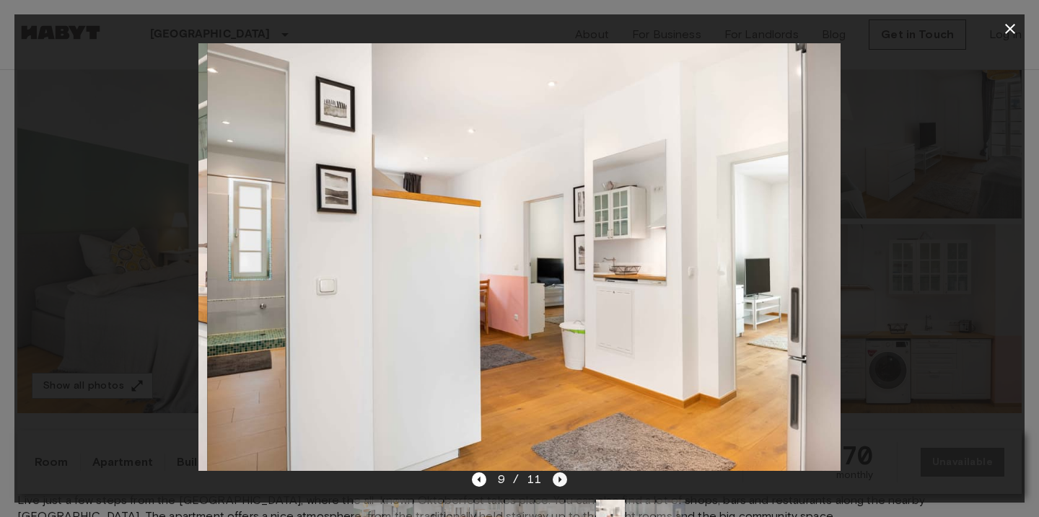
click at [564, 479] on icon "Next image" at bounding box center [560, 480] width 14 height 14
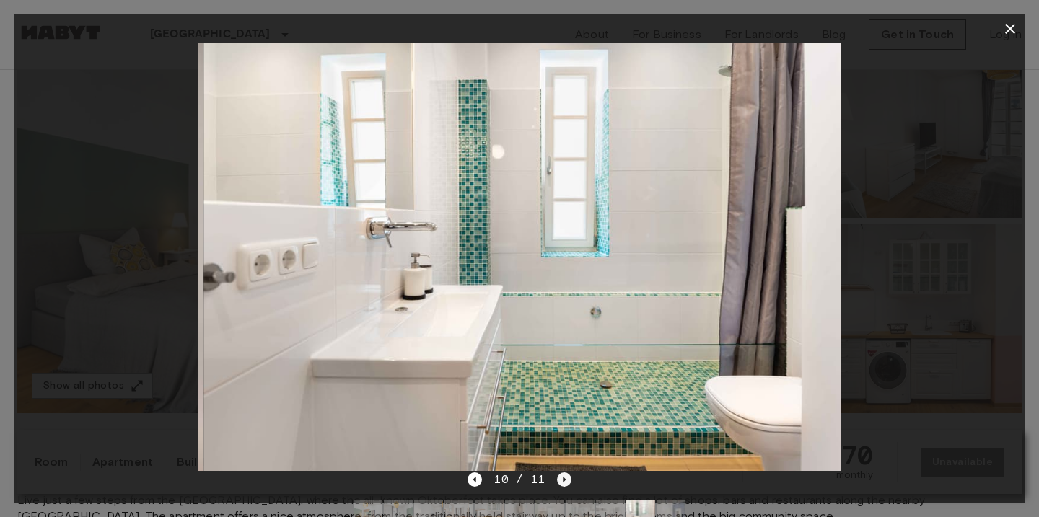
click at [564, 479] on icon "Next image" at bounding box center [564, 480] width 3 height 6
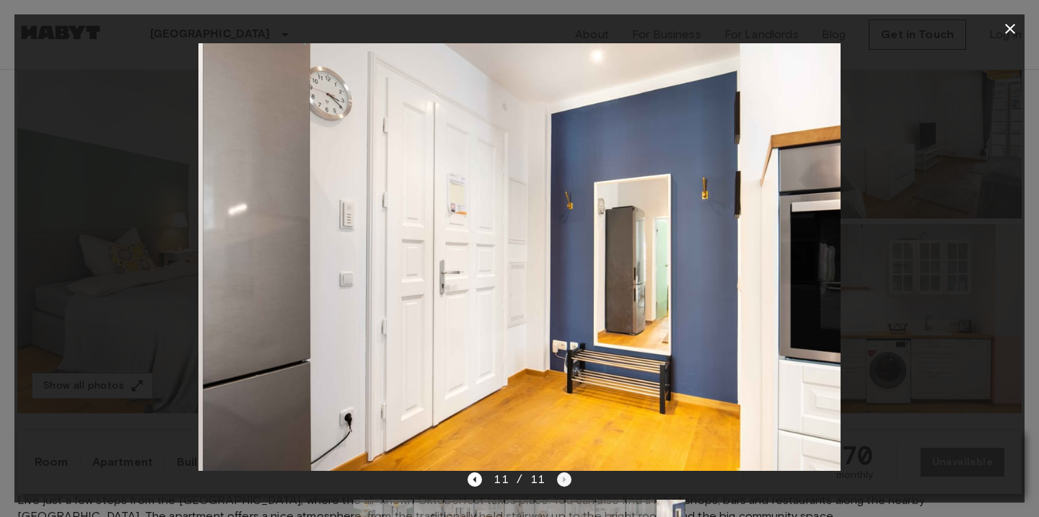
click at [564, 479] on div "11 / 11" at bounding box center [519, 479] width 103 height 17
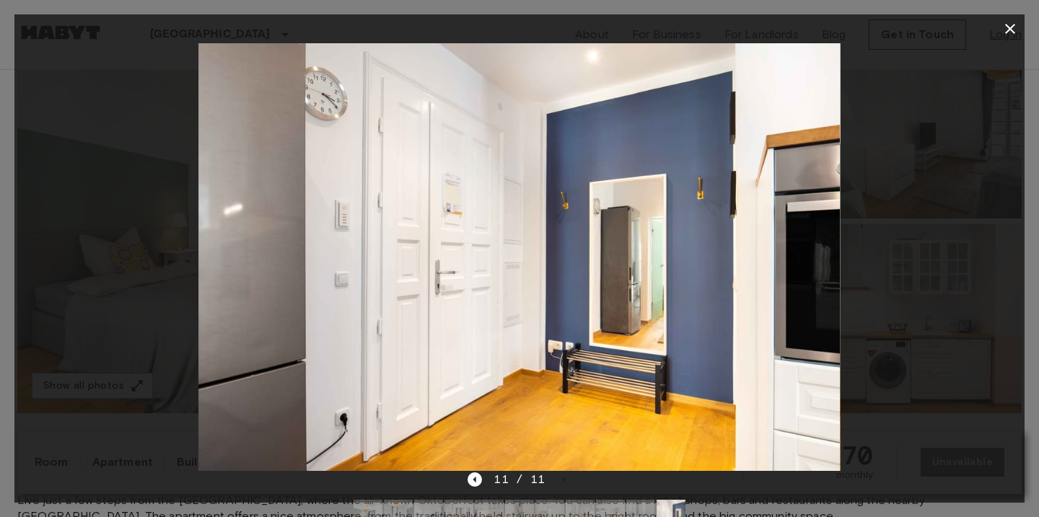
click at [1010, 30] on icon "button" at bounding box center [1010, 28] width 17 height 17
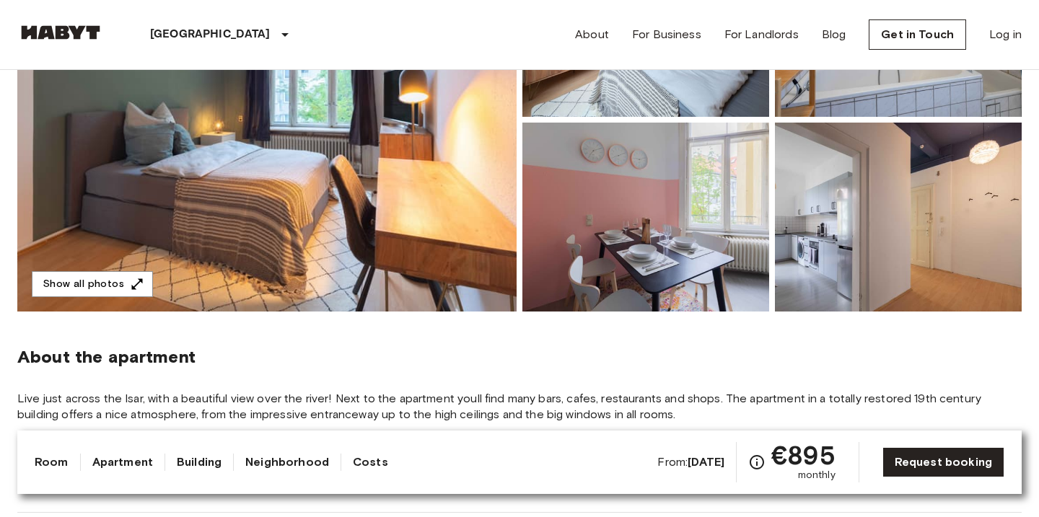
scroll to position [257, 0]
click at [333, 154] on img at bounding box center [266, 121] width 499 height 384
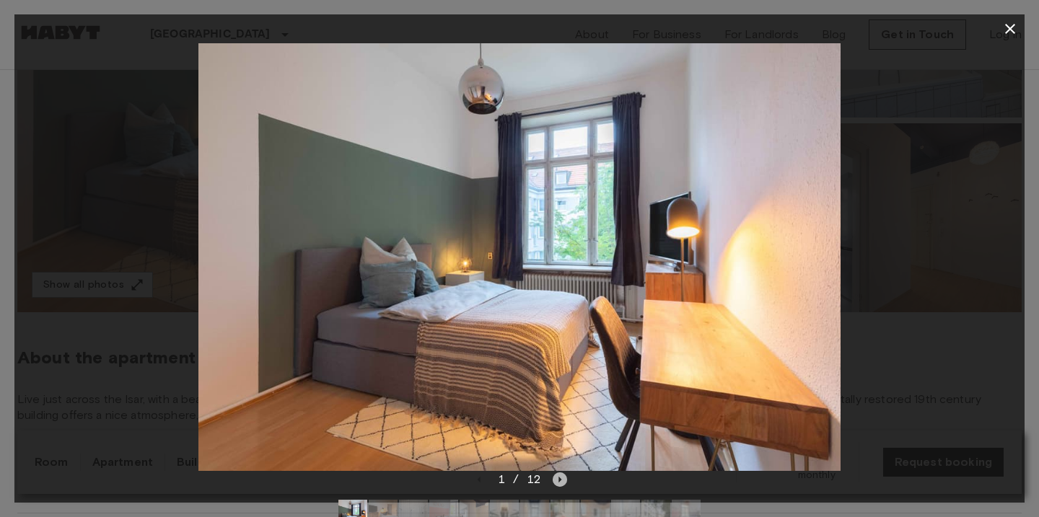
click at [556, 481] on icon "Next image" at bounding box center [560, 480] width 14 height 14
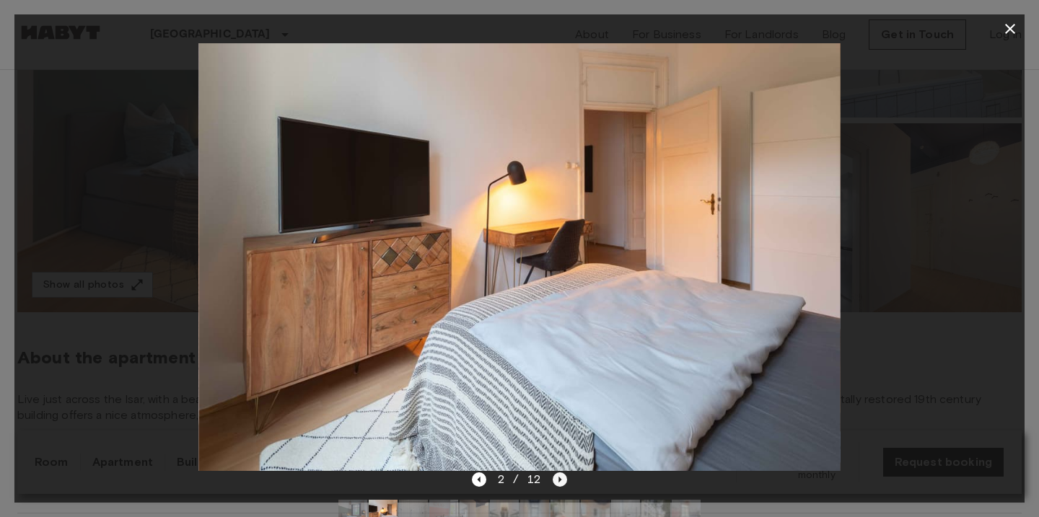
click at [559, 481] on icon "Next image" at bounding box center [560, 480] width 3 height 6
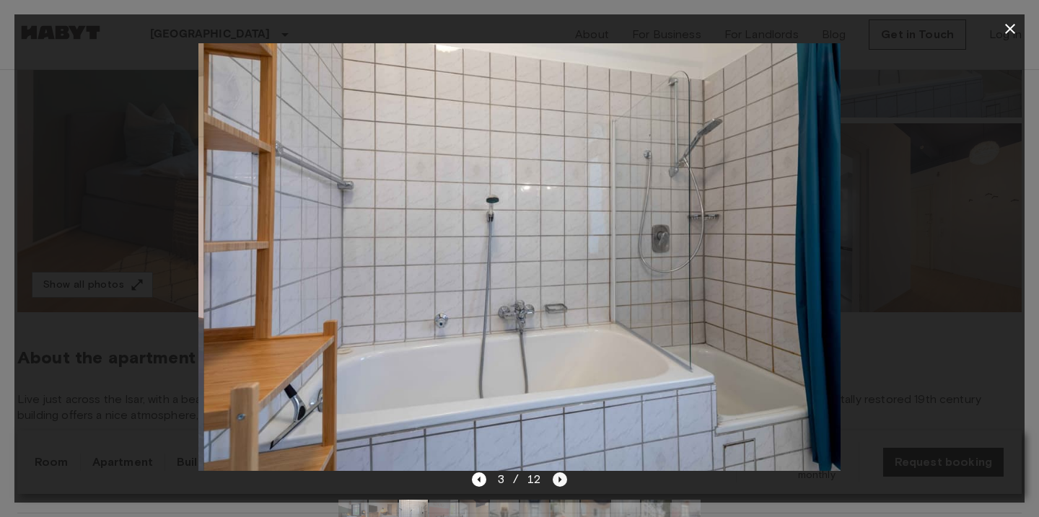
click at [559, 481] on icon "Next image" at bounding box center [560, 480] width 3 height 6
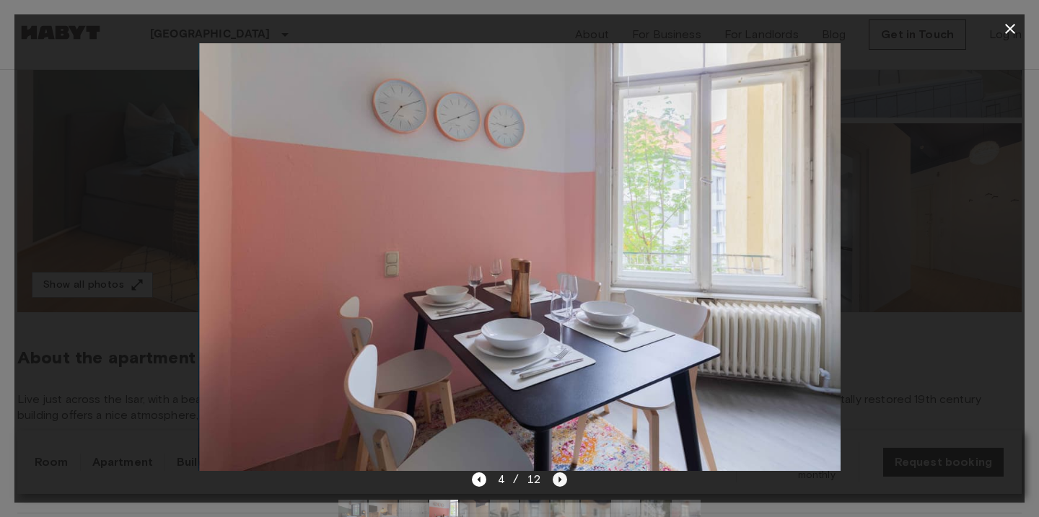
click at [559, 481] on icon "Next image" at bounding box center [560, 480] width 3 height 6
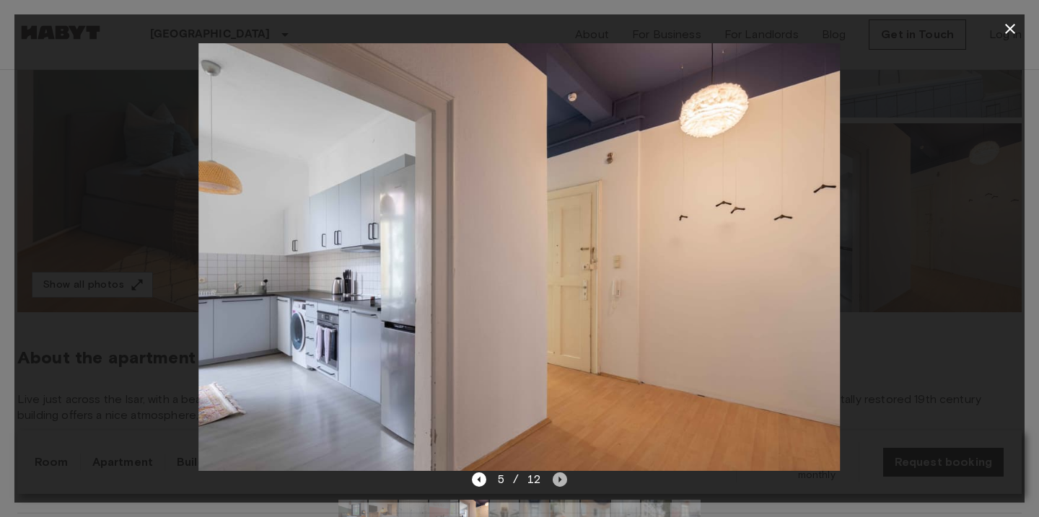
click at [559, 481] on icon "Next image" at bounding box center [560, 480] width 3 height 6
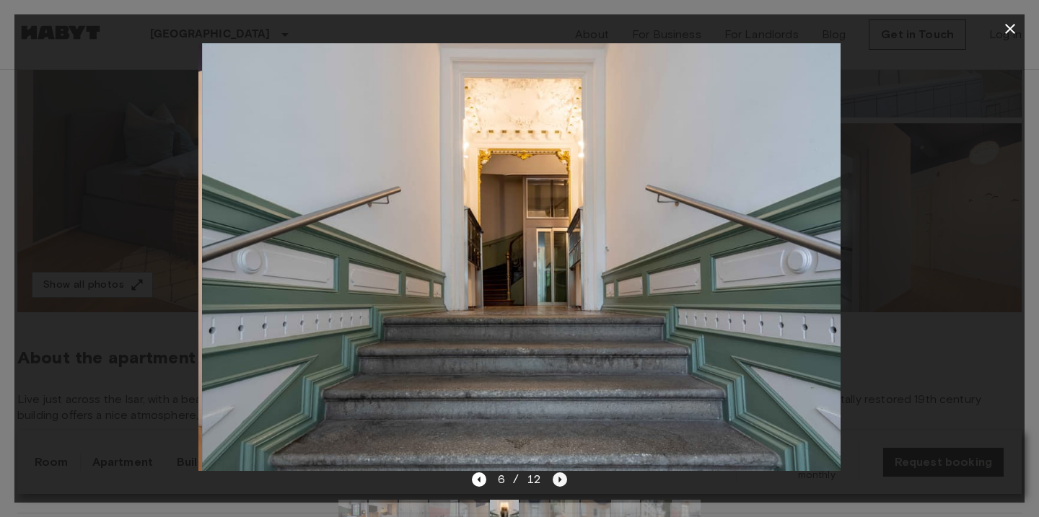
click at [559, 481] on icon "Next image" at bounding box center [560, 480] width 3 height 6
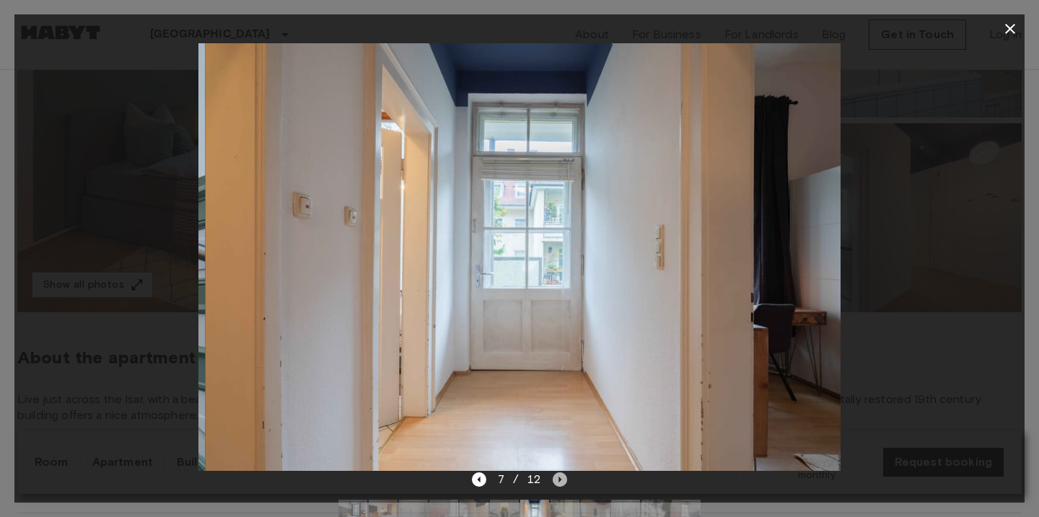
click at [559, 481] on icon "Next image" at bounding box center [560, 480] width 3 height 6
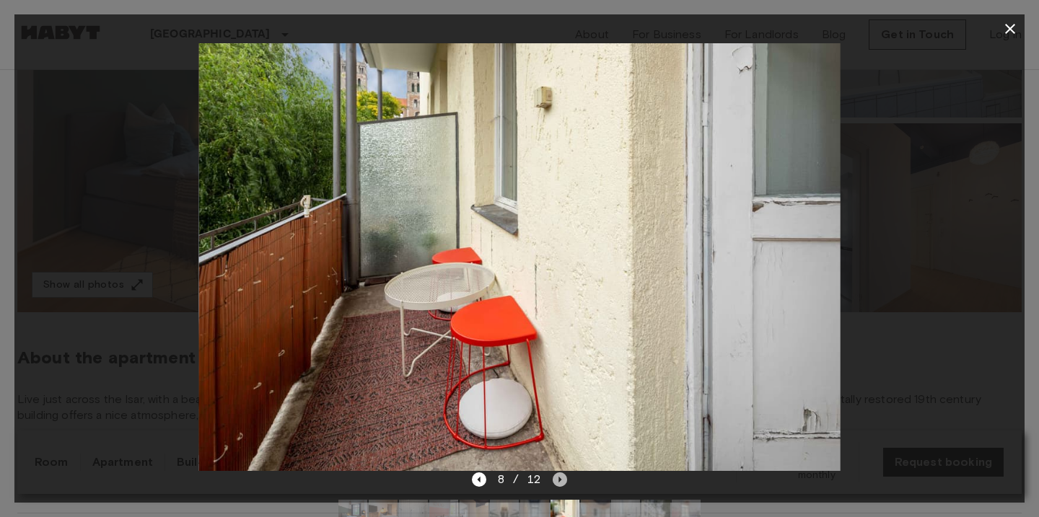
click at [559, 481] on icon "Next image" at bounding box center [560, 480] width 3 height 6
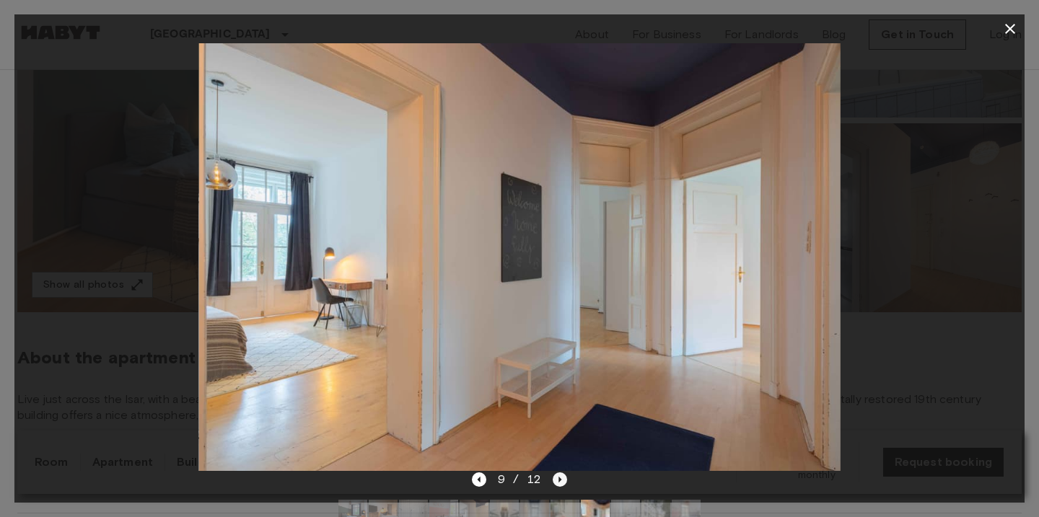
click at [559, 481] on icon "Next image" at bounding box center [560, 480] width 3 height 6
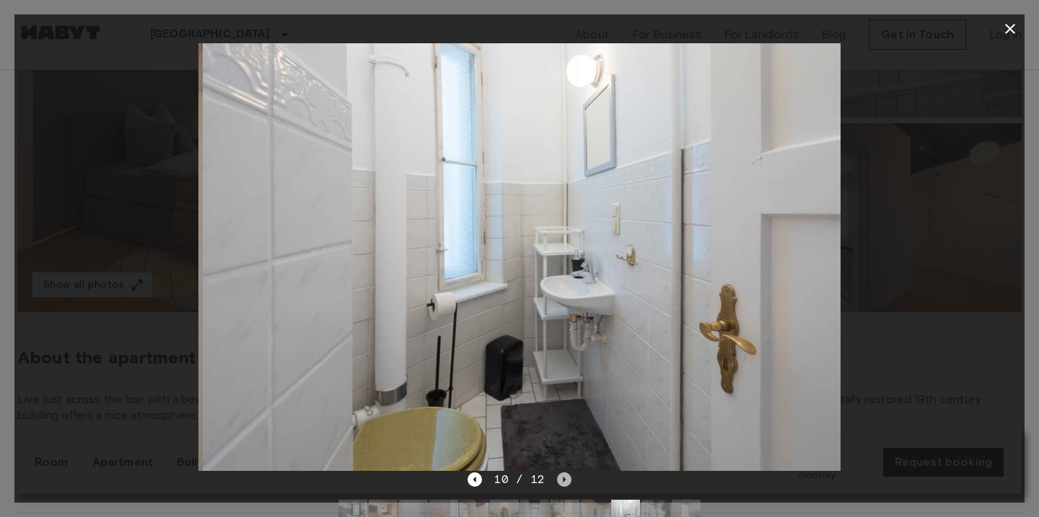
click at [559, 481] on icon "Next image" at bounding box center [564, 480] width 14 height 14
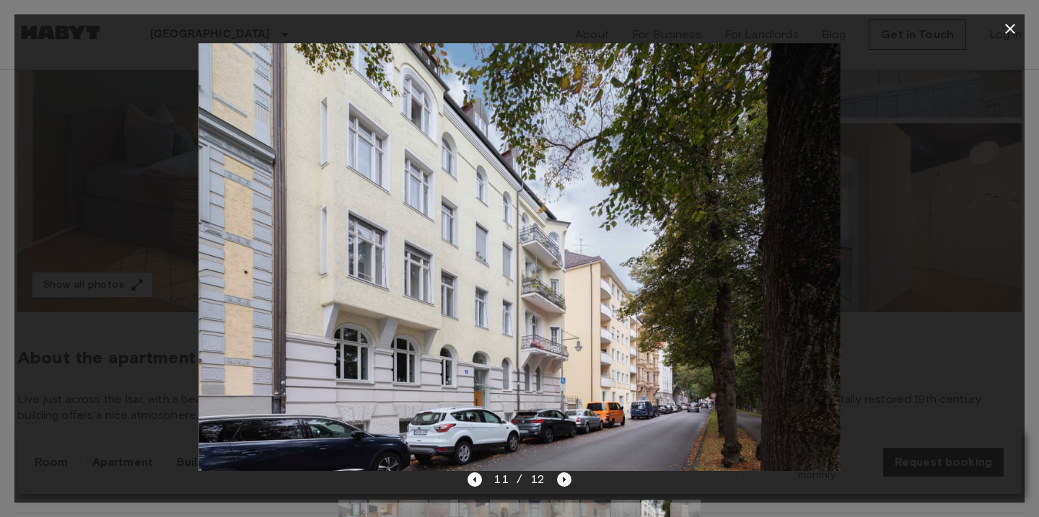
click at [559, 481] on icon "Next image" at bounding box center [564, 480] width 14 height 14
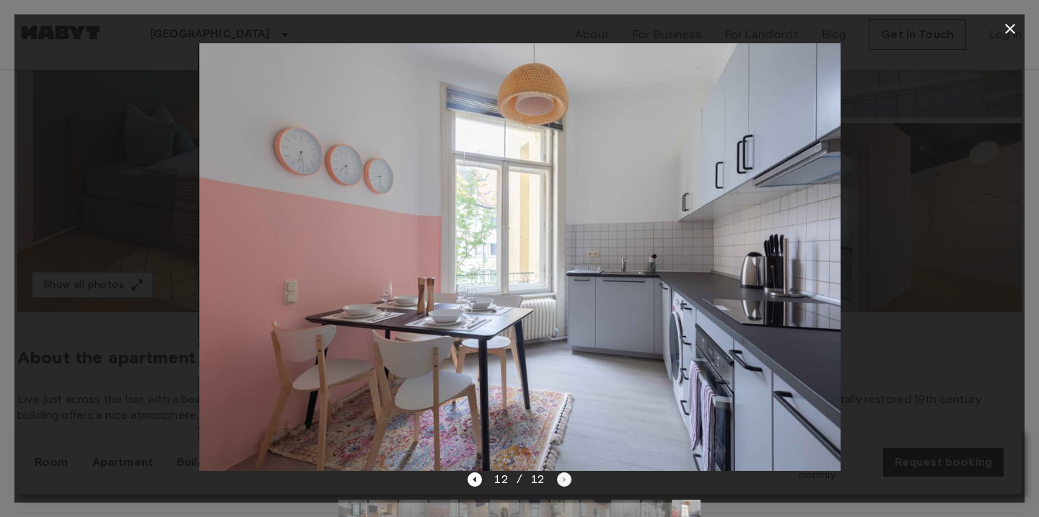
click at [559, 481] on div "12 / 12" at bounding box center [519, 479] width 103 height 17
click at [1011, 27] on icon "button" at bounding box center [1010, 29] width 10 height 10
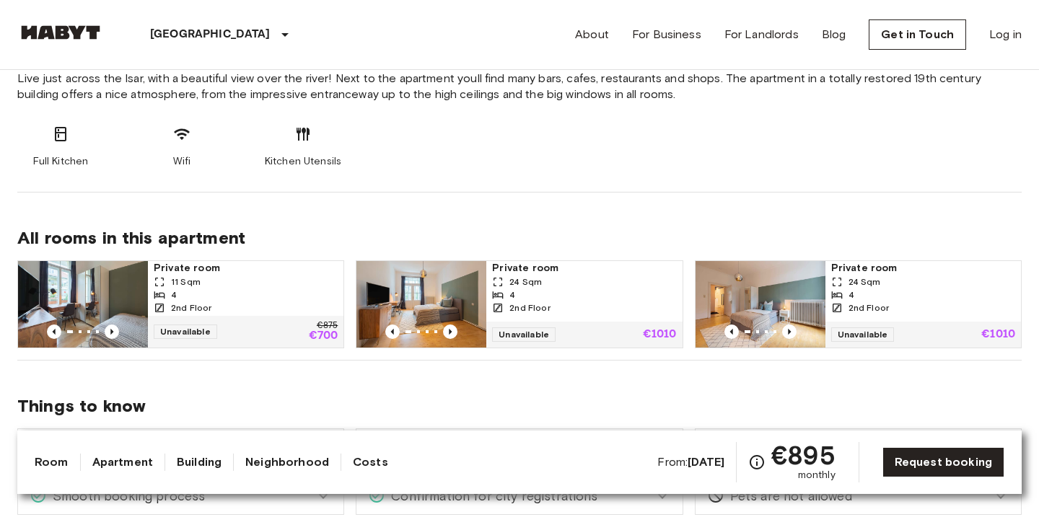
scroll to position [626, 0]
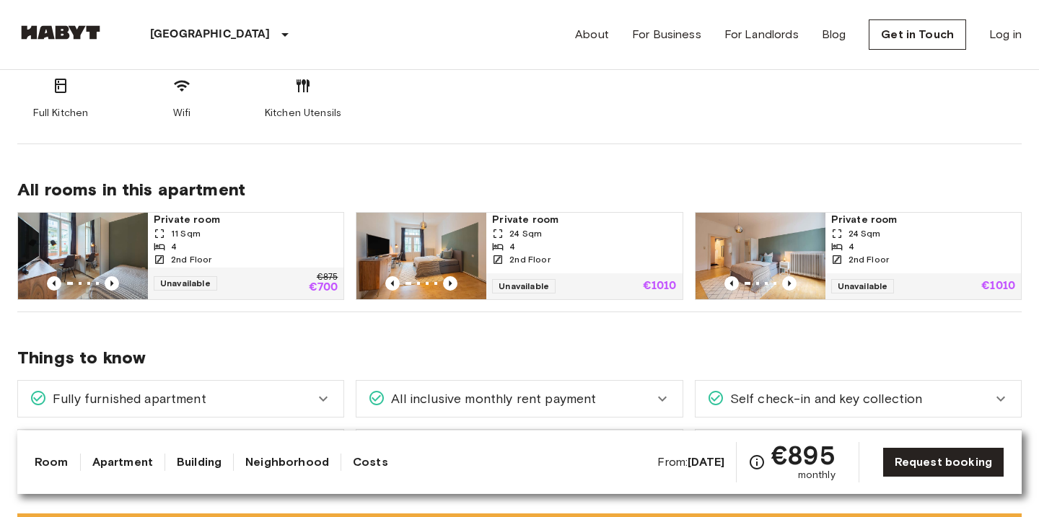
click at [888, 233] on div "24 Sqm" at bounding box center [923, 233] width 184 height 13
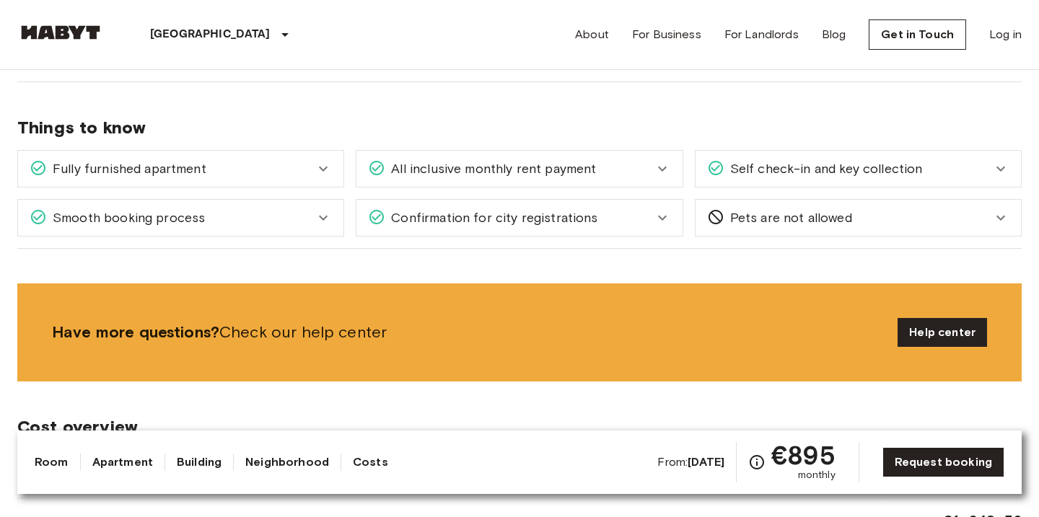
scroll to position [859, 0]
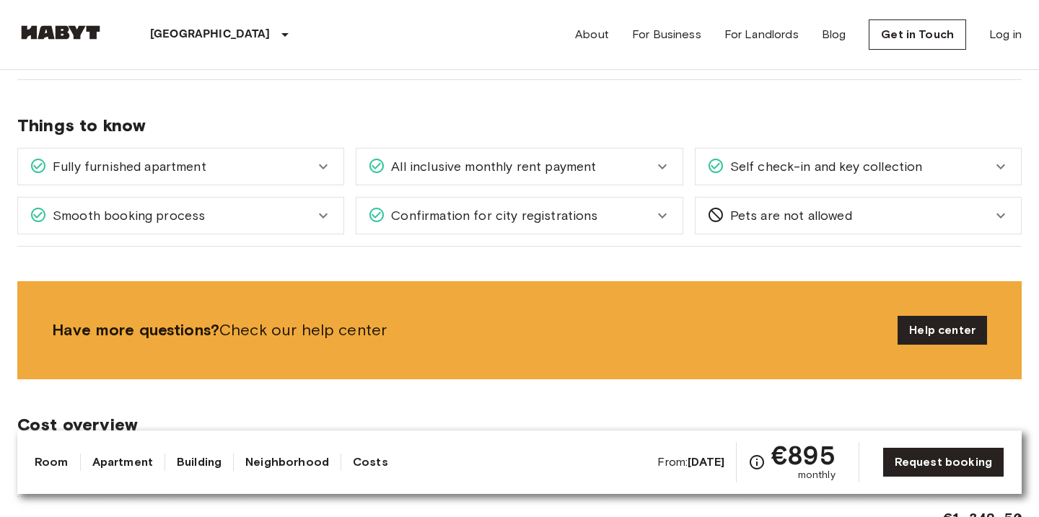
click at [336, 164] on div "Fully furnished apartment" at bounding box center [180, 167] width 325 height 36
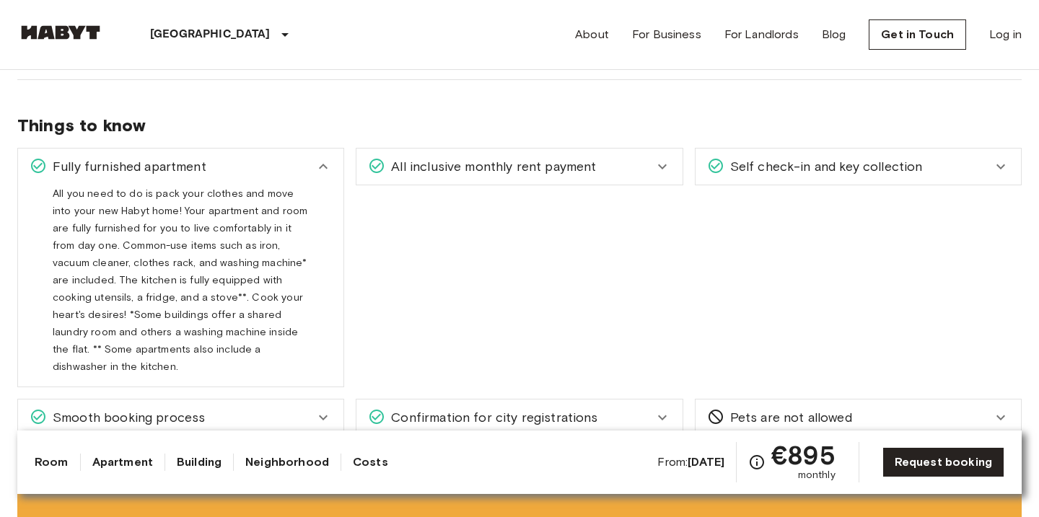
click at [336, 164] on div "Fully furnished apartment" at bounding box center [180, 167] width 325 height 36
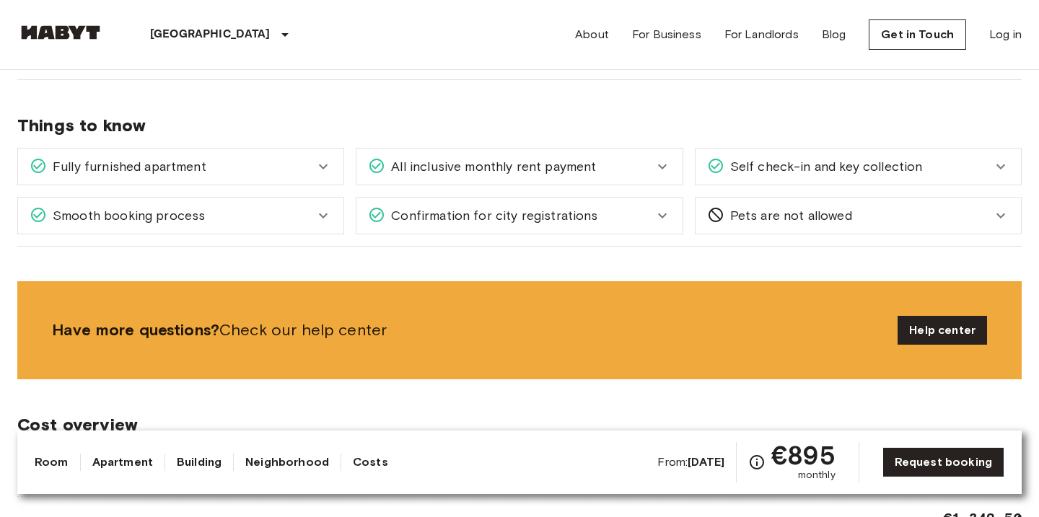
click at [325, 211] on icon at bounding box center [323, 215] width 17 height 17
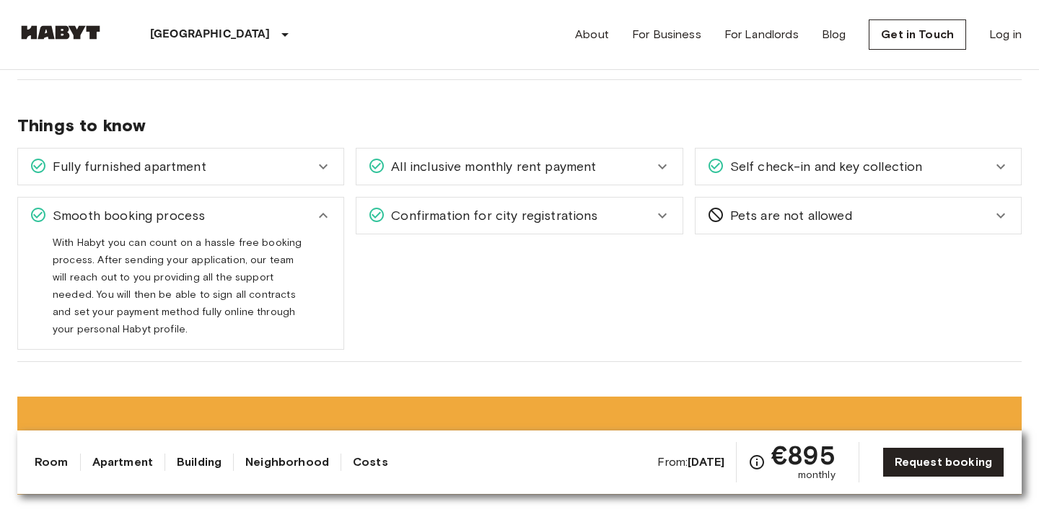
click at [327, 213] on icon at bounding box center [323, 215] width 17 height 17
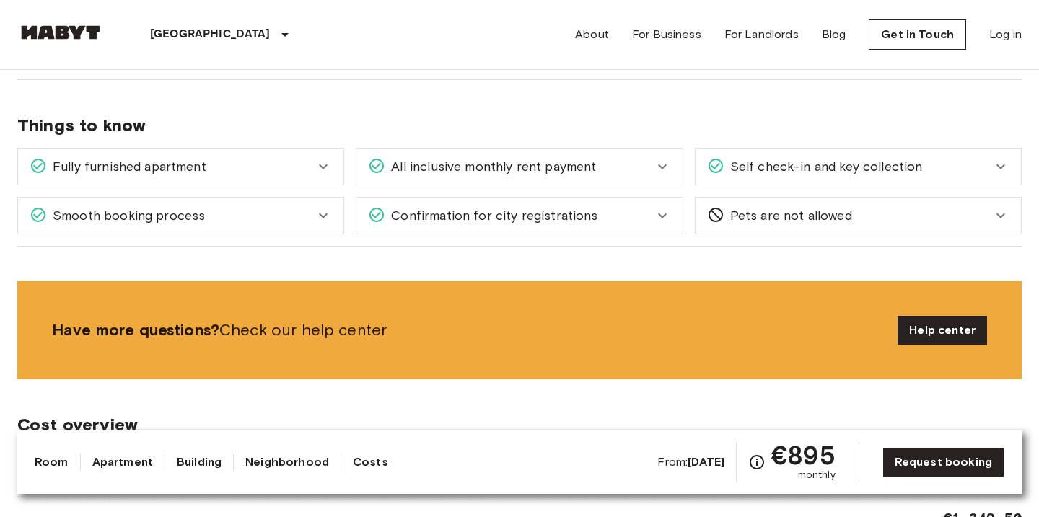
click at [518, 165] on span "All inclusive monthly rent payment" at bounding box center [490, 166] width 211 height 19
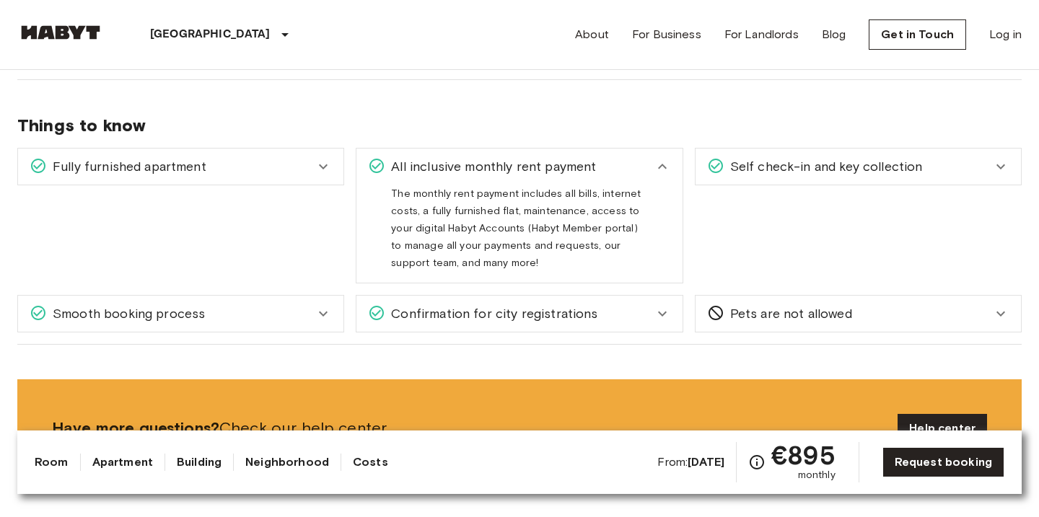
click at [585, 167] on span "All inclusive monthly rent payment" at bounding box center [490, 166] width 211 height 19
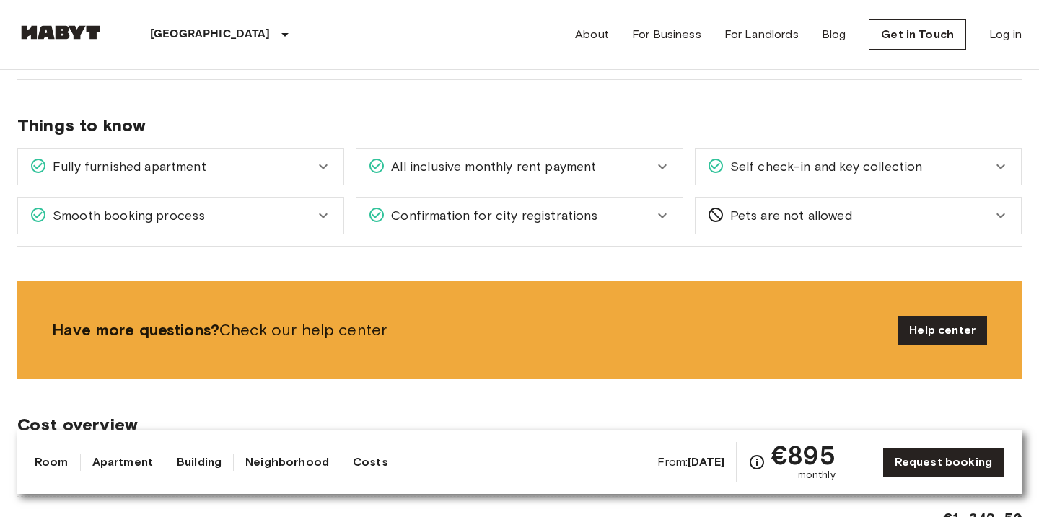
click at [800, 181] on div "Self check-in and key collection" at bounding box center [858, 167] width 325 height 36
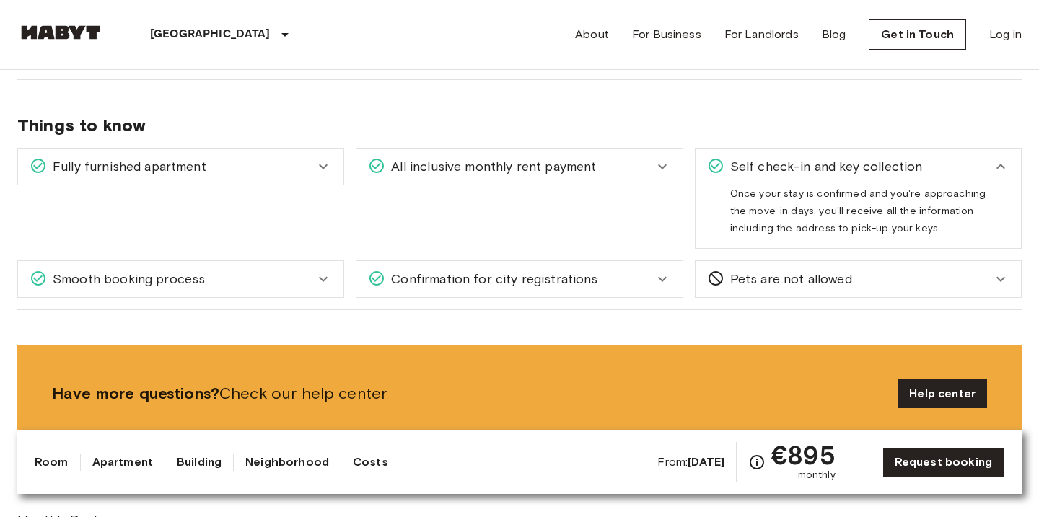
click at [759, 162] on span "Self check-in and key collection" at bounding box center [824, 166] width 198 height 19
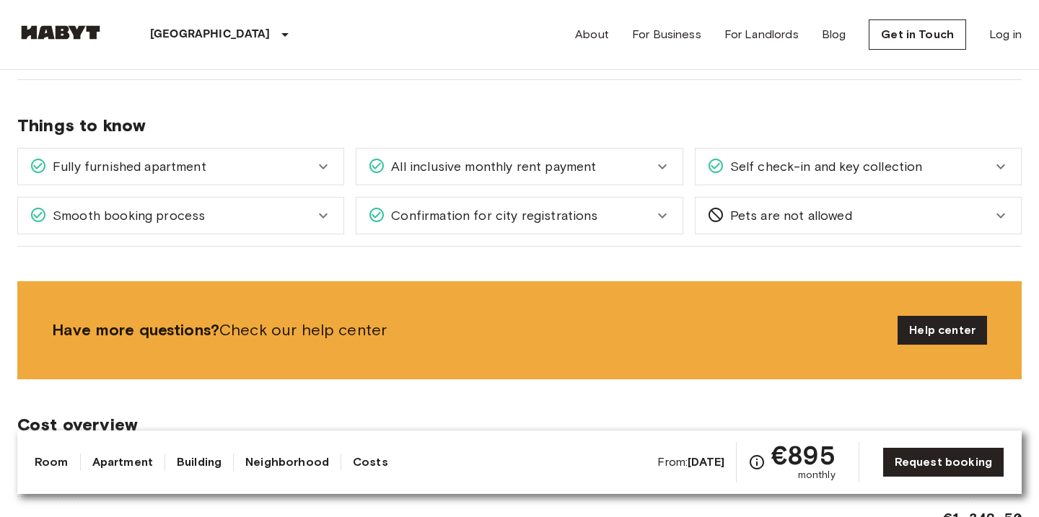
click at [653, 220] on div "Confirmation for city registrations" at bounding box center [510, 215] width 285 height 19
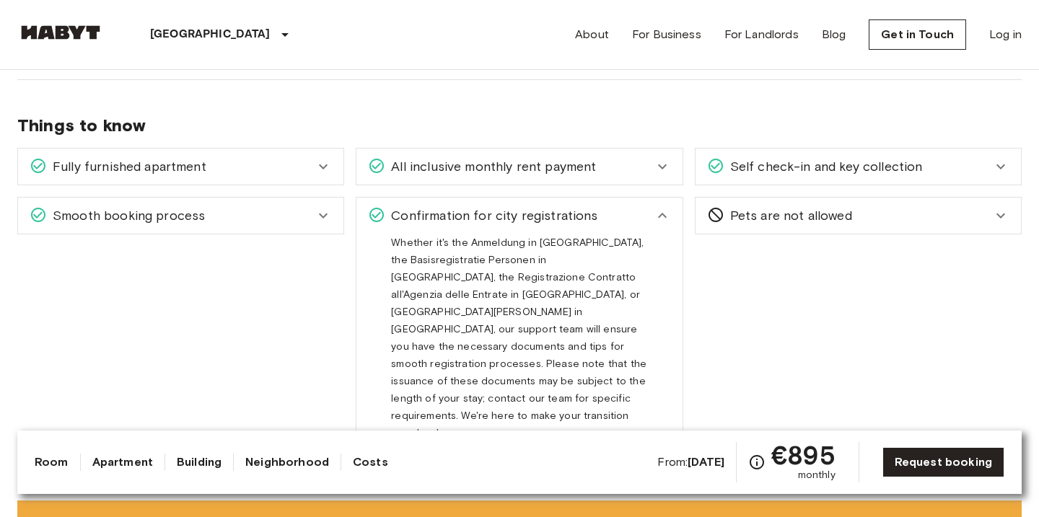
click at [654, 220] on icon at bounding box center [662, 215] width 17 height 17
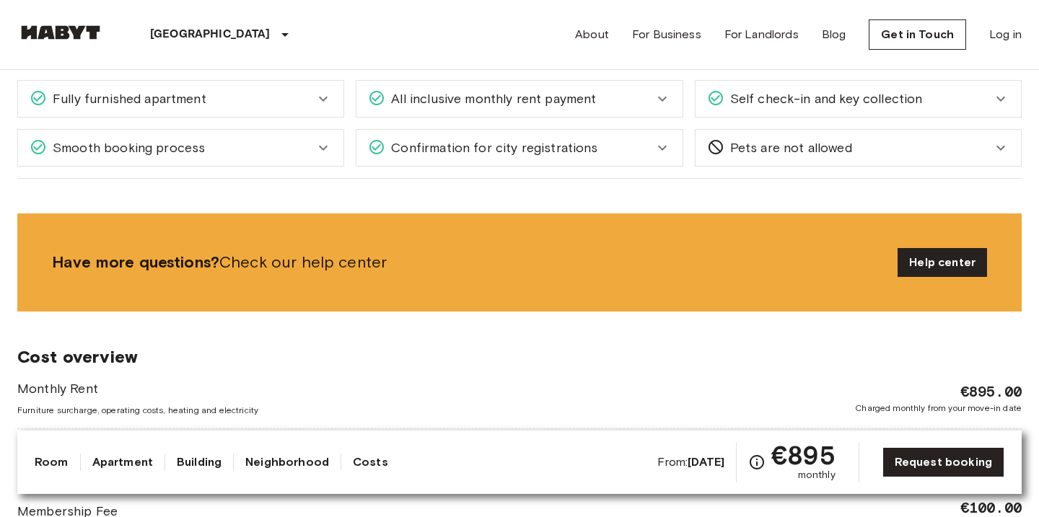
scroll to position [933, 0]
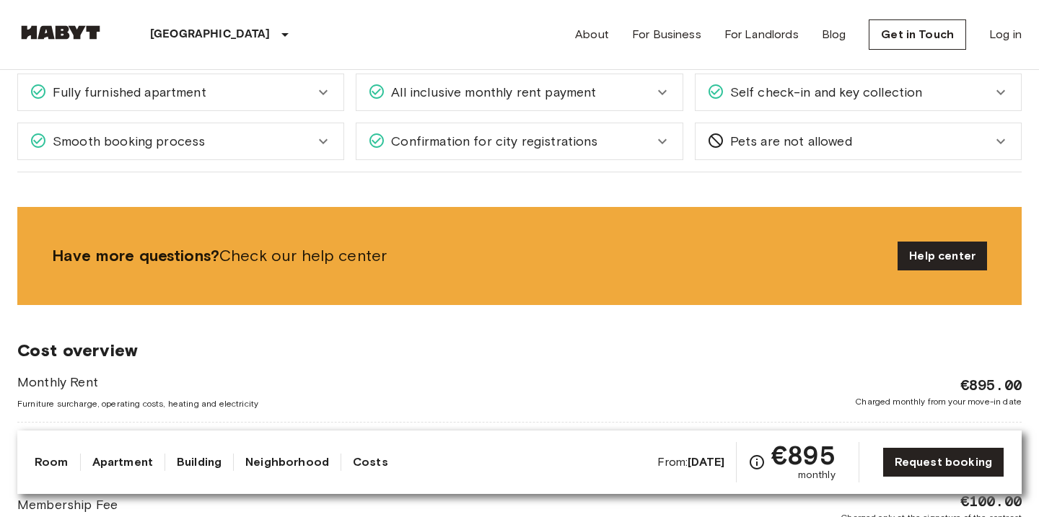
click at [792, 134] on span "Pets are not allowed" at bounding box center [789, 141] width 128 height 19
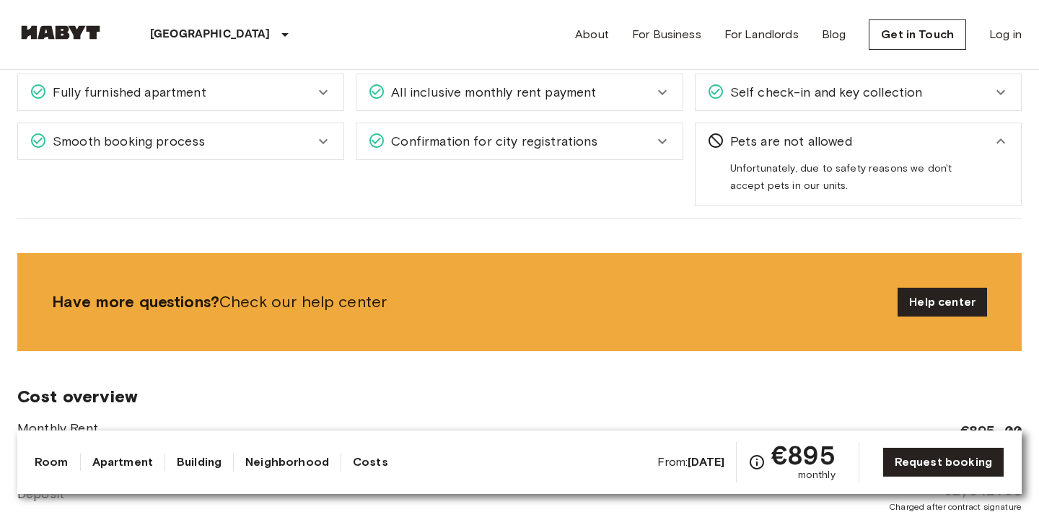
click at [792, 134] on span "Pets are not allowed" at bounding box center [789, 141] width 128 height 19
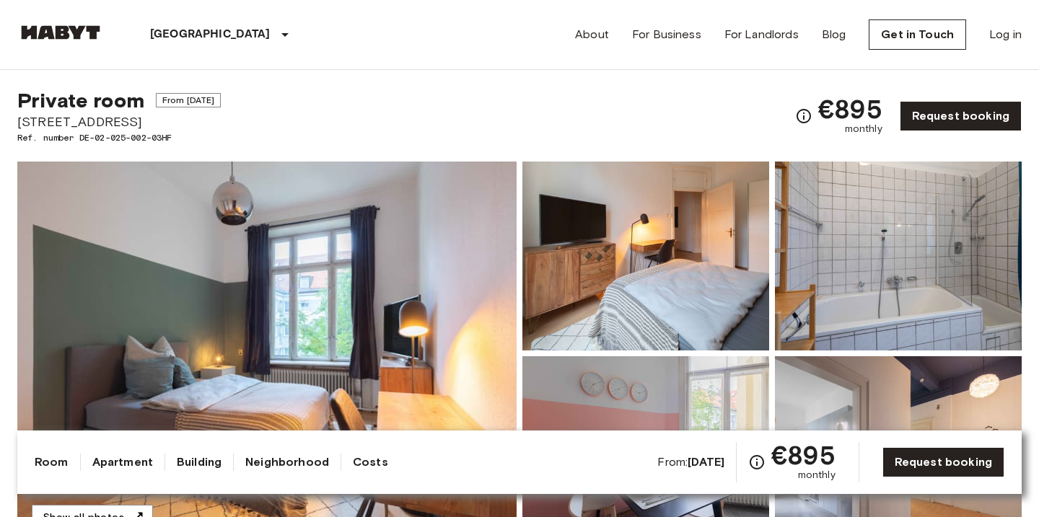
scroll to position [0, 0]
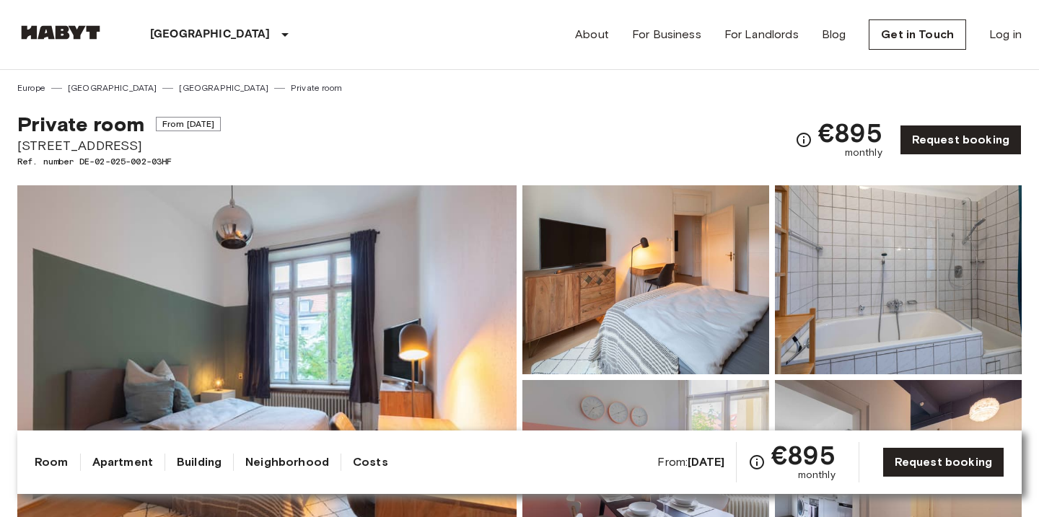
click at [113, 465] on link "Apartment" at bounding box center [122, 462] width 61 height 17
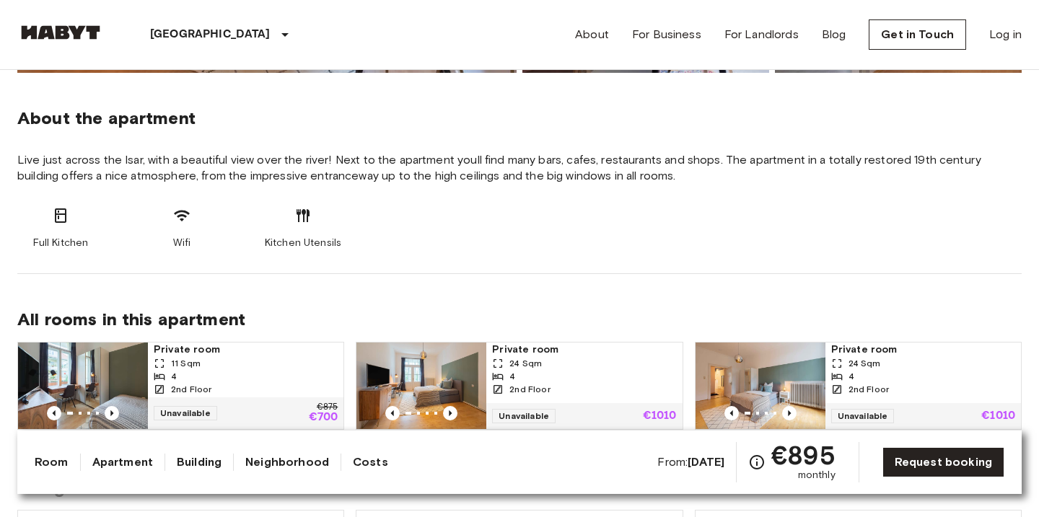
scroll to position [500, 0]
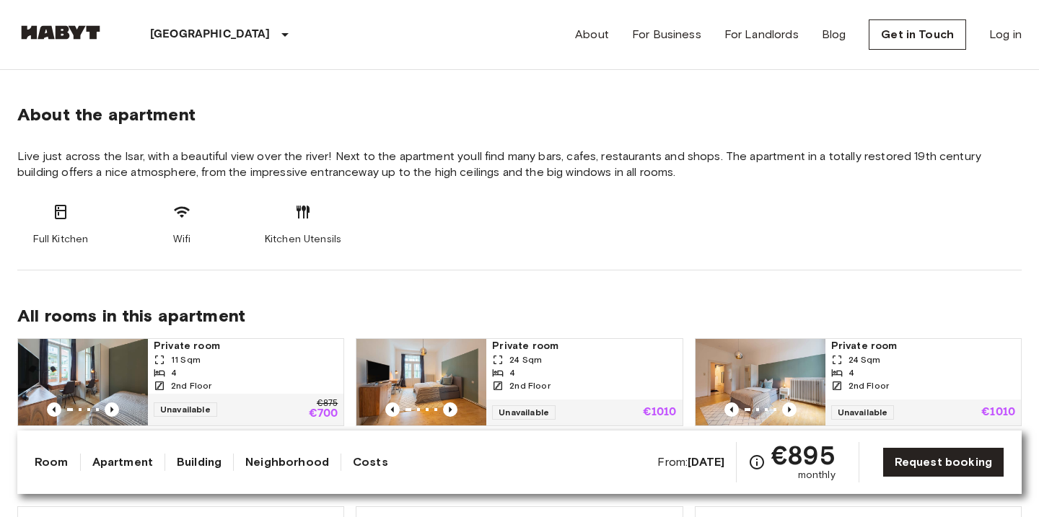
click at [197, 463] on link "Building" at bounding box center [199, 462] width 45 height 17
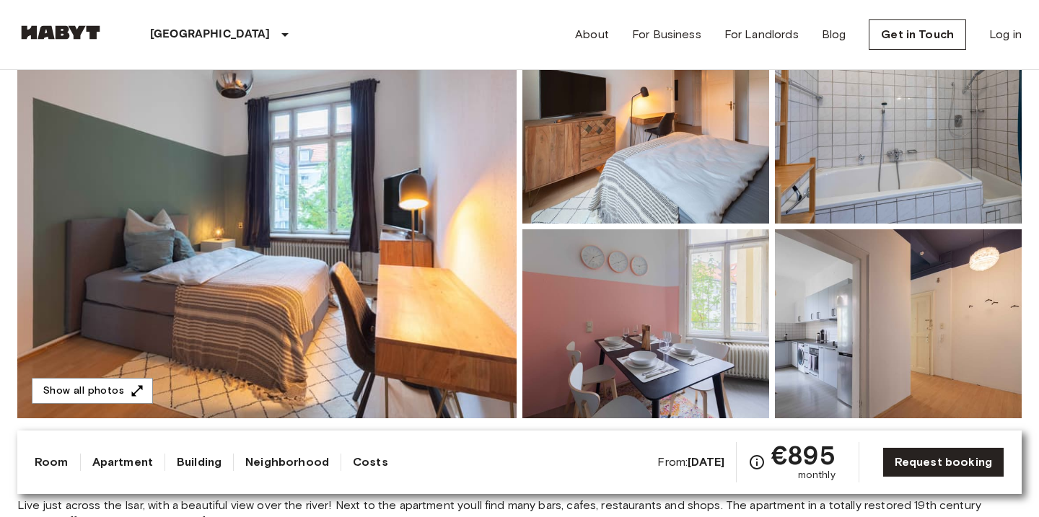
scroll to position [149, 0]
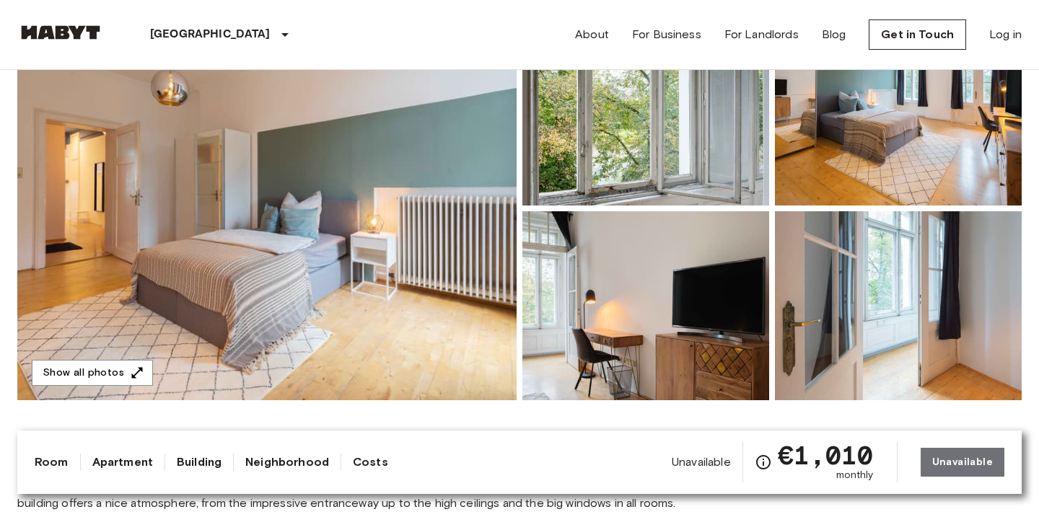
scroll to position [221, 0]
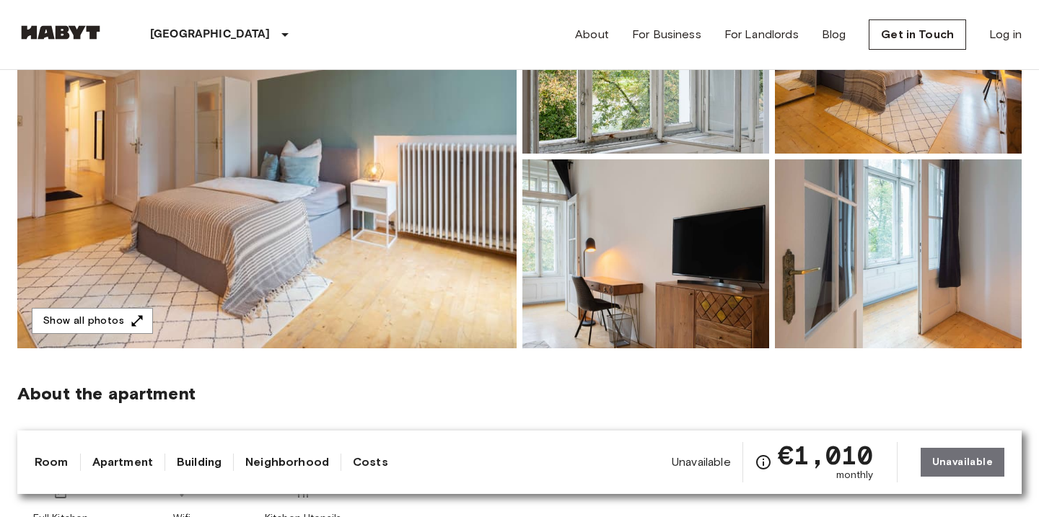
click at [219, 191] on img at bounding box center [266, 157] width 499 height 384
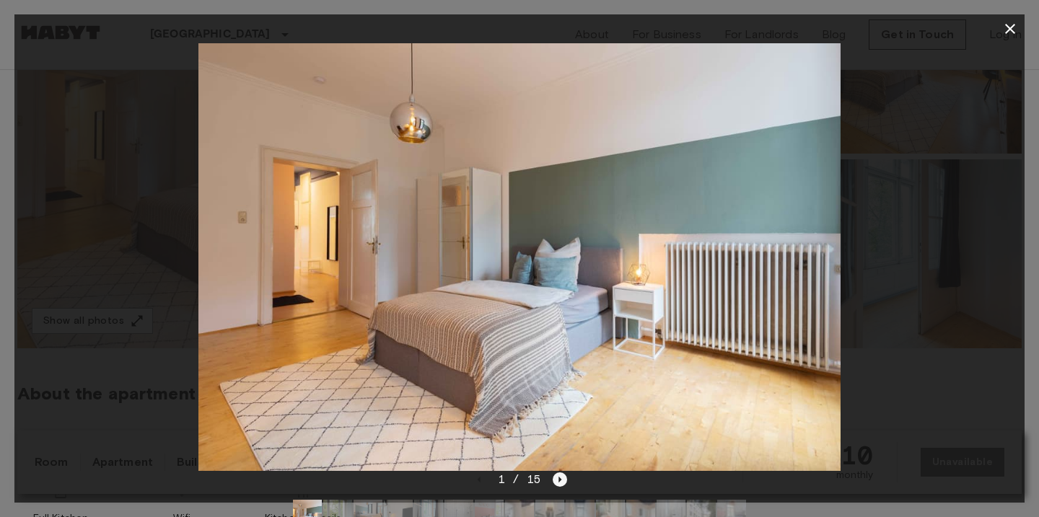
click at [562, 483] on icon "Next image" at bounding box center [560, 480] width 14 height 14
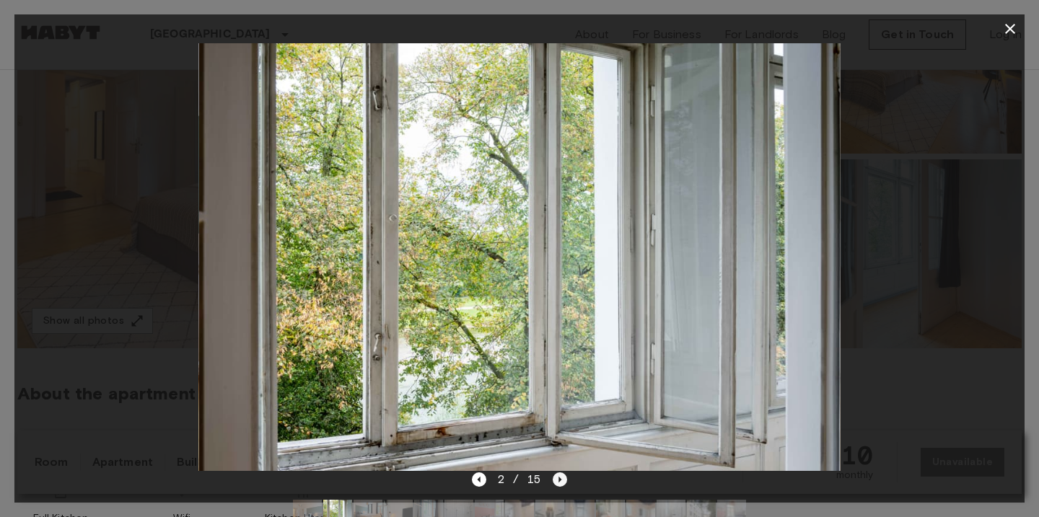
click at [562, 483] on icon "Next image" at bounding box center [560, 480] width 14 height 14
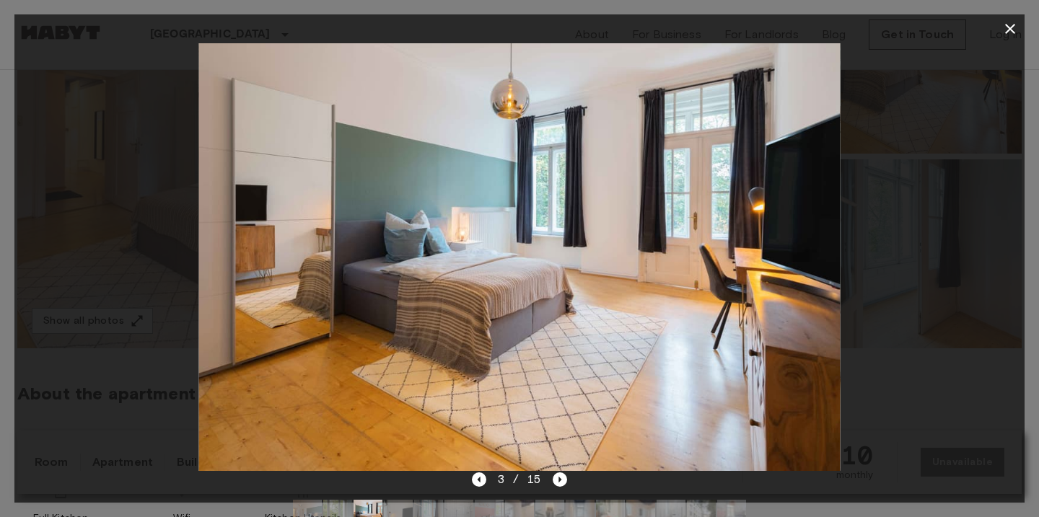
click at [678, 232] on img at bounding box center [519, 257] width 642 height 428
click at [561, 481] on icon "Next image" at bounding box center [560, 480] width 14 height 14
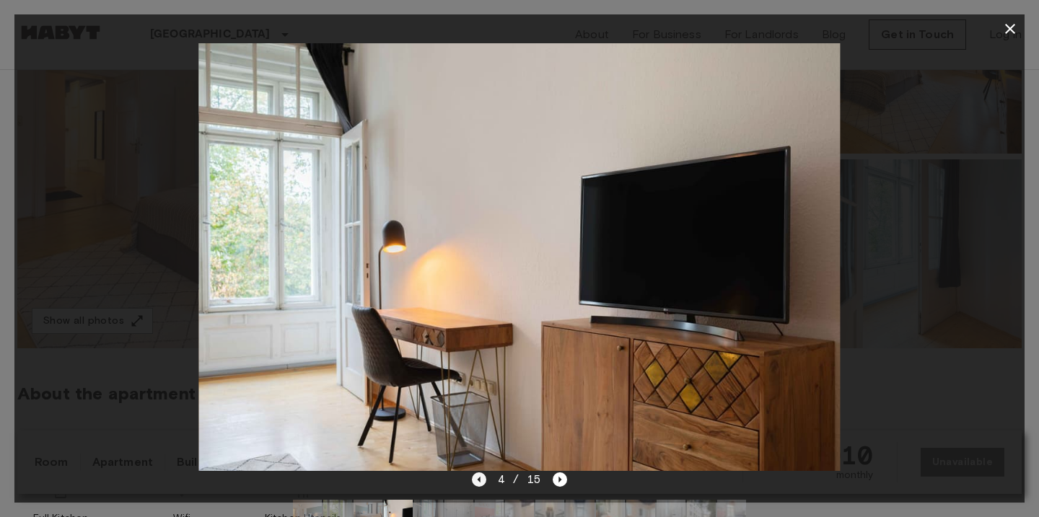
click at [484, 479] on icon "Previous image" at bounding box center [479, 480] width 14 height 14
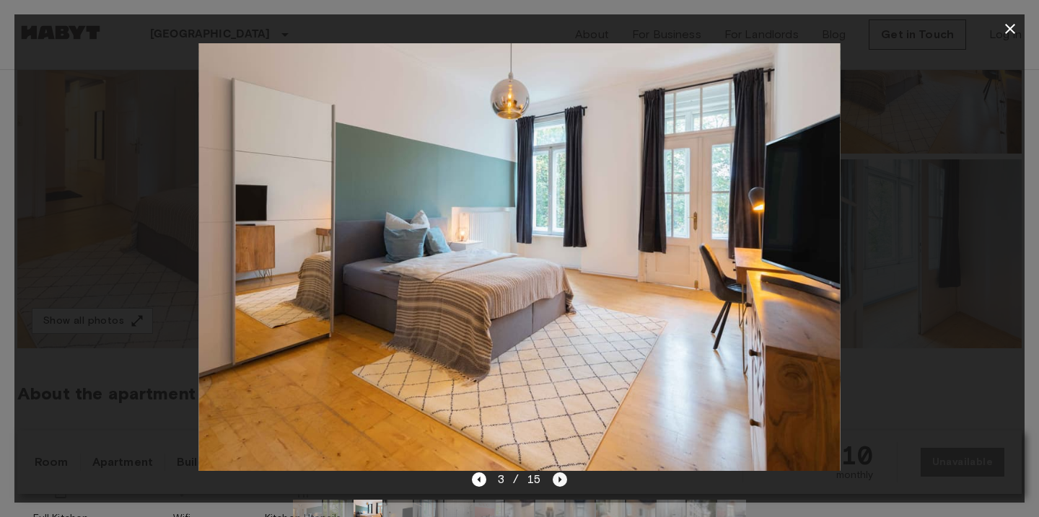
click at [562, 481] on icon "Next image" at bounding box center [560, 480] width 14 height 14
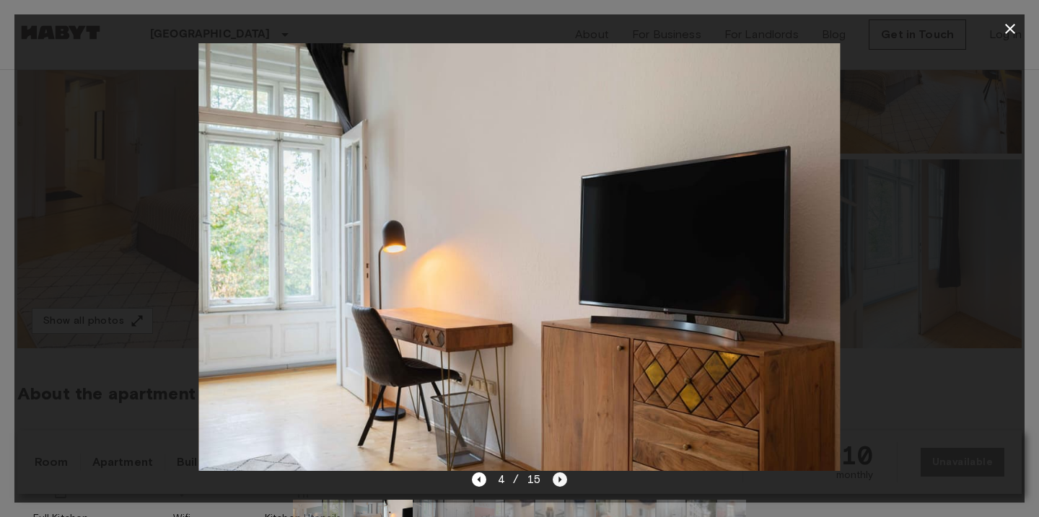
click at [562, 481] on icon "Next image" at bounding box center [560, 480] width 14 height 14
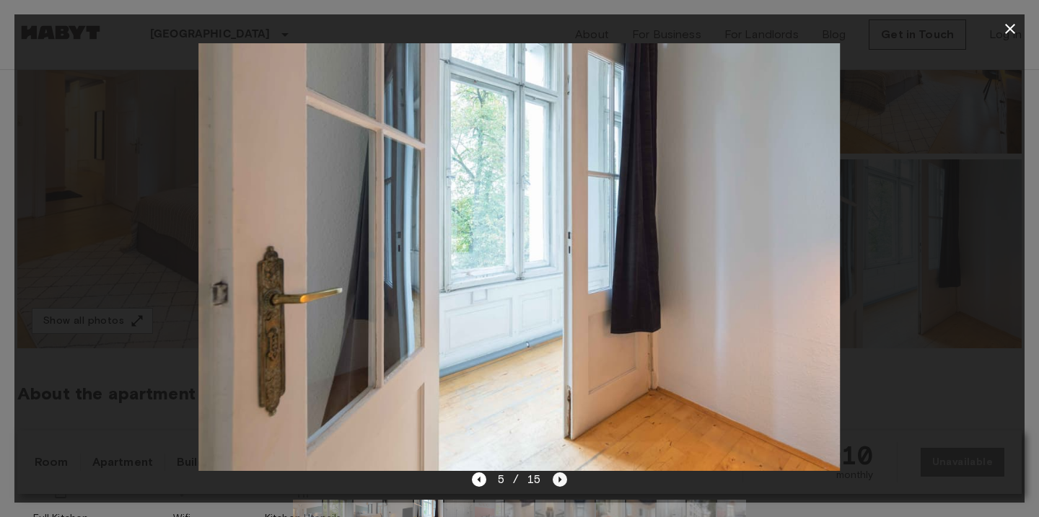
click at [562, 481] on icon "Next image" at bounding box center [560, 480] width 14 height 14
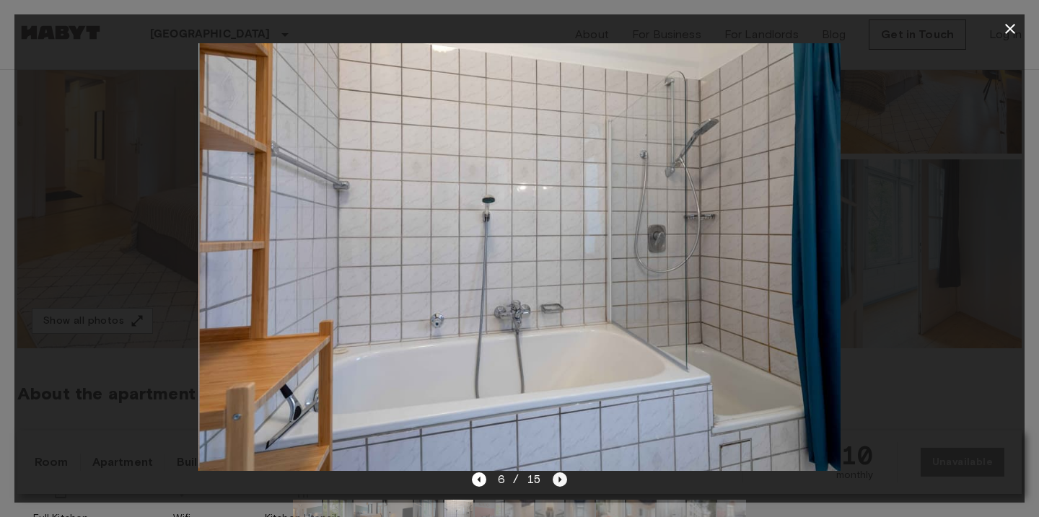
click at [562, 481] on icon "Next image" at bounding box center [560, 480] width 14 height 14
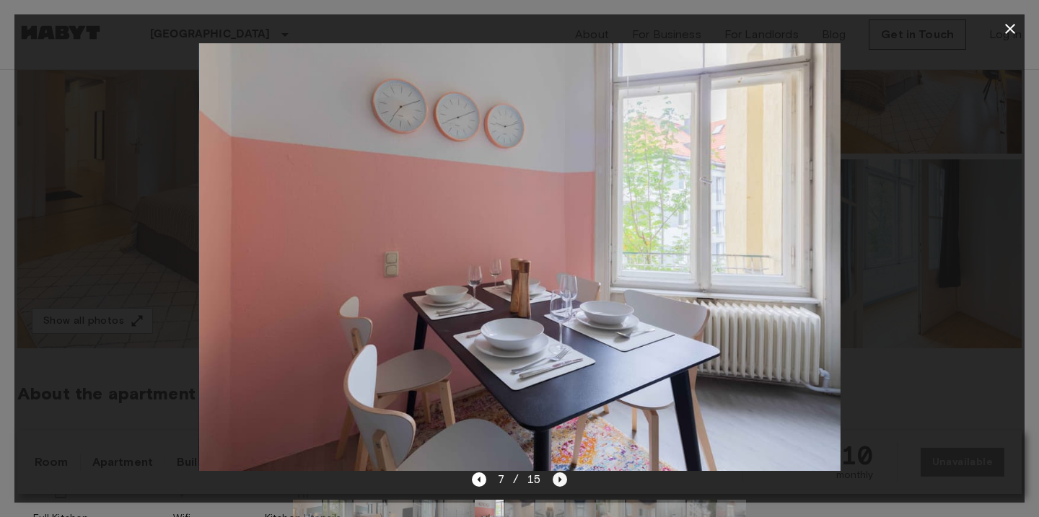
click at [562, 481] on icon "Next image" at bounding box center [560, 480] width 14 height 14
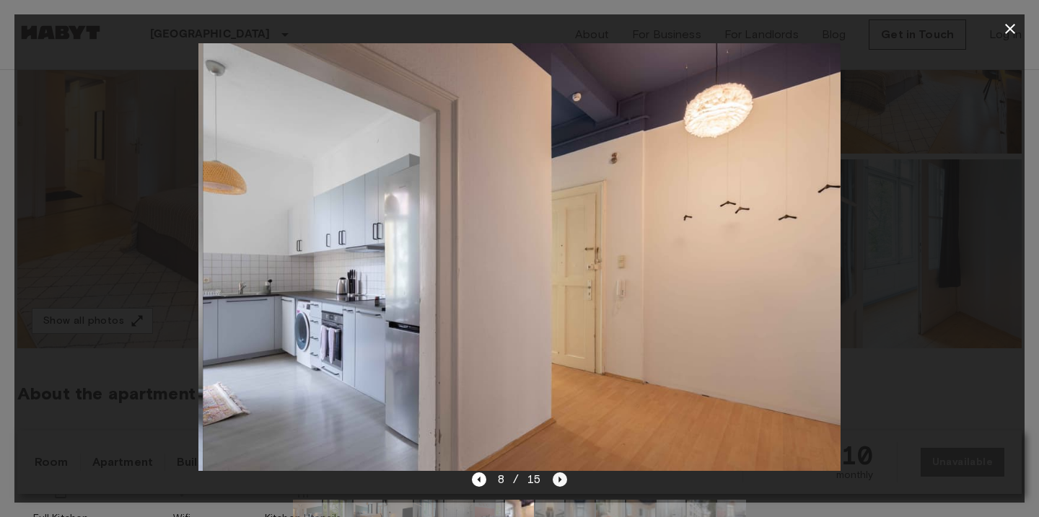
click at [562, 481] on icon "Next image" at bounding box center [560, 480] width 14 height 14
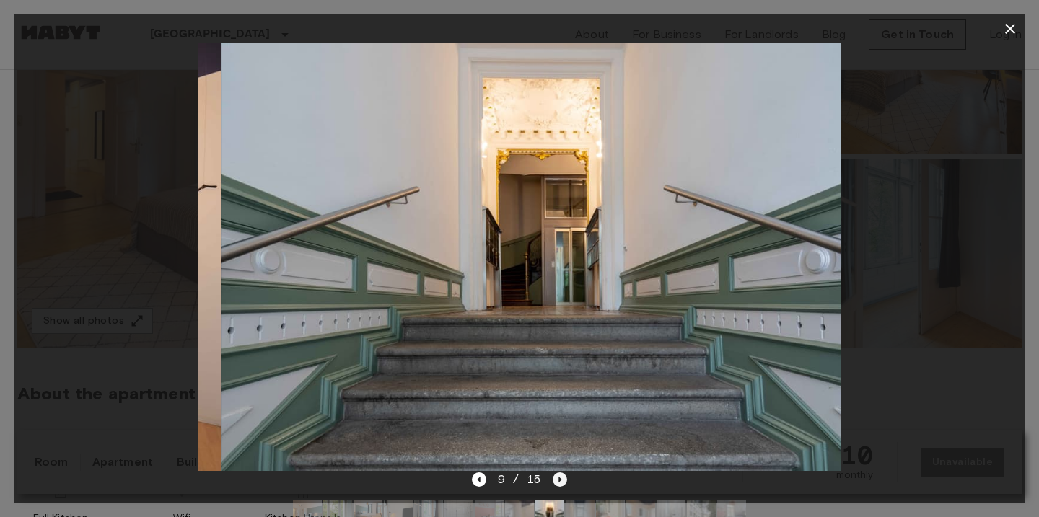
click at [562, 481] on icon "Next image" at bounding box center [560, 480] width 14 height 14
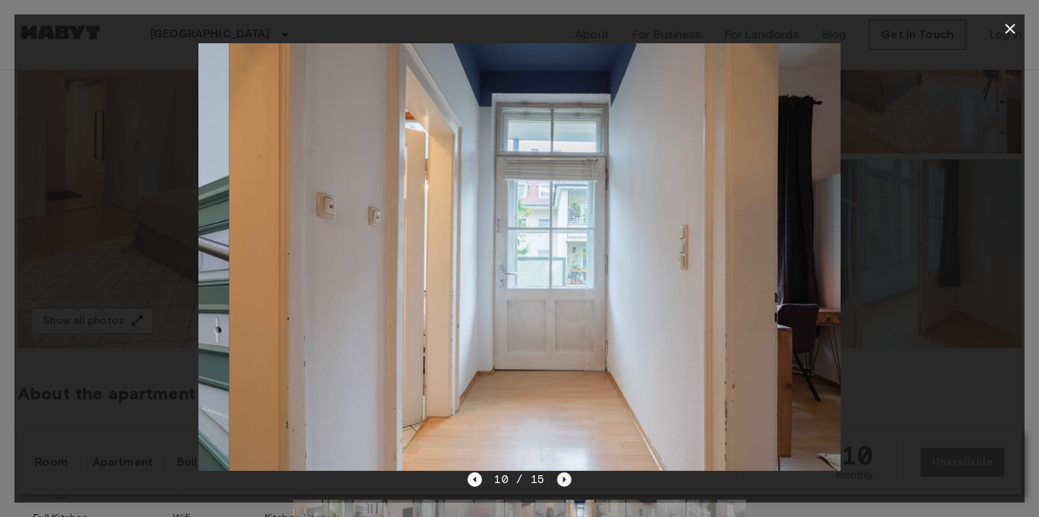
click at [563, 481] on icon "Next image" at bounding box center [564, 480] width 3 height 6
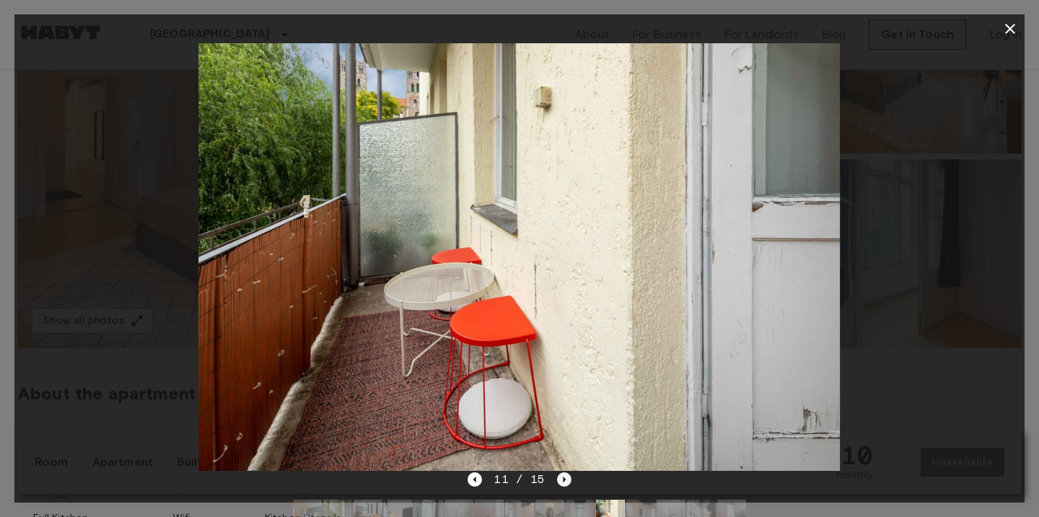
click at [563, 481] on icon "Next image" at bounding box center [564, 480] width 3 height 6
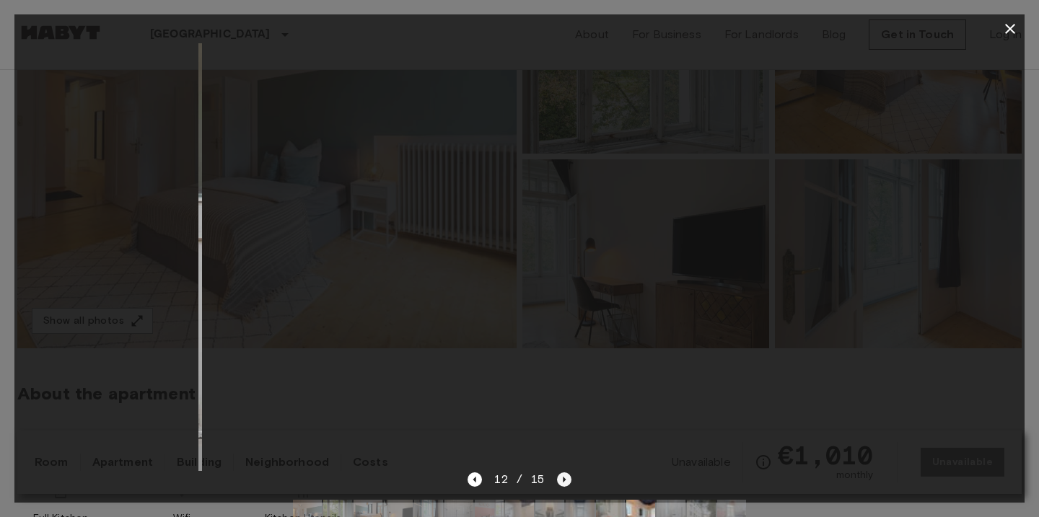
click at [563, 481] on icon "Next image" at bounding box center [564, 480] width 3 height 6
click at [565, 481] on icon "Next image" at bounding box center [564, 480] width 14 height 14
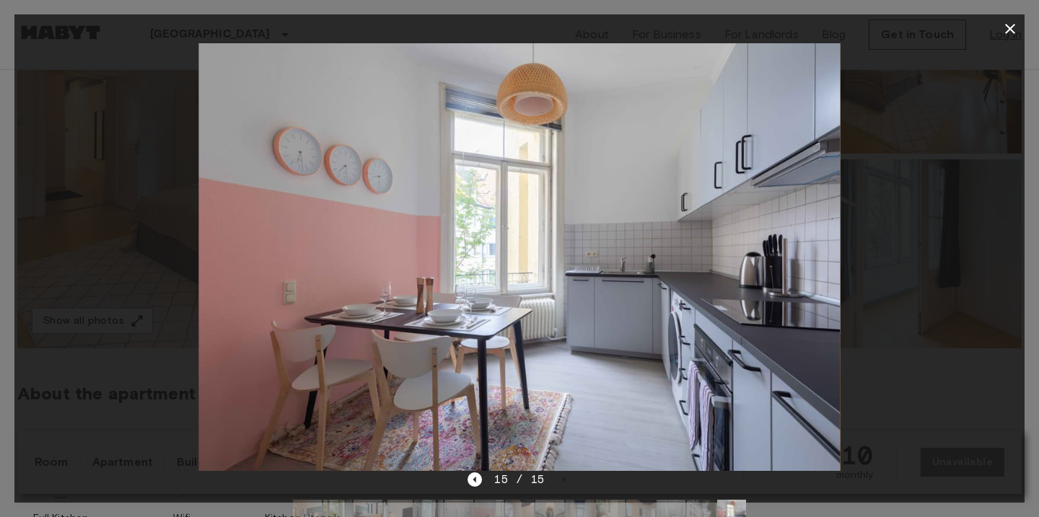
click at [1010, 28] on icon "button" at bounding box center [1010, 29] width 10 height 10
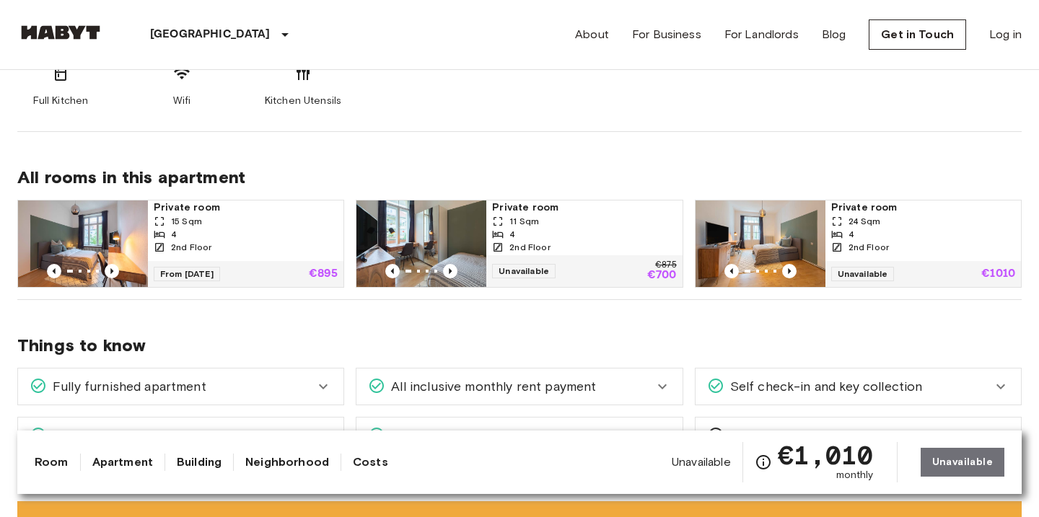
scroll to position [648, 0]
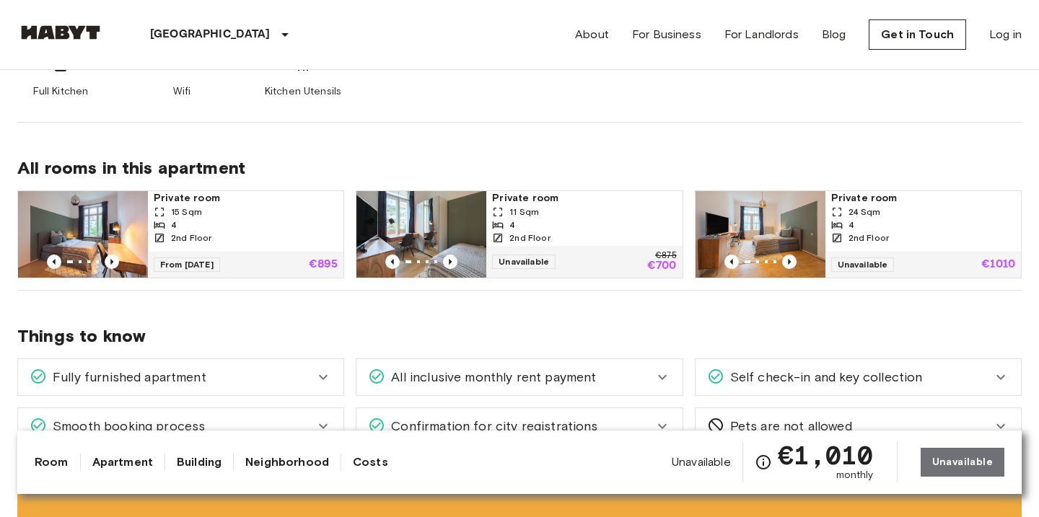
click at [895, 232] on div "2nd Floor" at bounding box center [923, 238] width 184 height 13
click at [561, 237] on div "2nd Floor" at bounding box center [584, 238] width 184 height 13
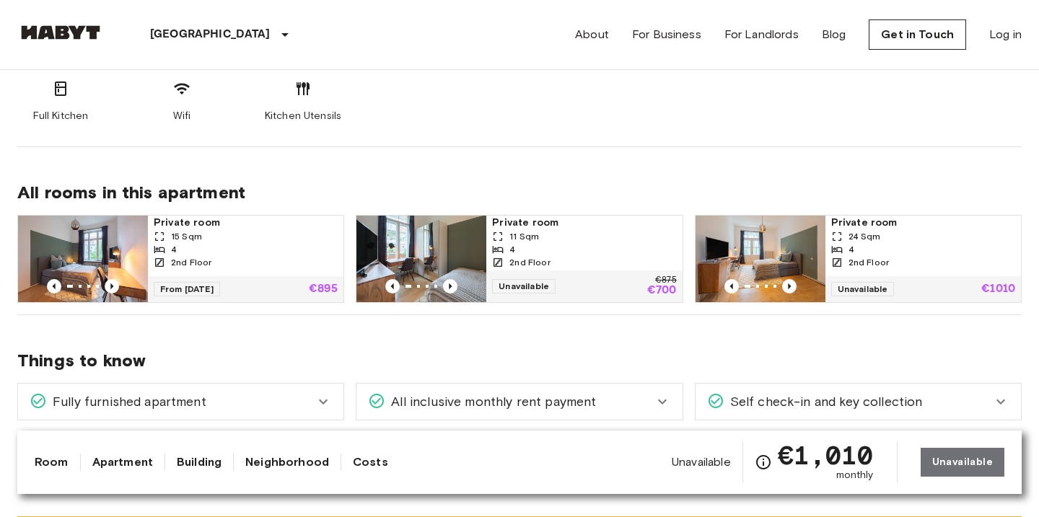
scroll to position [620, 0]
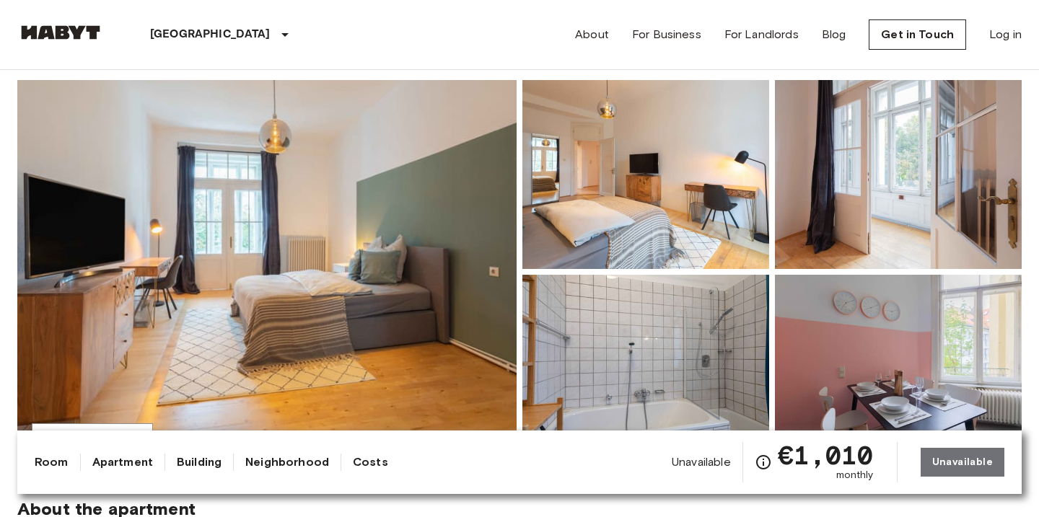
scroll to position [154, 0]
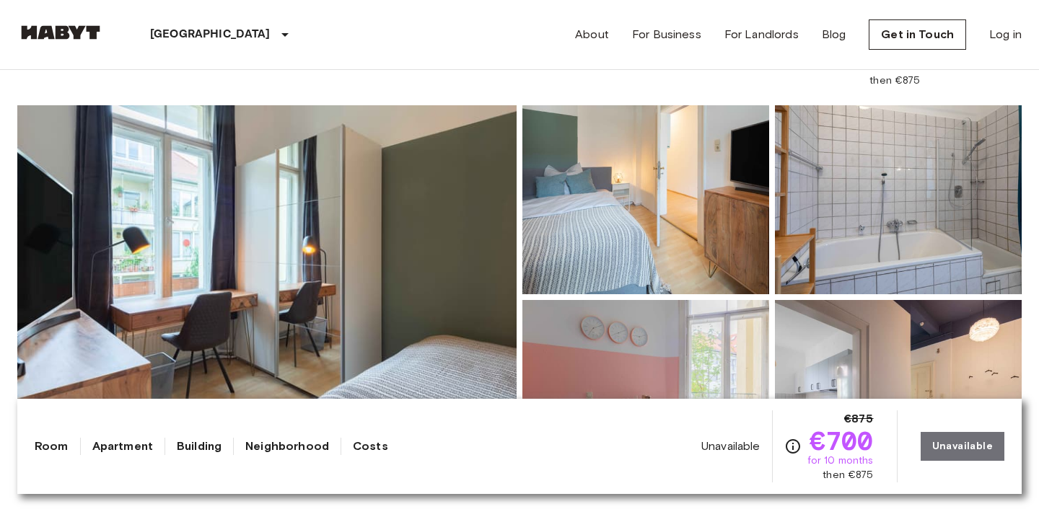
scroll to position [100, 0]
